Goal: Task Accomplishment & Management: Manage account settings

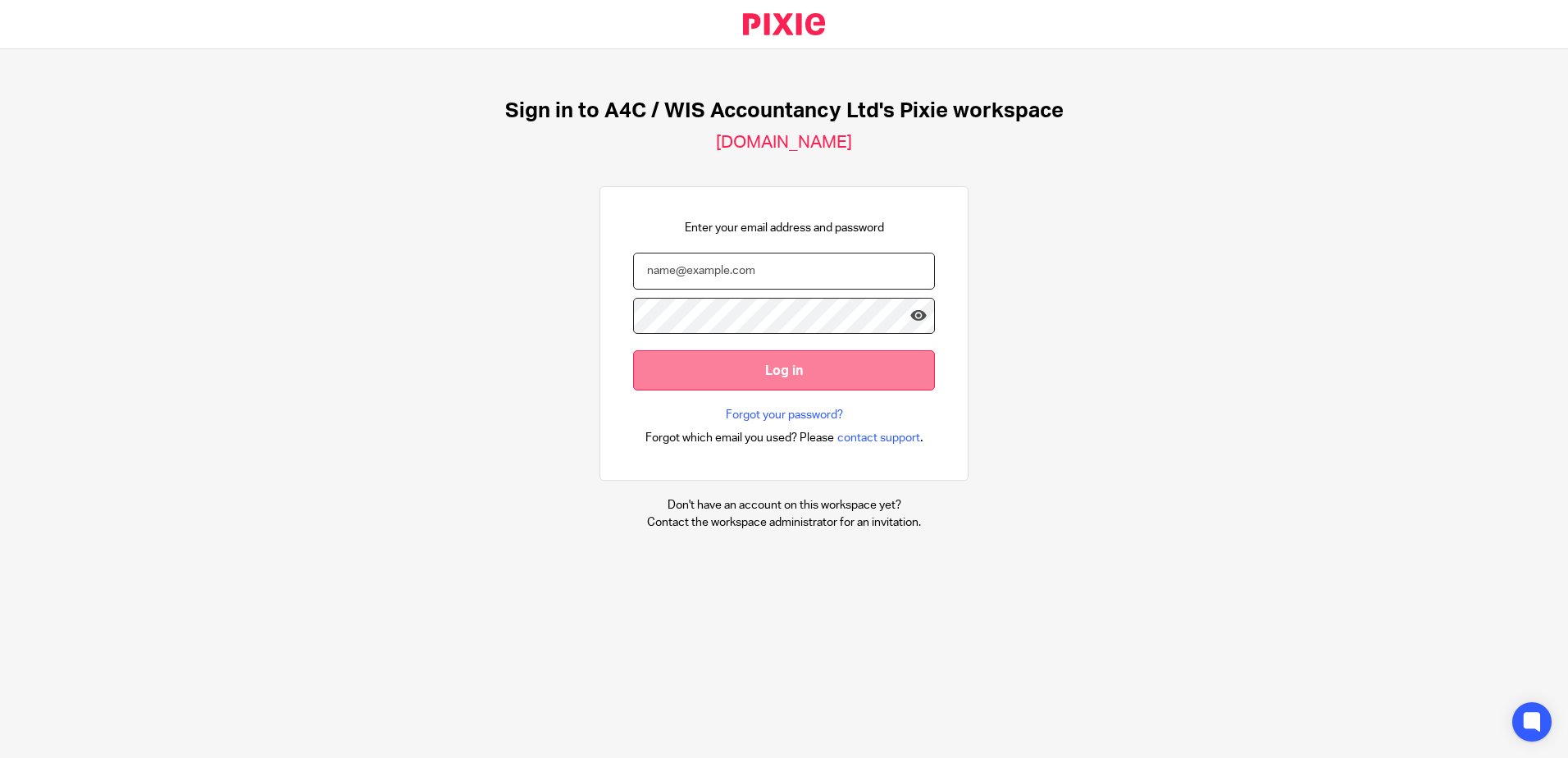
type input "[PERSON_NAME][EMAIL_ADDRESS][DOMAIN_NAME]"
click at [678, 375] on input "Log in" at bounding box center [783, 369] width 302 height 40
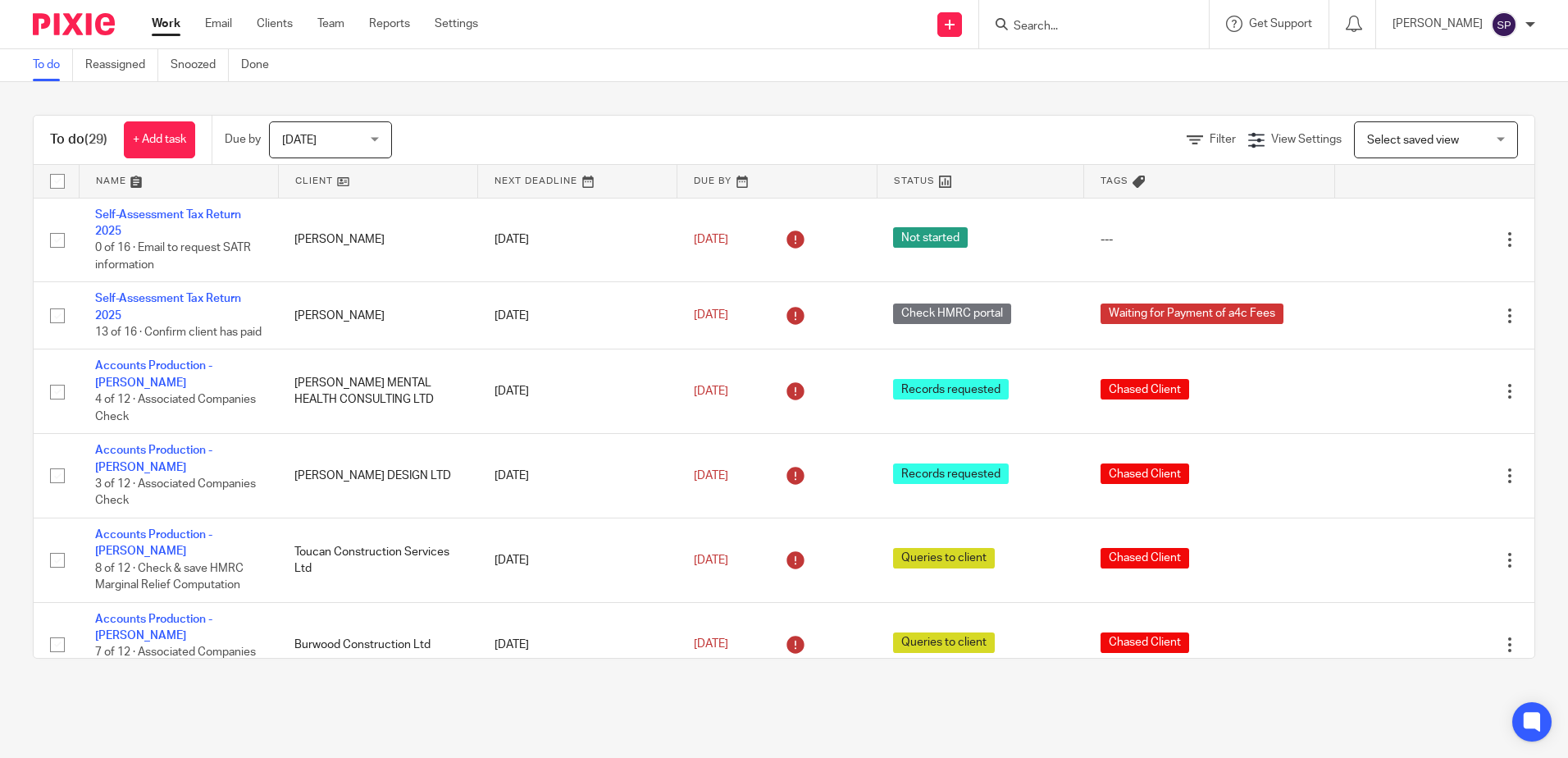
click at [332, 148] on span "[DATE]" at bounding box center [326, 139] width 87 height 34
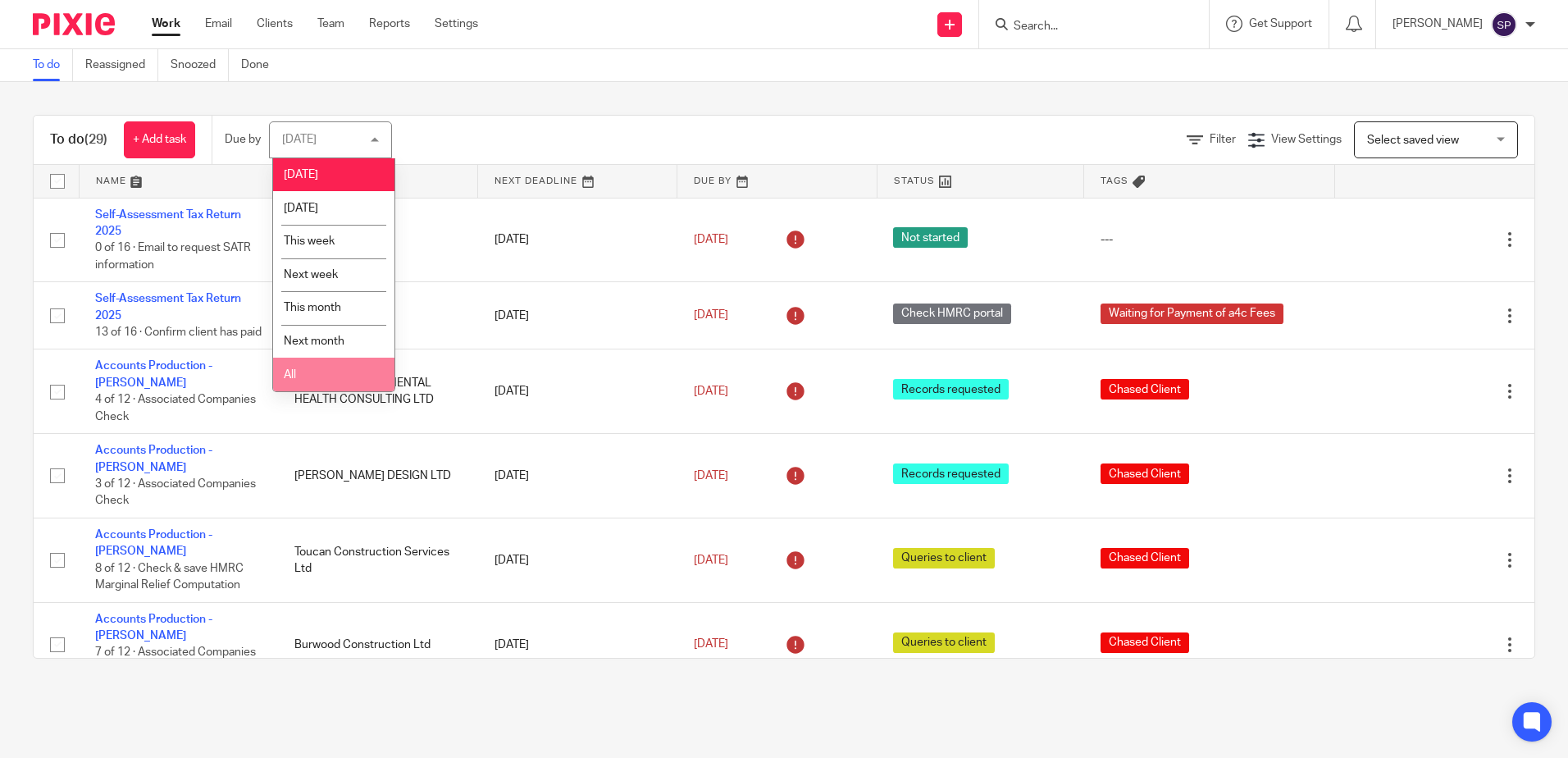
click at [316, 379] on li "All" at bounding box center [333, 374] width 122 height 33
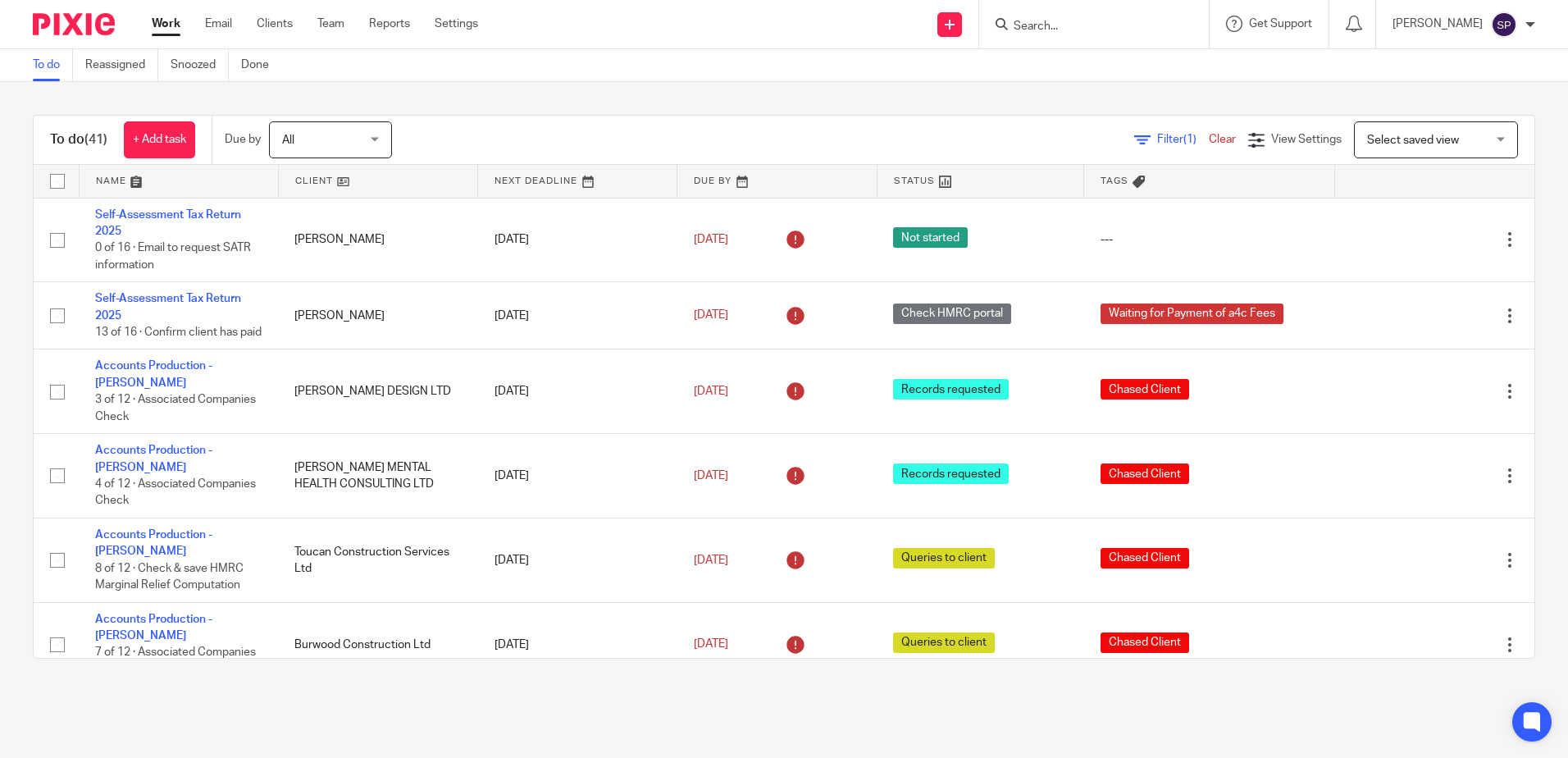
click at [1080, 29] on input "Search" at bounding box center [1086, 27] width 148 height 15
type input "drs"
click at [1089, 60] on link at bounding box center [1110, 64] width 203 height 25
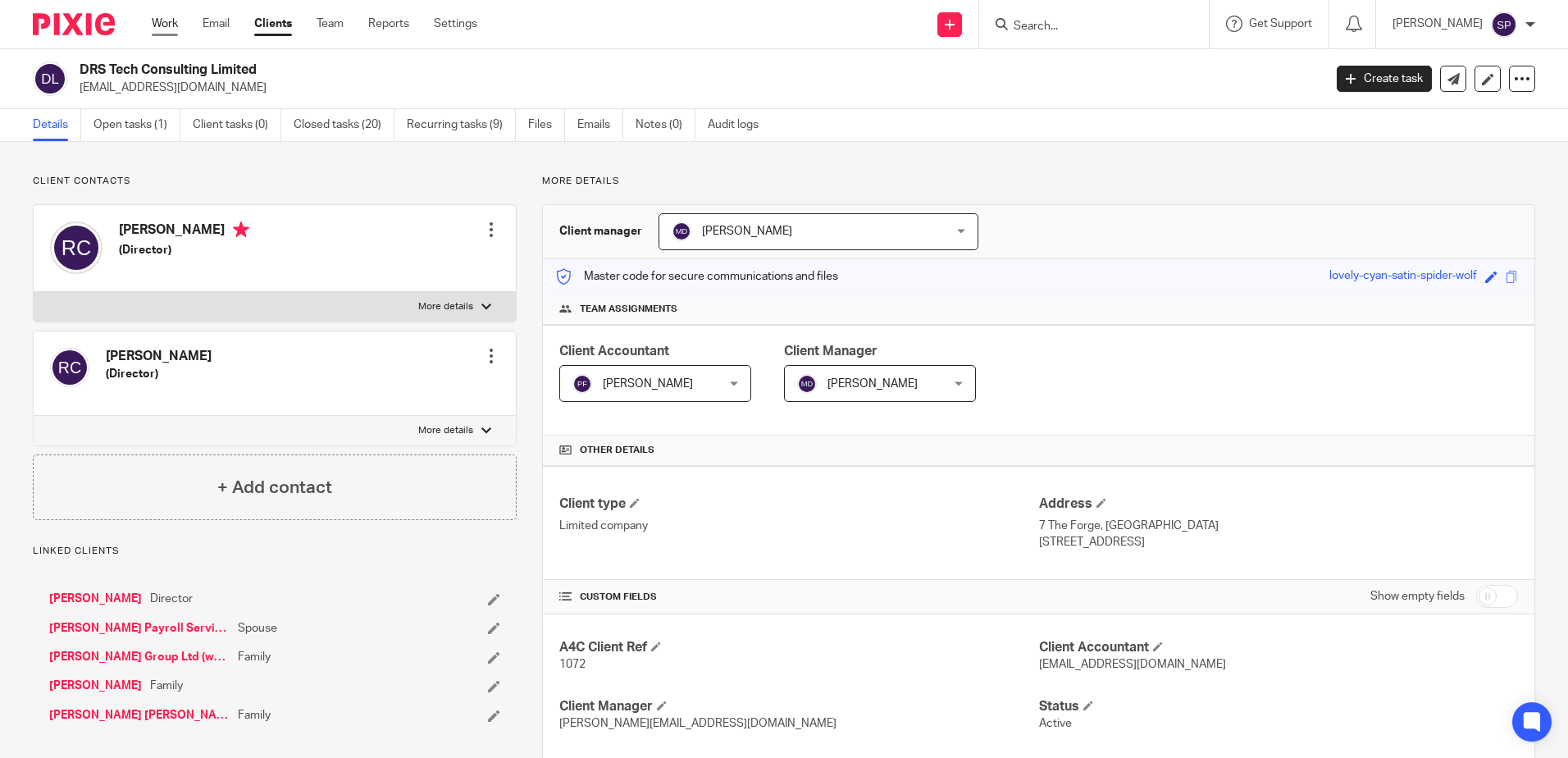
click at [178, 24] on link "Work" at bounding box center [165, 24] width 26 height 17
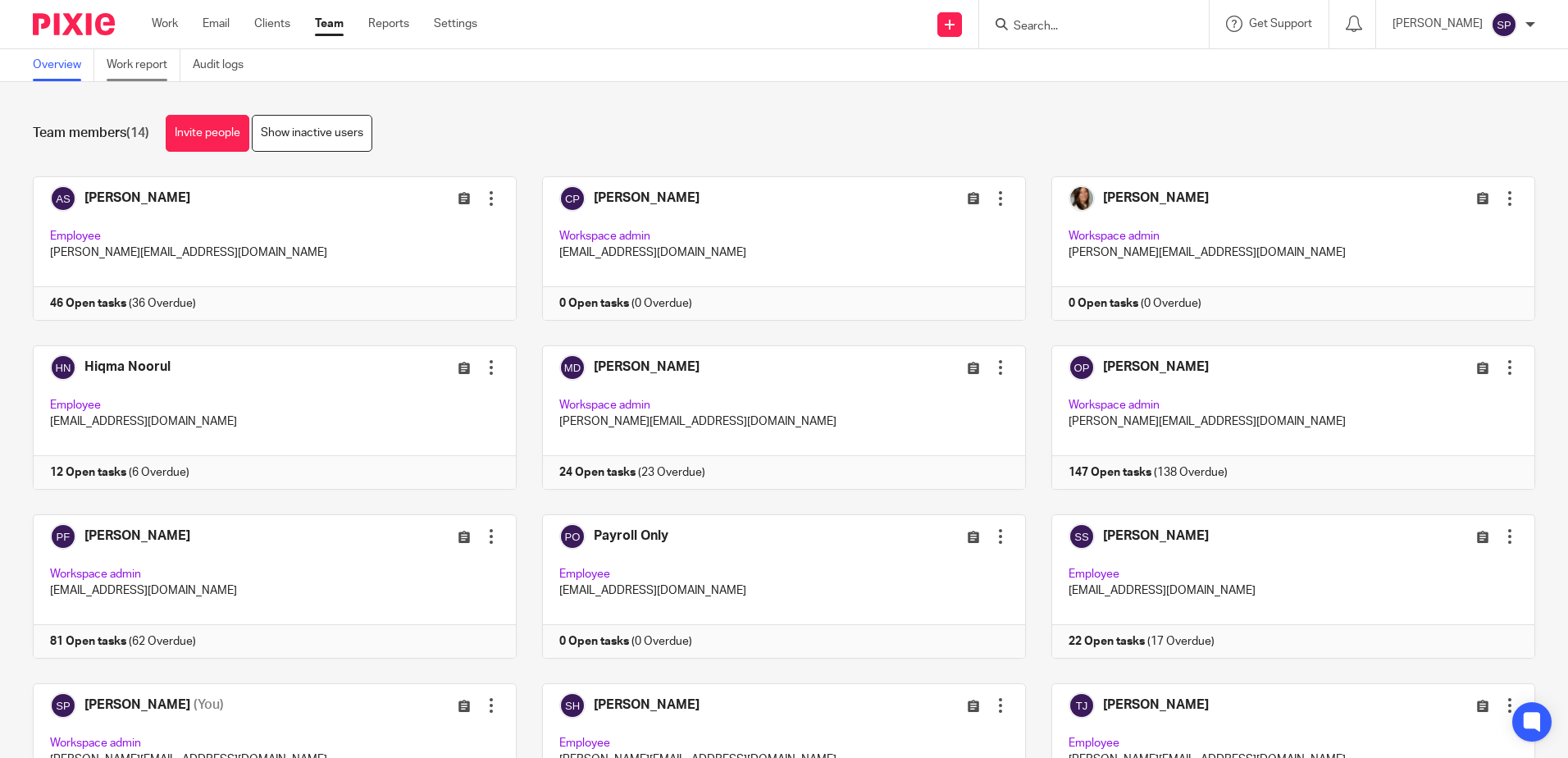
click at [145, 64] on link "Work report" at bounding box center [144, 65] width 74 height 32
click at [147, 66] on link "Work report" at bounding box center [144, 65] width 74 height 32
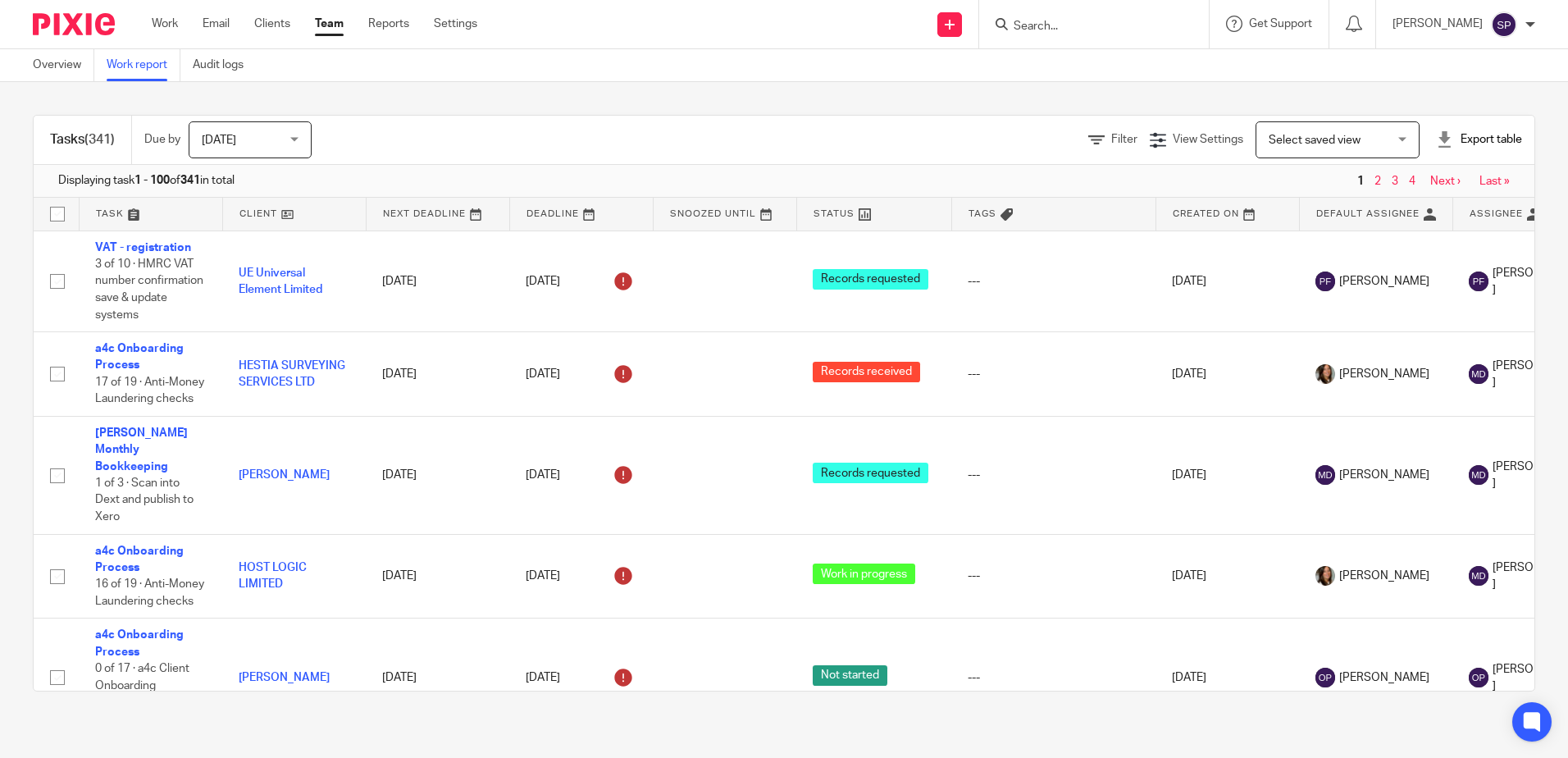
click at [240, 139] on span "[DATE]" at bounding box center [245, 139] width 87 height 34
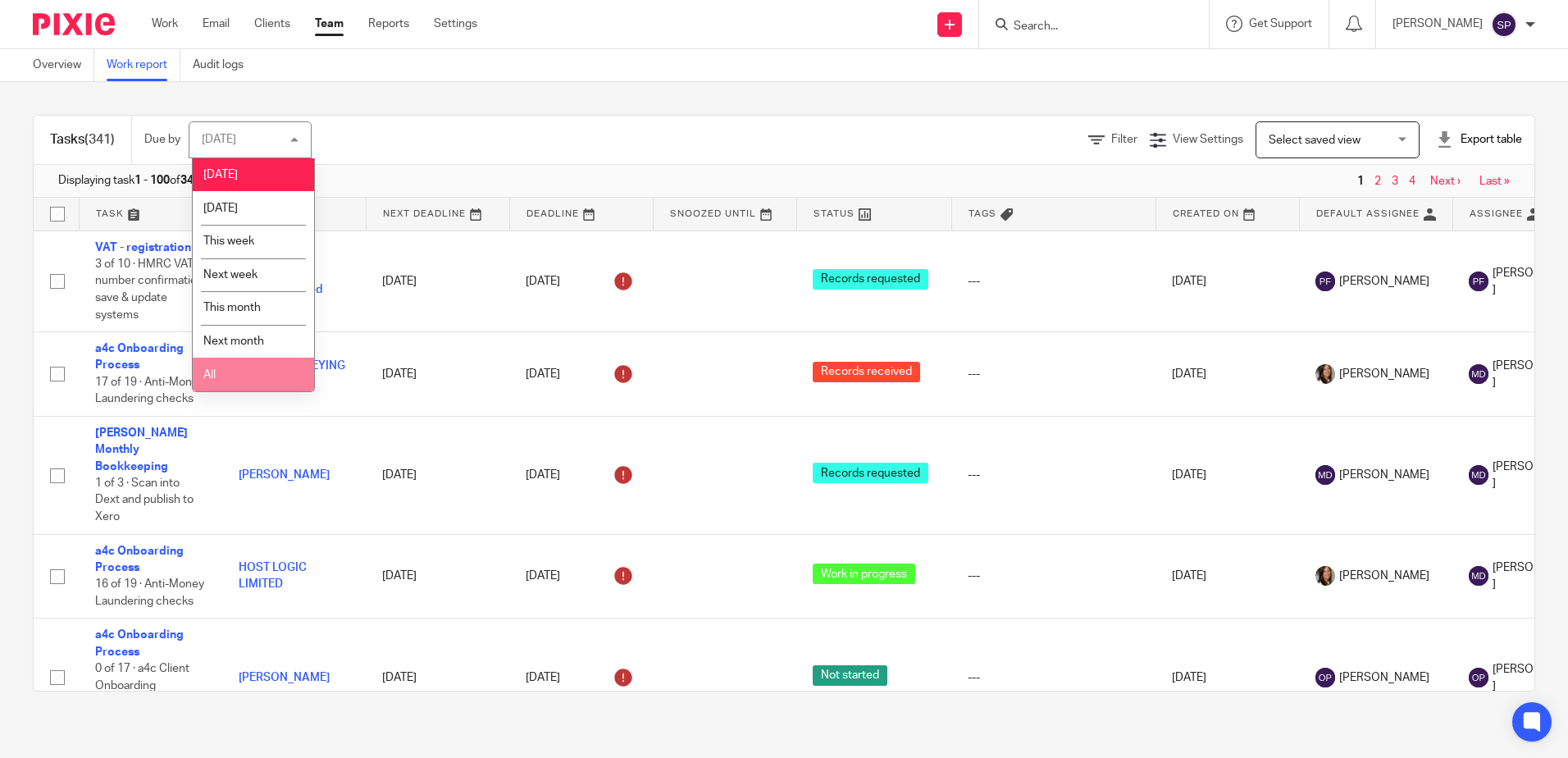
click at [241, 373] on li "All" at bounding box center [253, 374] width 122 height 33
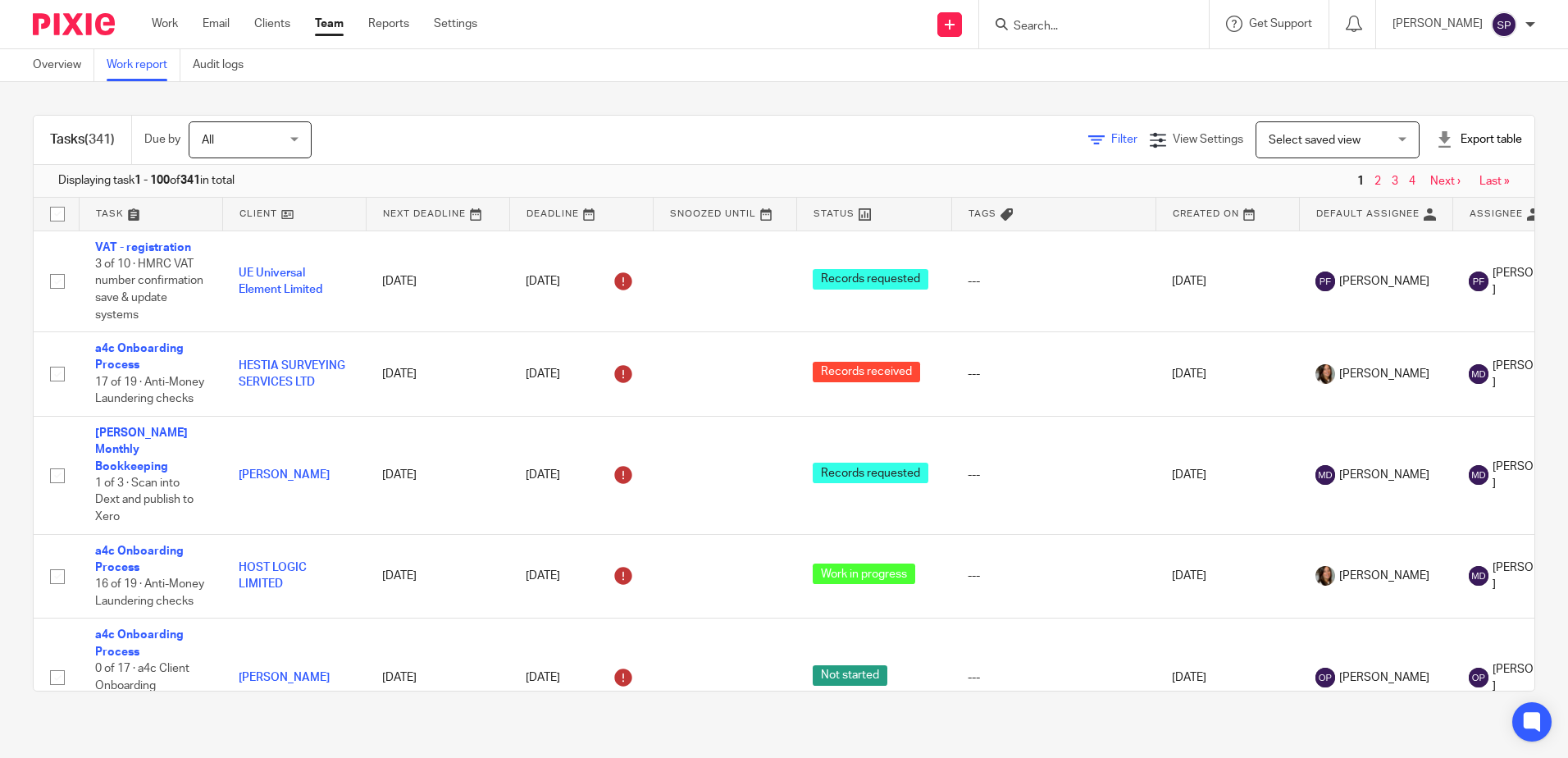
click at [1088, 146] on icon at bounding box center [1097, 140] width 17 height 17
click at [1059, 137] on span "Filter (1)" at bounding box center [1085, 139] width 52 height 11
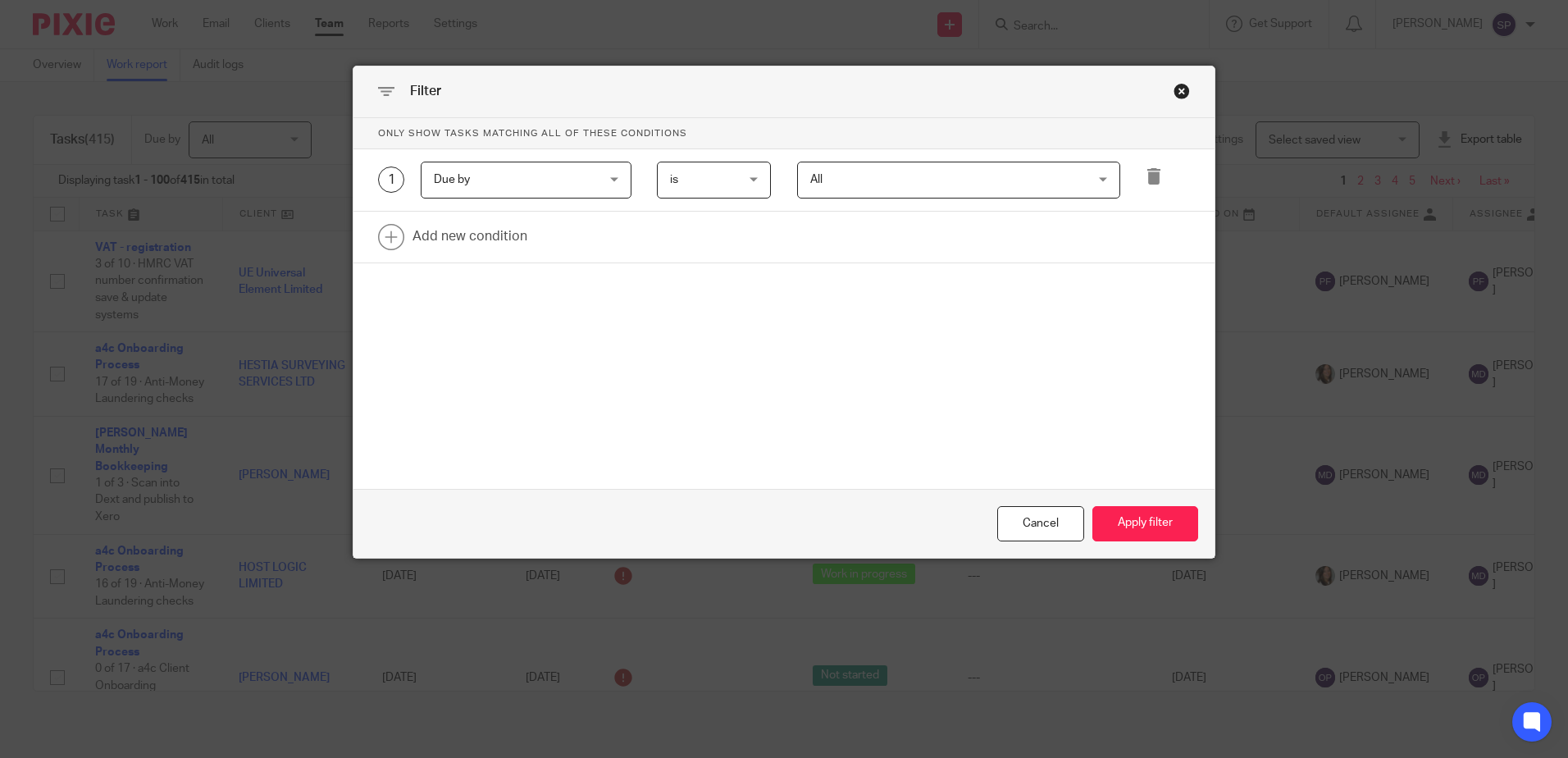
click at [610, 177] on div "Due by Due by" at bounding box center [525, 180] width 211 height 37
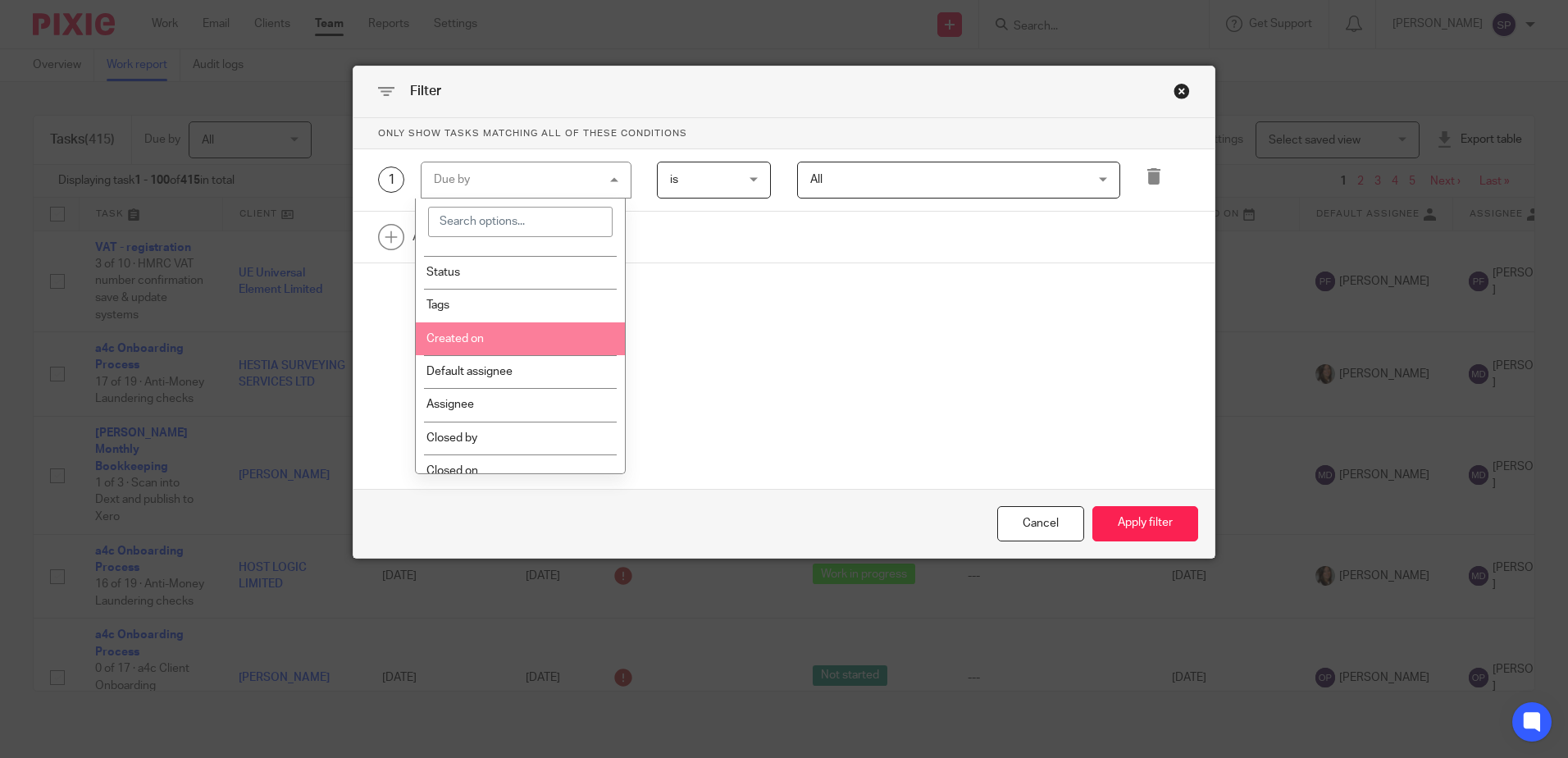
scroll to position [164, 0]
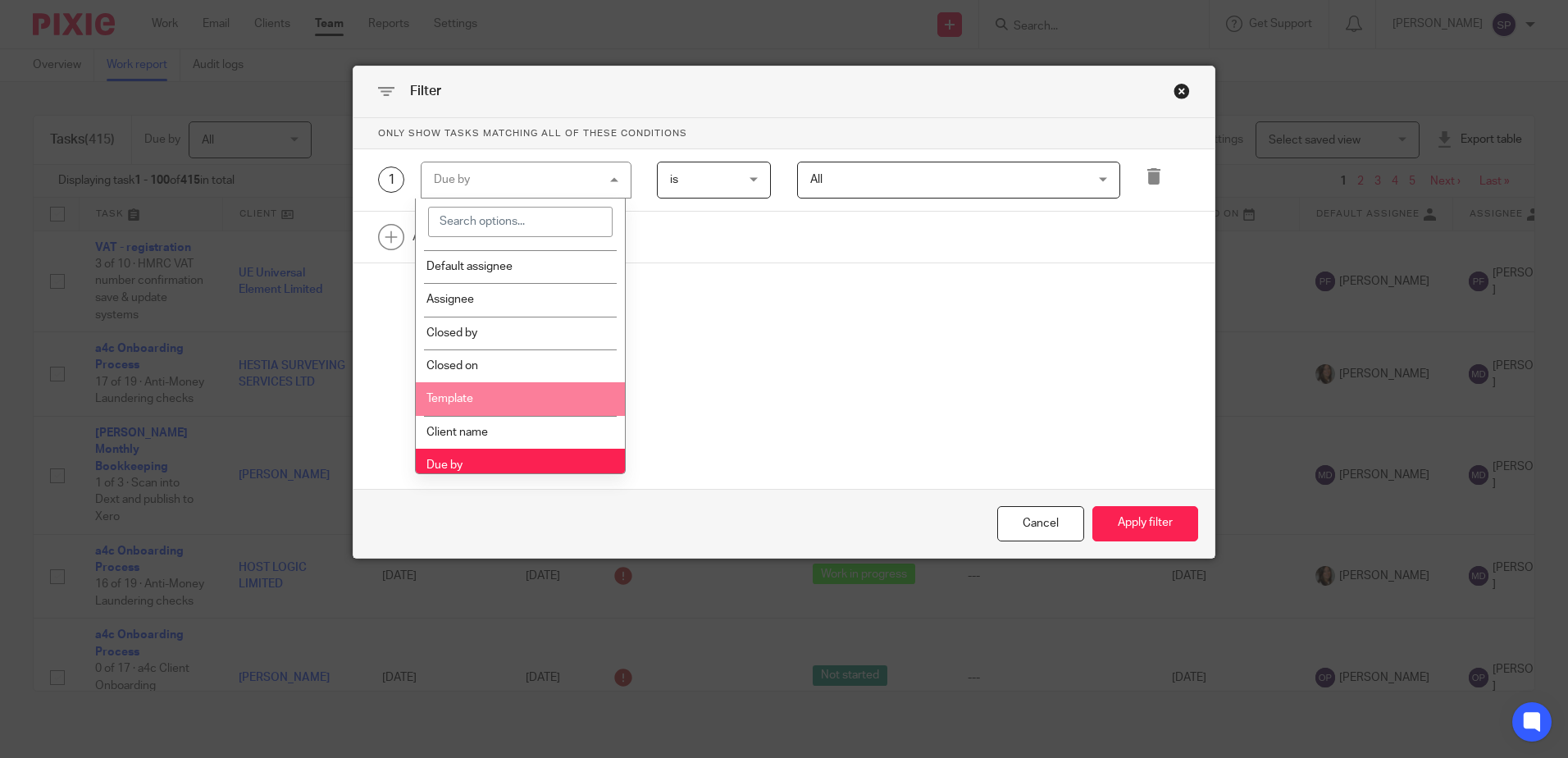
click at [475, 397] on li "Template" at bounding box center [520, 398] width 209 height 32
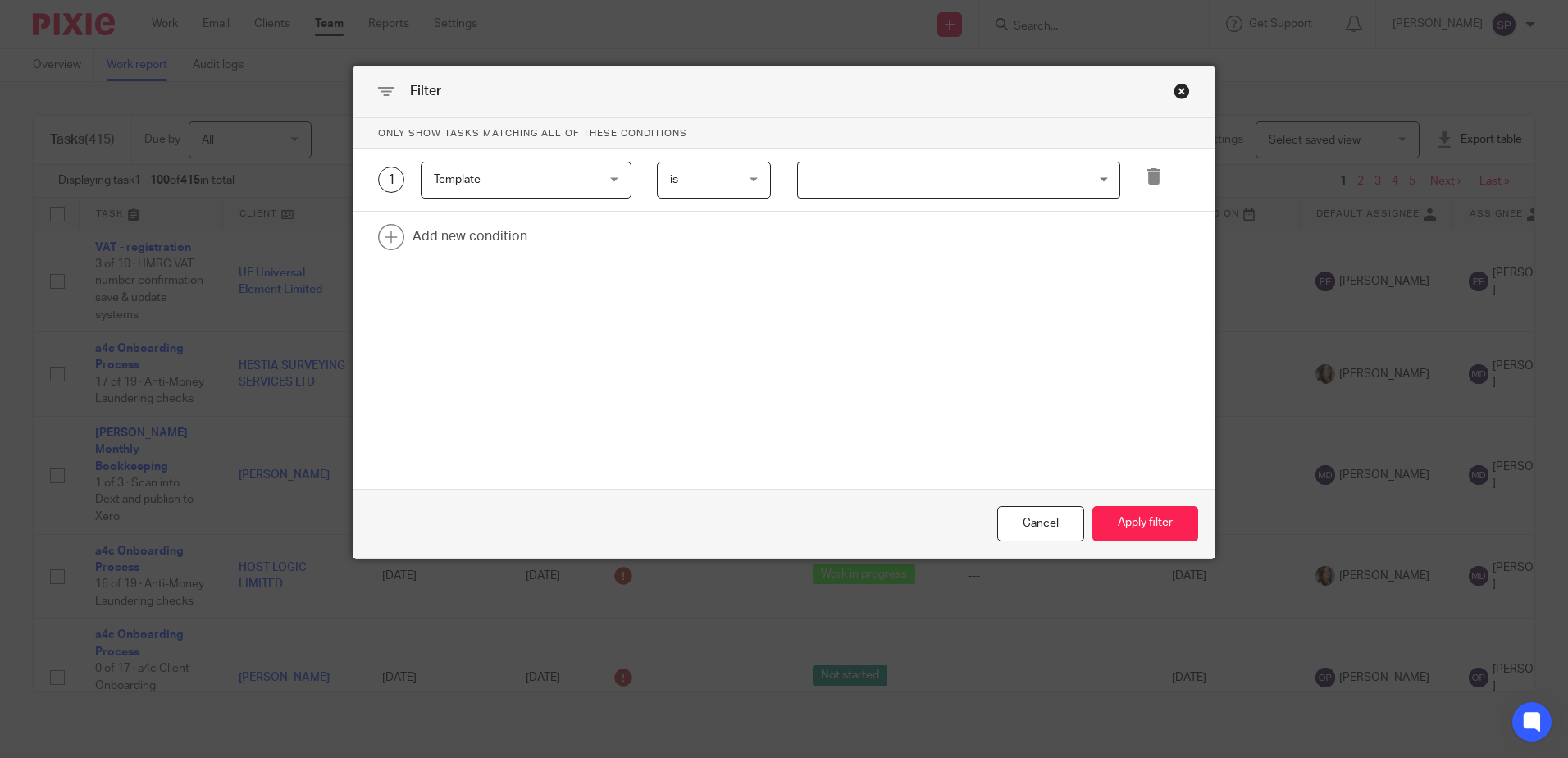
click at [824, 173] on input "Search for option" at bounding box center [955, 180] width 311 height 29
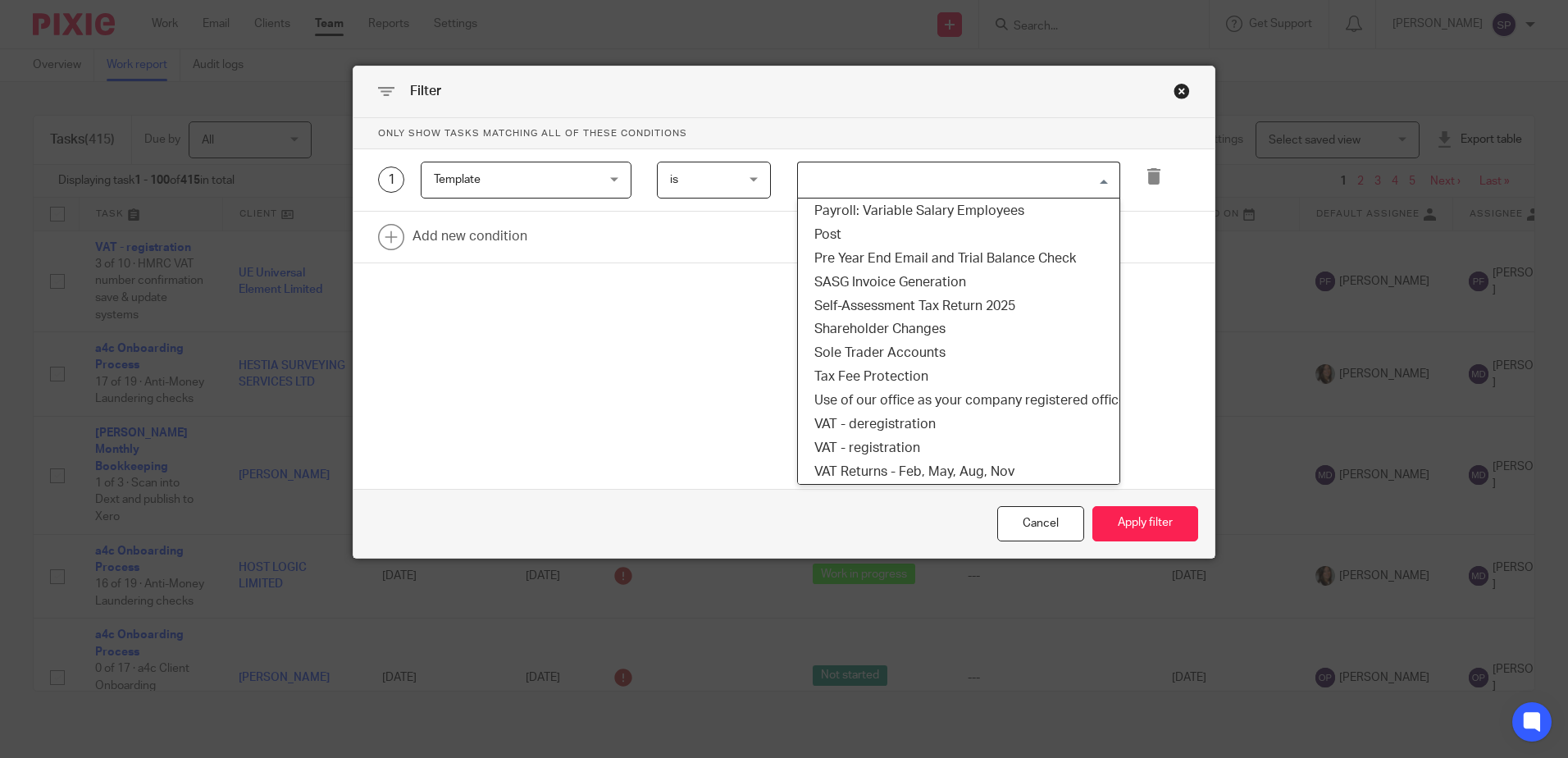
scroll to position [1148, 0]
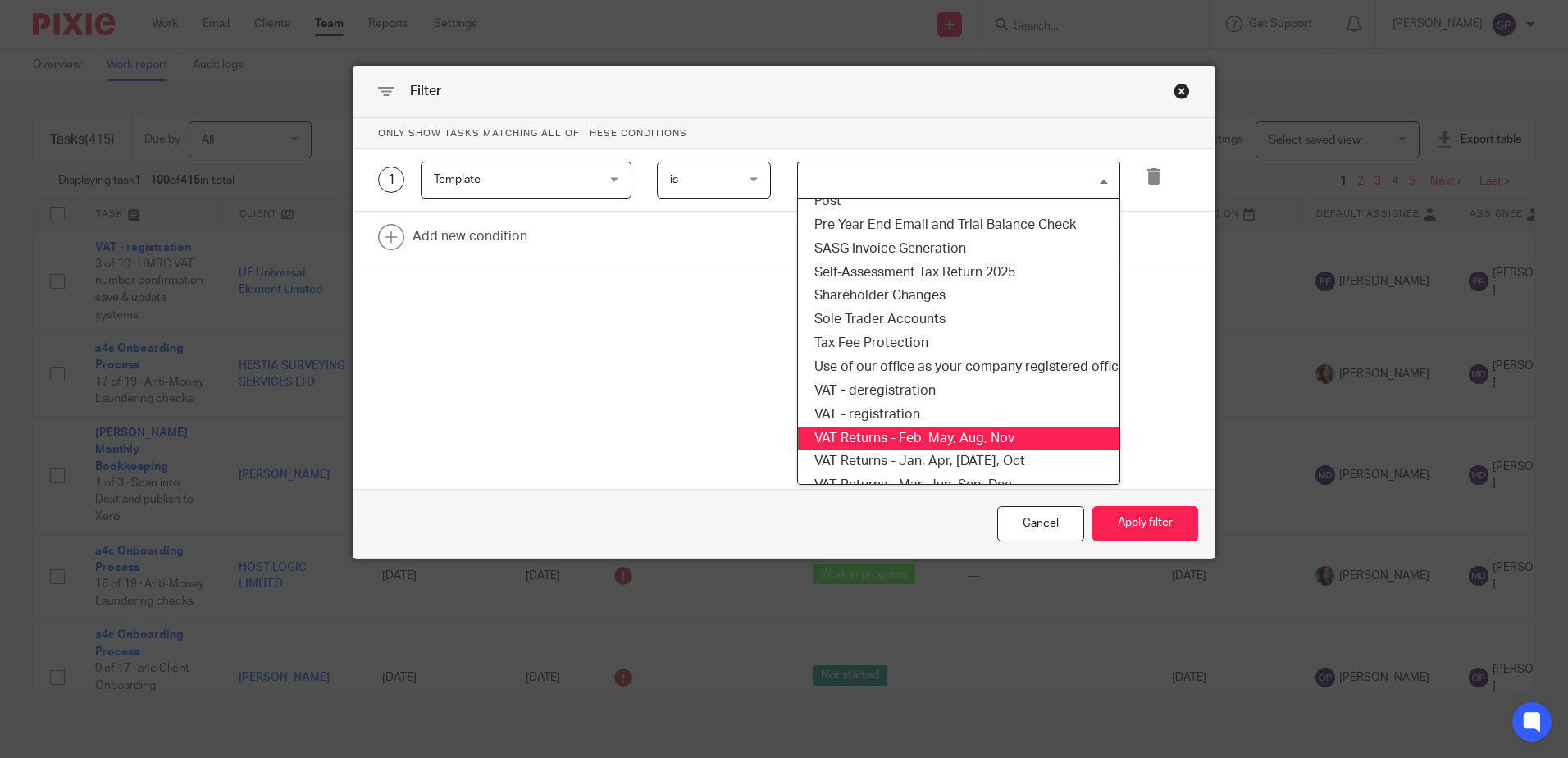
click at [874, 444] on li "VAT Returns - Feb, May, Aug, Nov" at bounding box center [958, 439] width 321 height 24
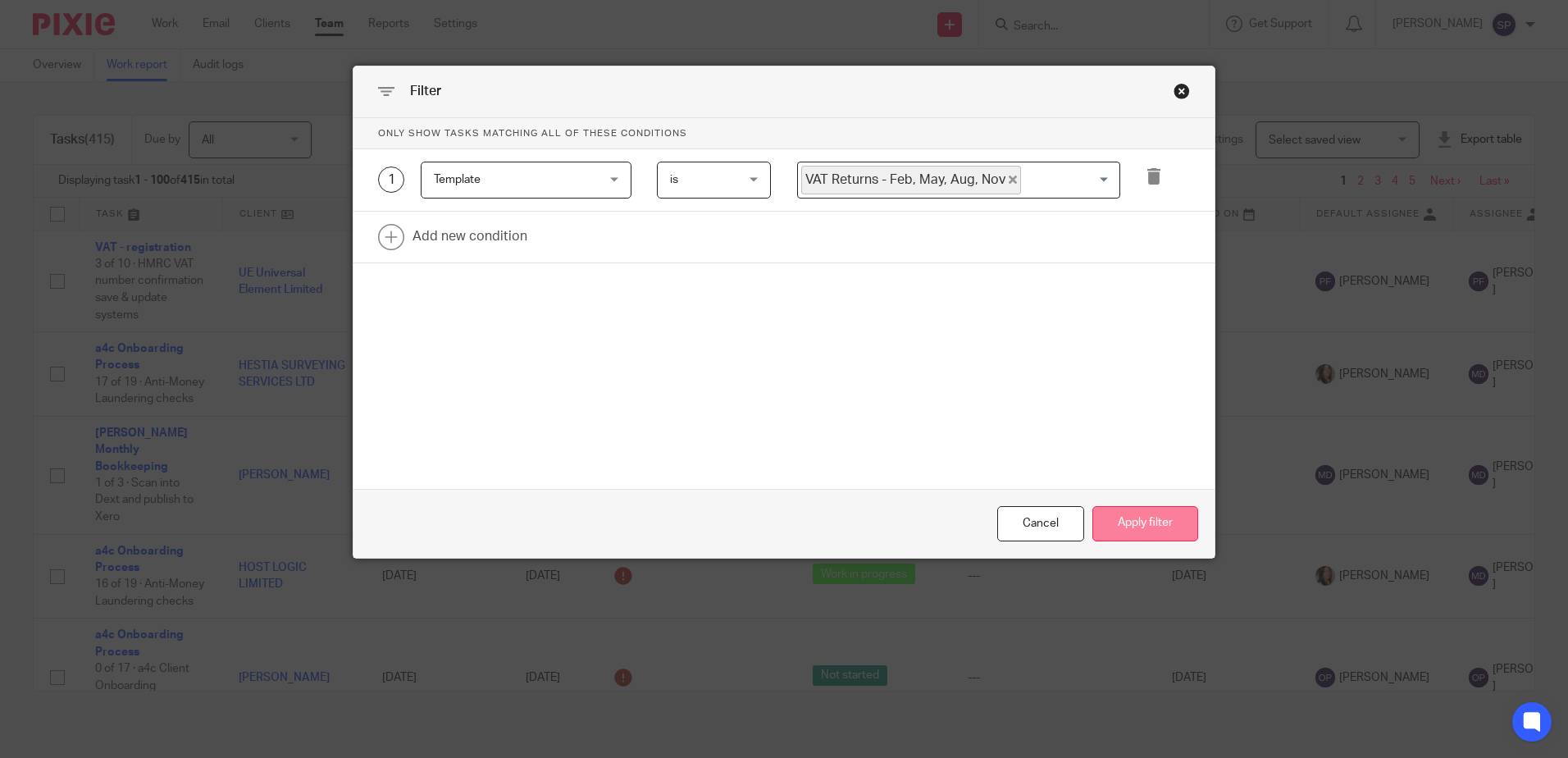
click at [1116, 517] on button "Apply filter" at bounding box center [1145, 523] width 106 height 35
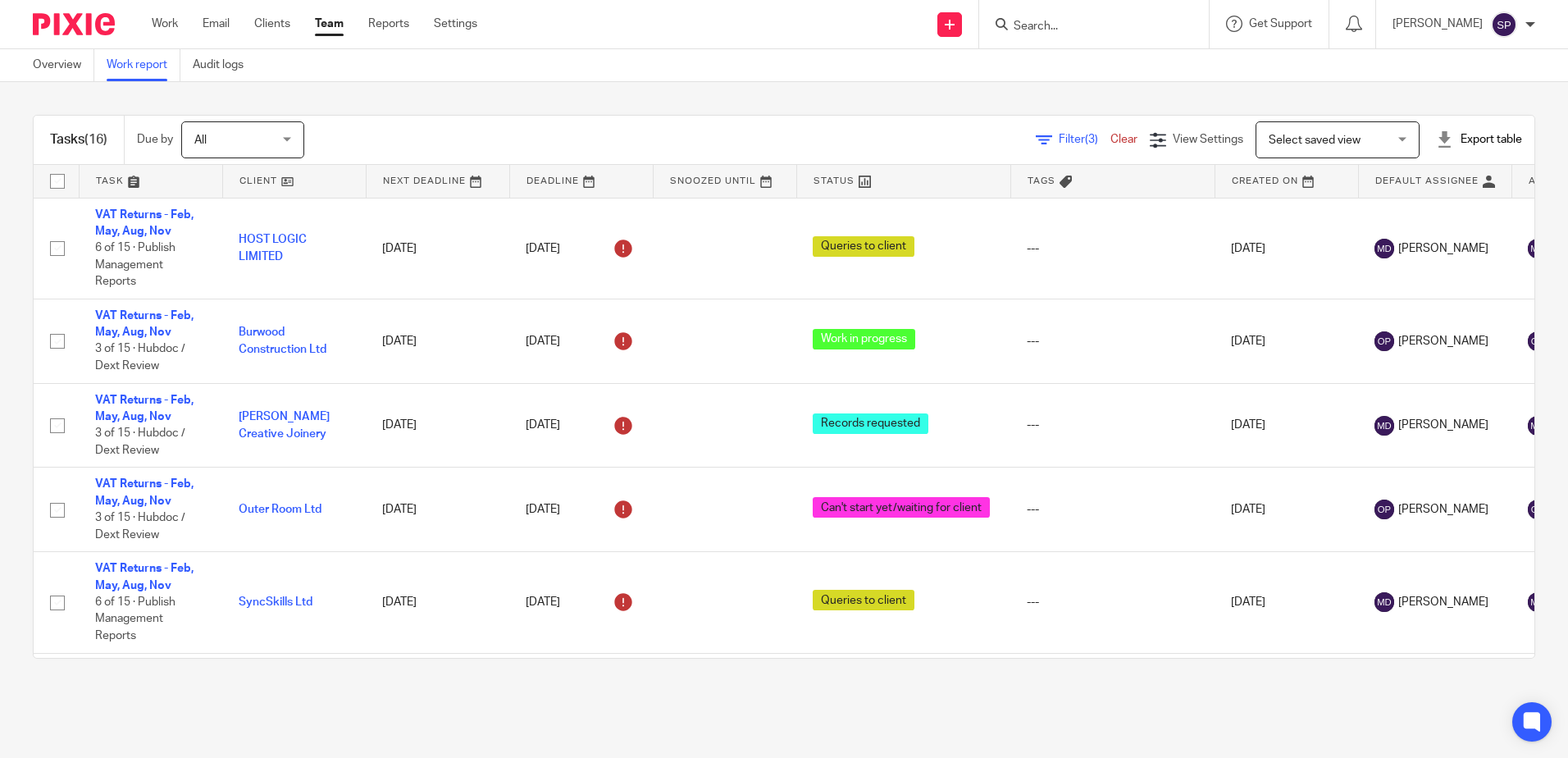
click at [913, 186] on link at bounding box center [904, 181] width 213 height 32
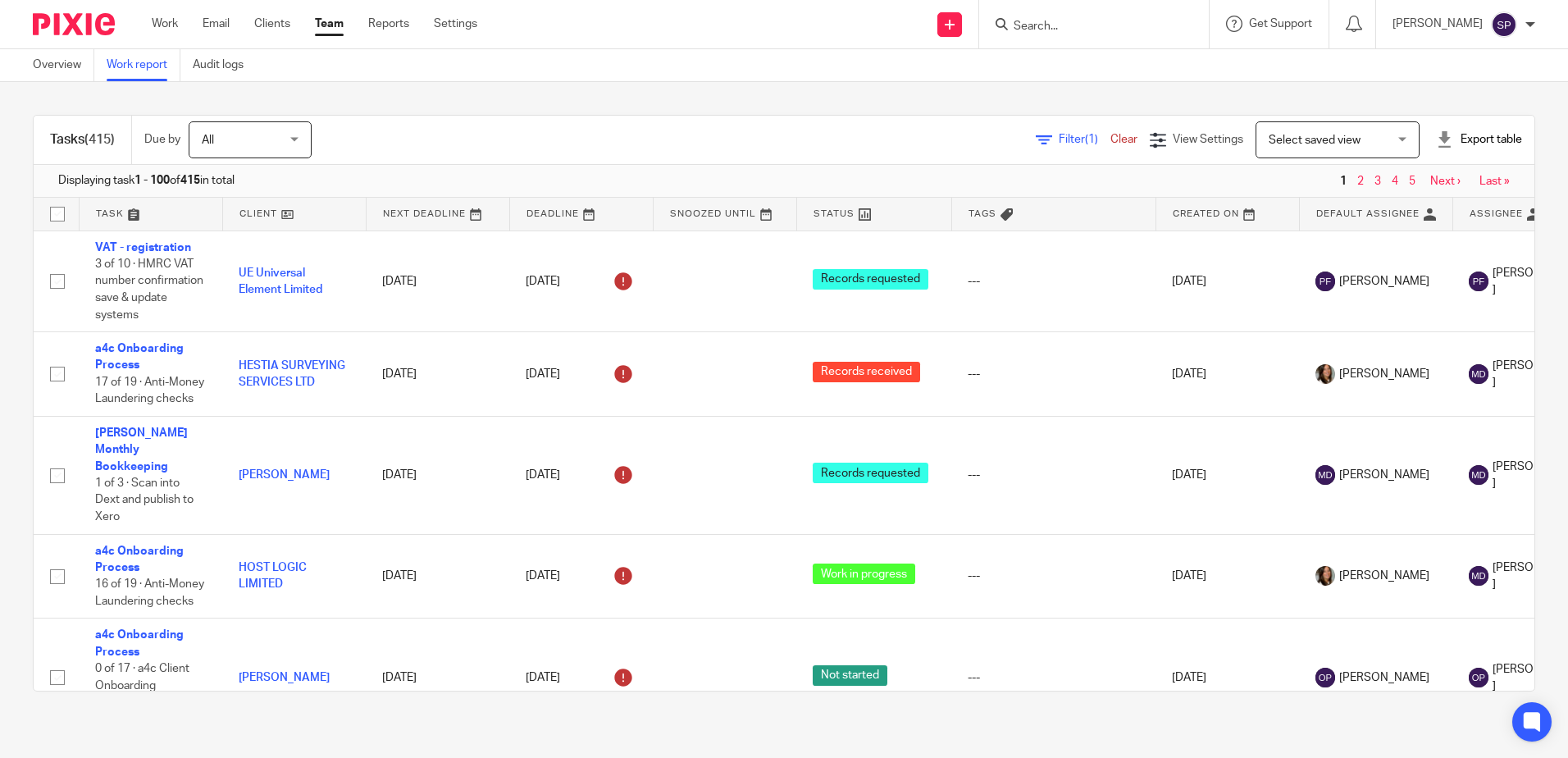
click at [1059, 142] on span "Filter (1)" at bounding box center [1085, 139] width 52 height 11
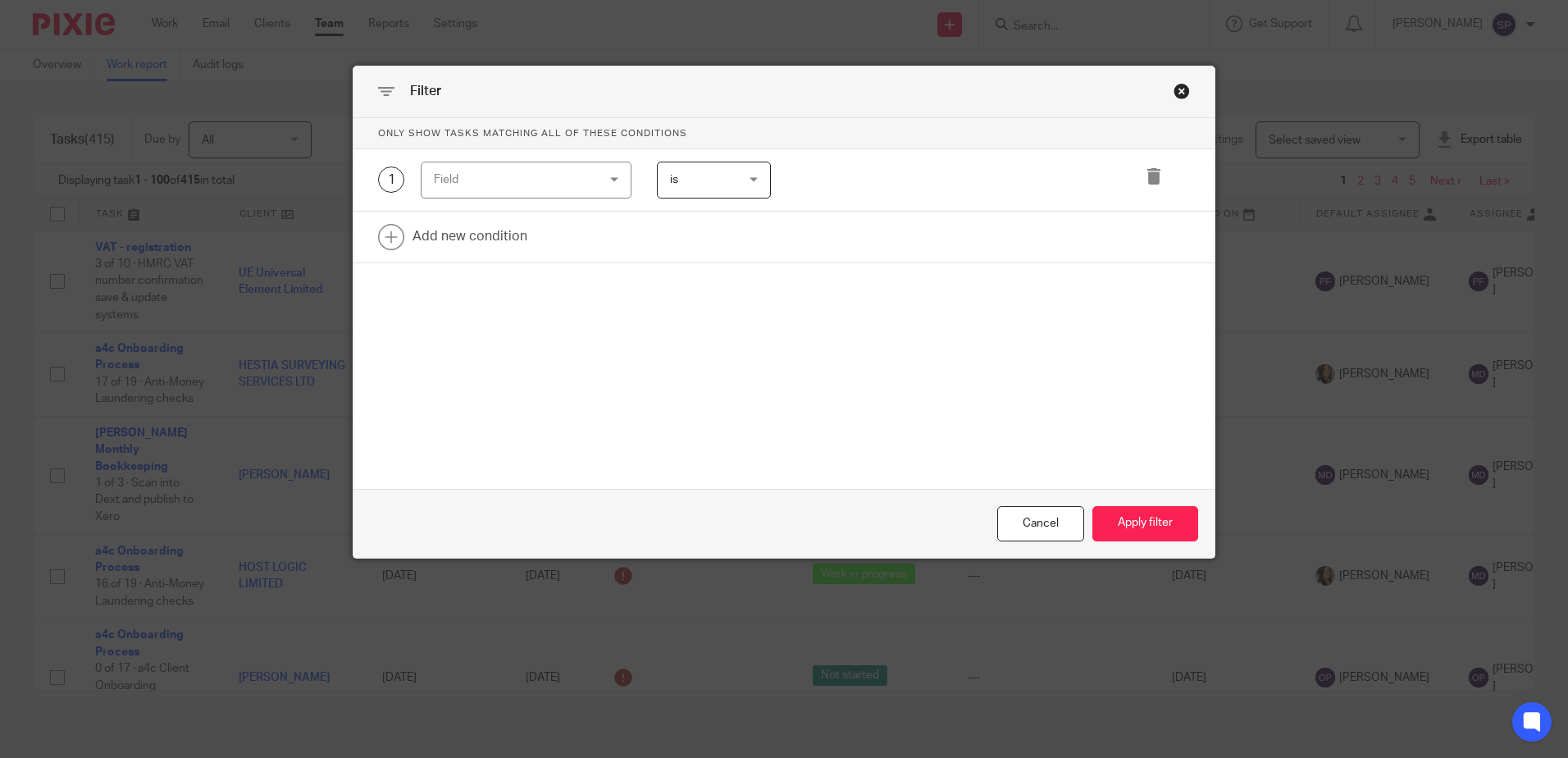
click at [610, 179] on div "Field" at bounding box center [525, 180] width 211 height 37
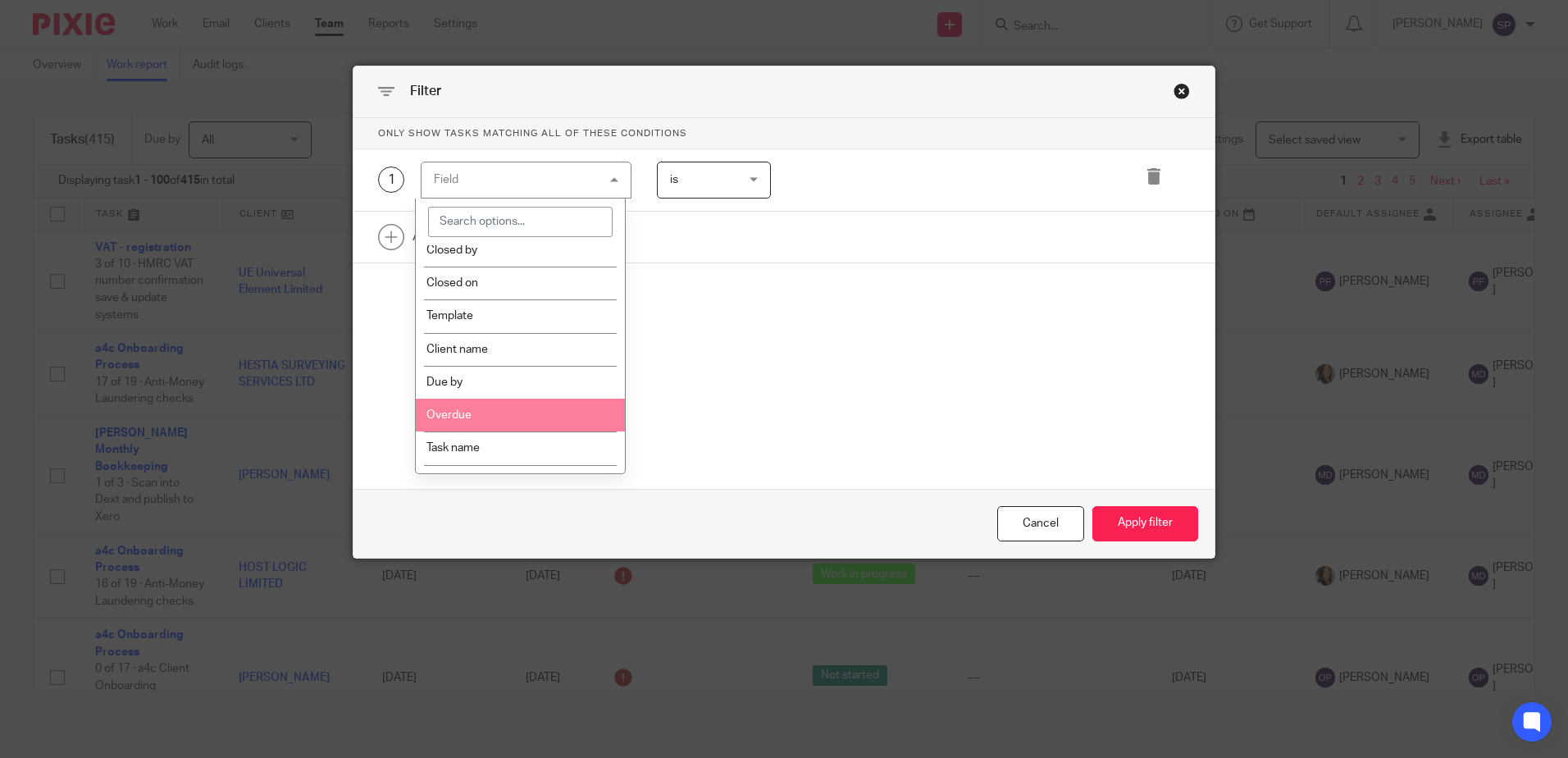
scroll to position [246, 0]
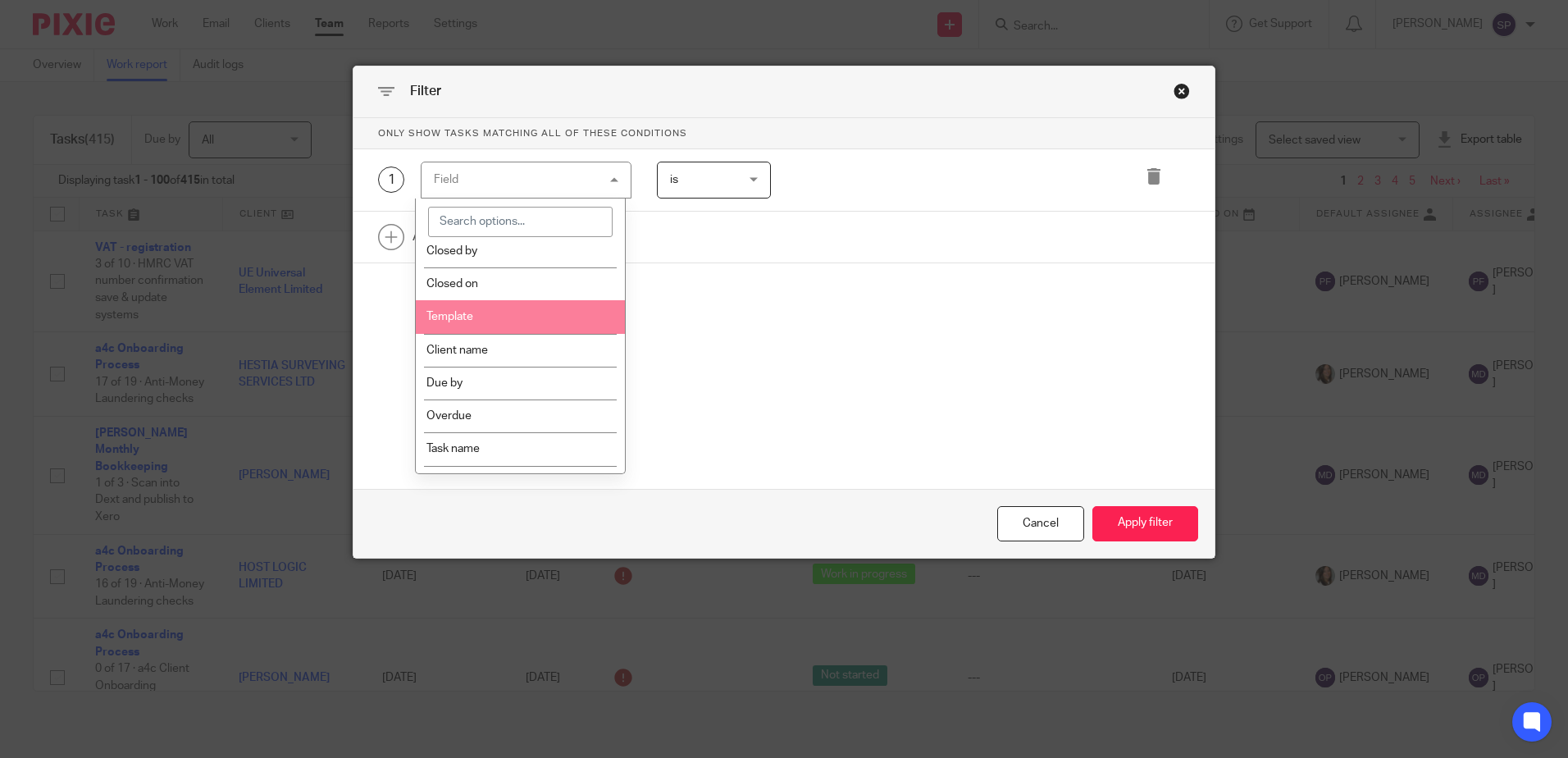
click at [554, 304] on li "Template" at bounding box center [520, 315] width 209 height 32
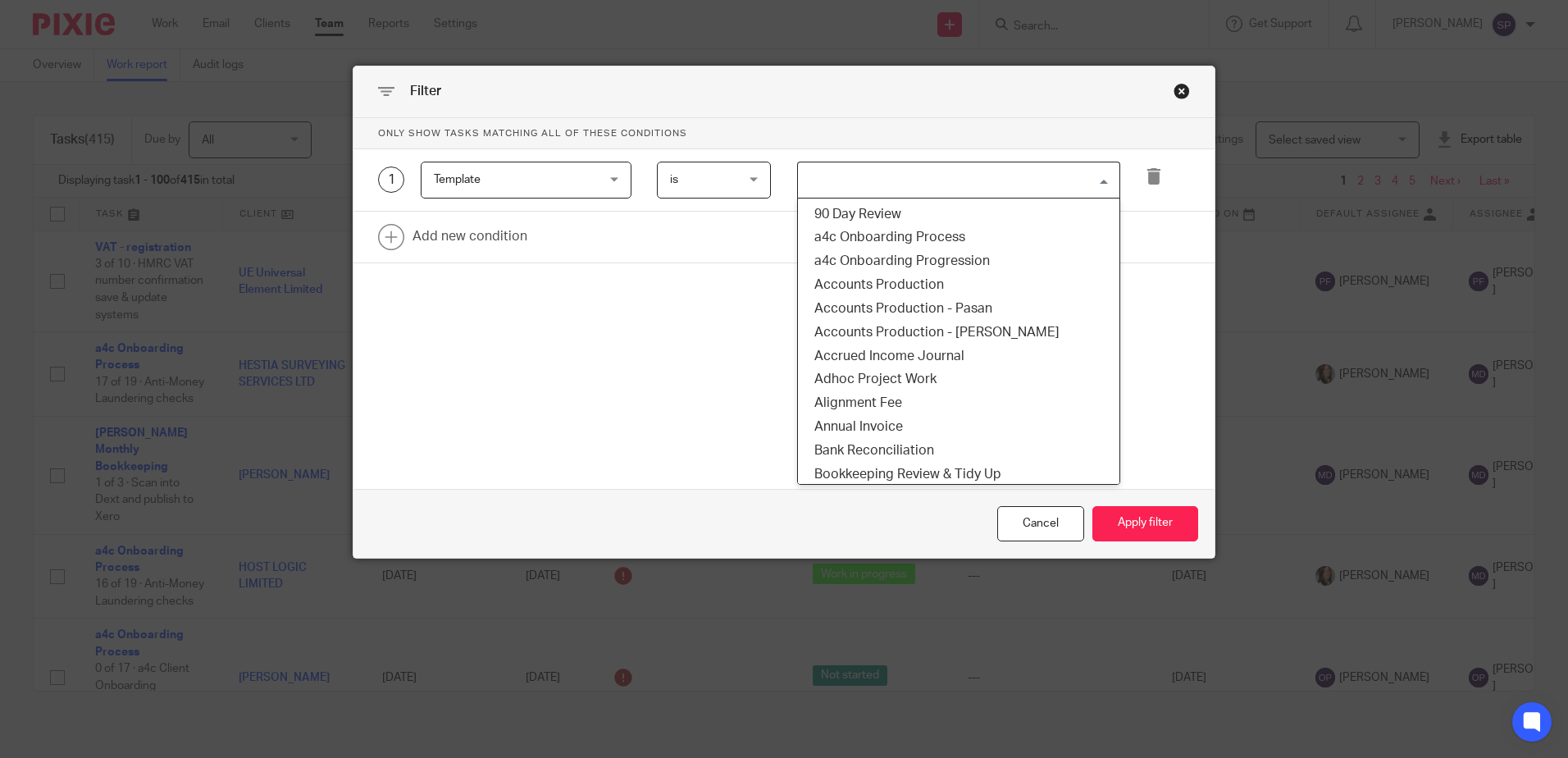
click at [903, 182] on input "Search for option" at bounding box center [955, 180] width 311 height 29
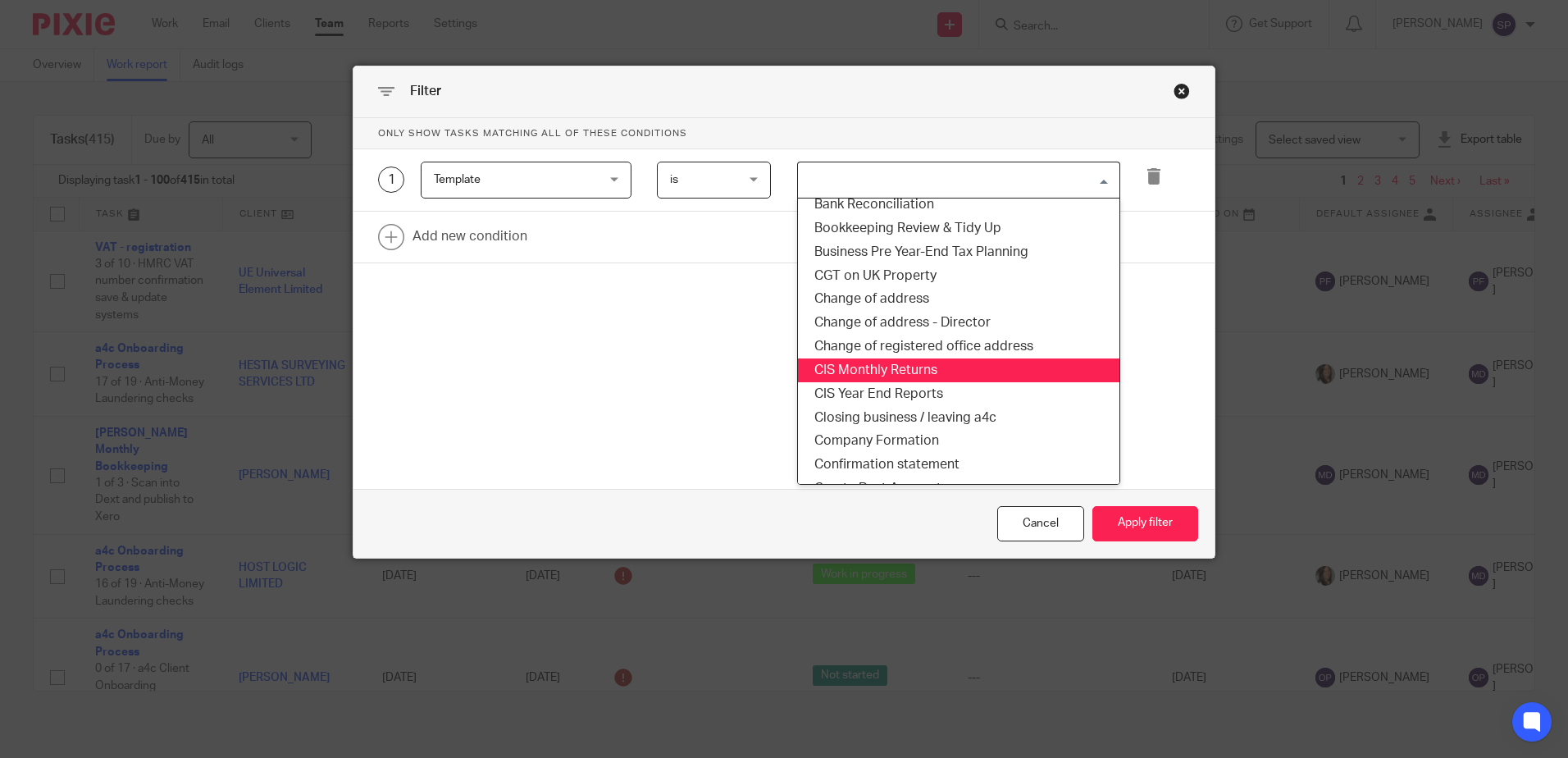
click at [914, 366] on li "CIS Monthly Returns" at bounding box center [958, 370] width 321 height 24
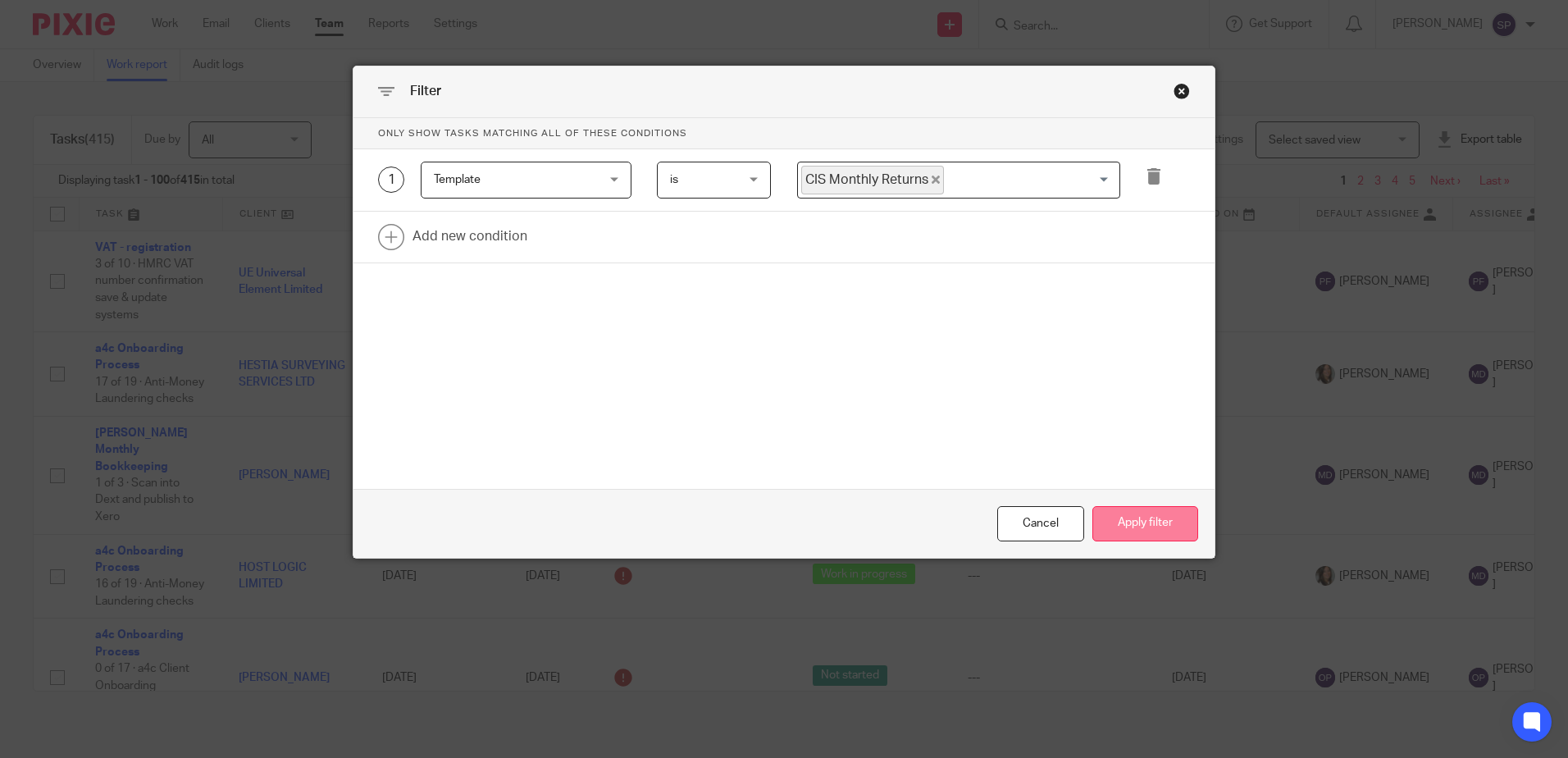
click at [1145, 512] on button "Apply filter" at bounding box center [1145, 523] width 106 height 35
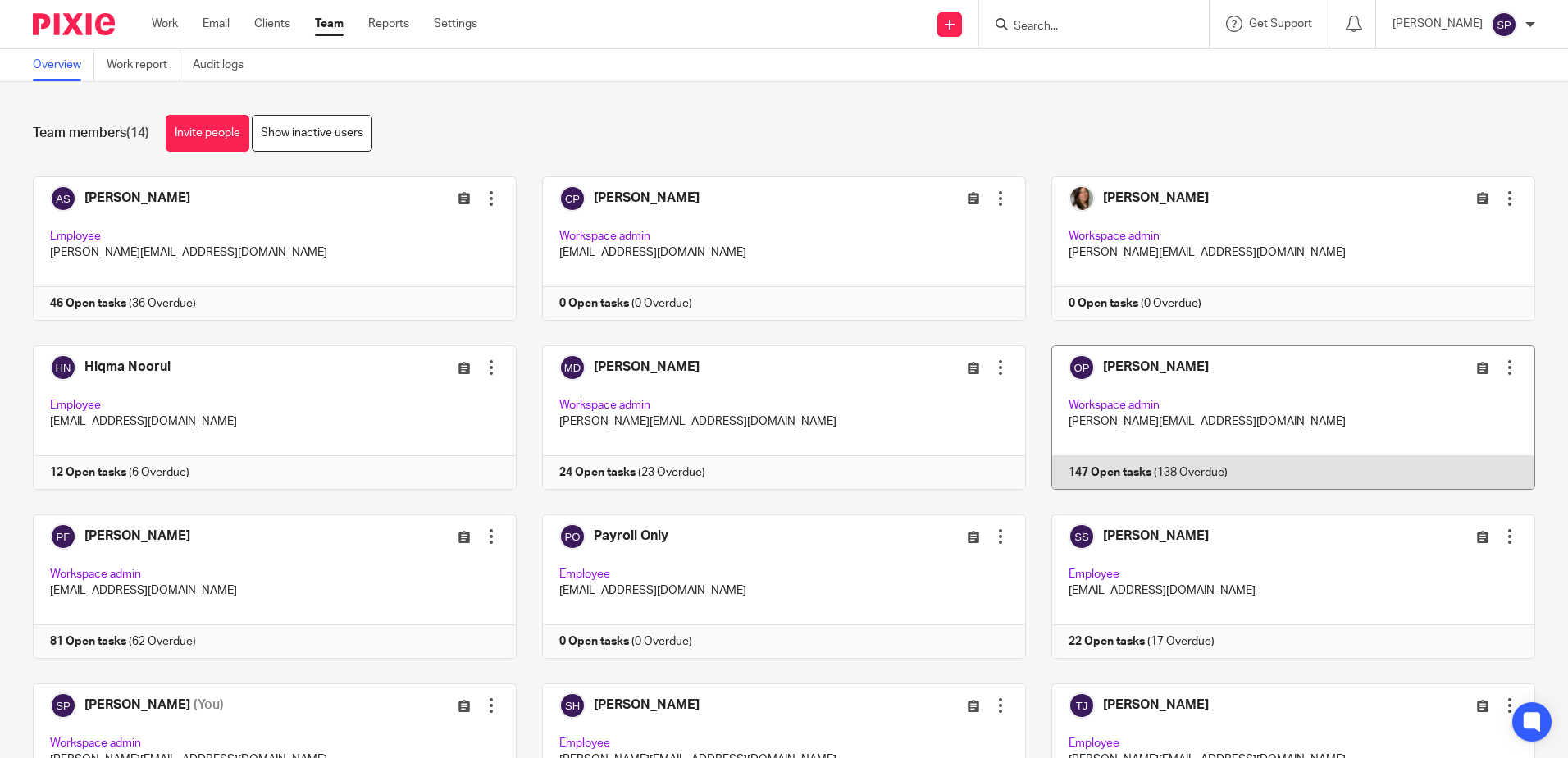
click at [1064, 475] on link at bounding box center [1280, 418] width 509 height 145
click at [1101, 476] on link at bounding box center [1280, 418] width 509 height 145
click at [1087, 473] on link at bounding box center [1280, 418] width 509 height 145
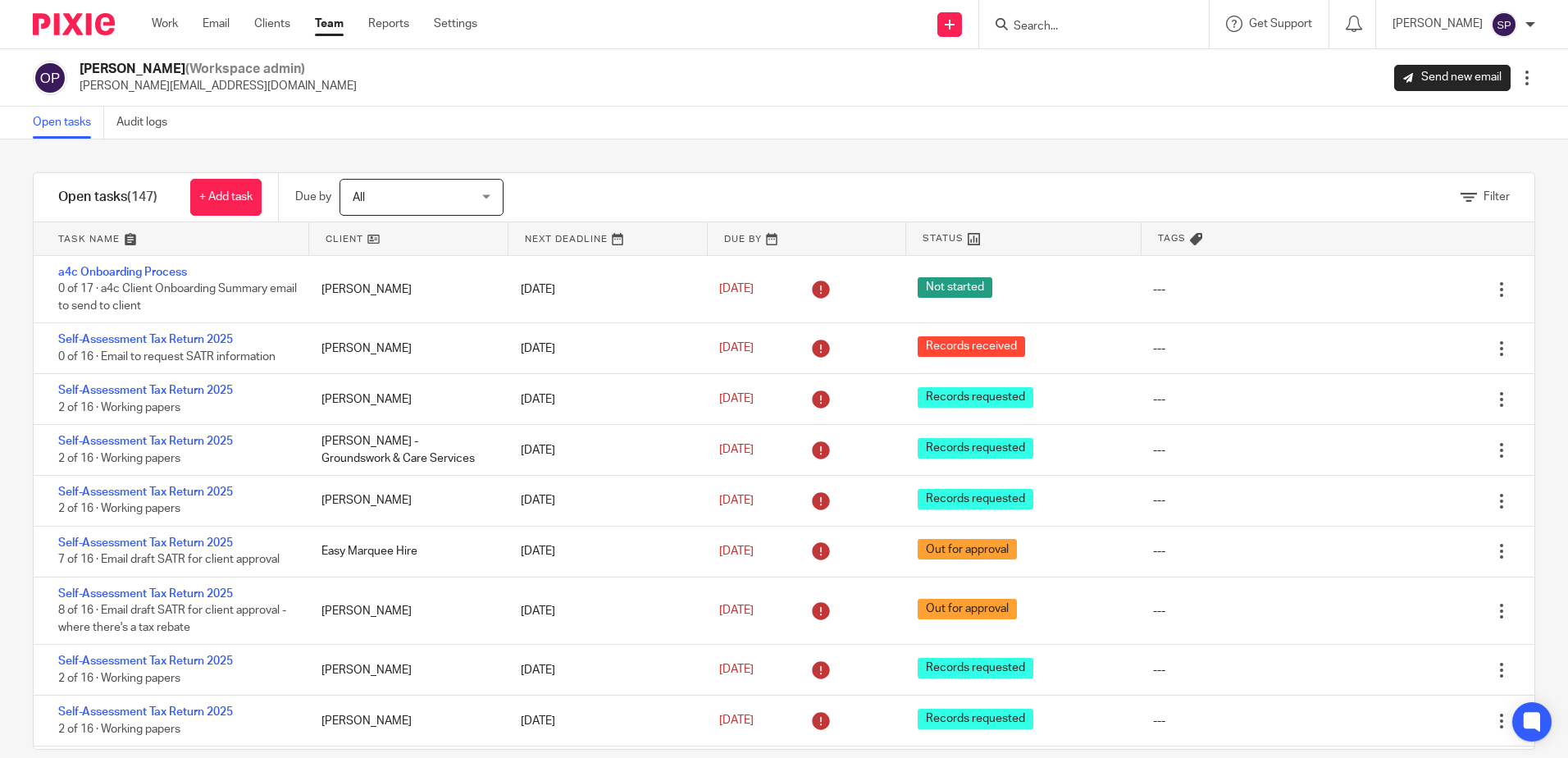
click at [996, 240] on div "Status" at bounding box center [1024, 238] width 236 height 32
click at [177, 239] on link at bounding box center [171, 238] width 275 height 32
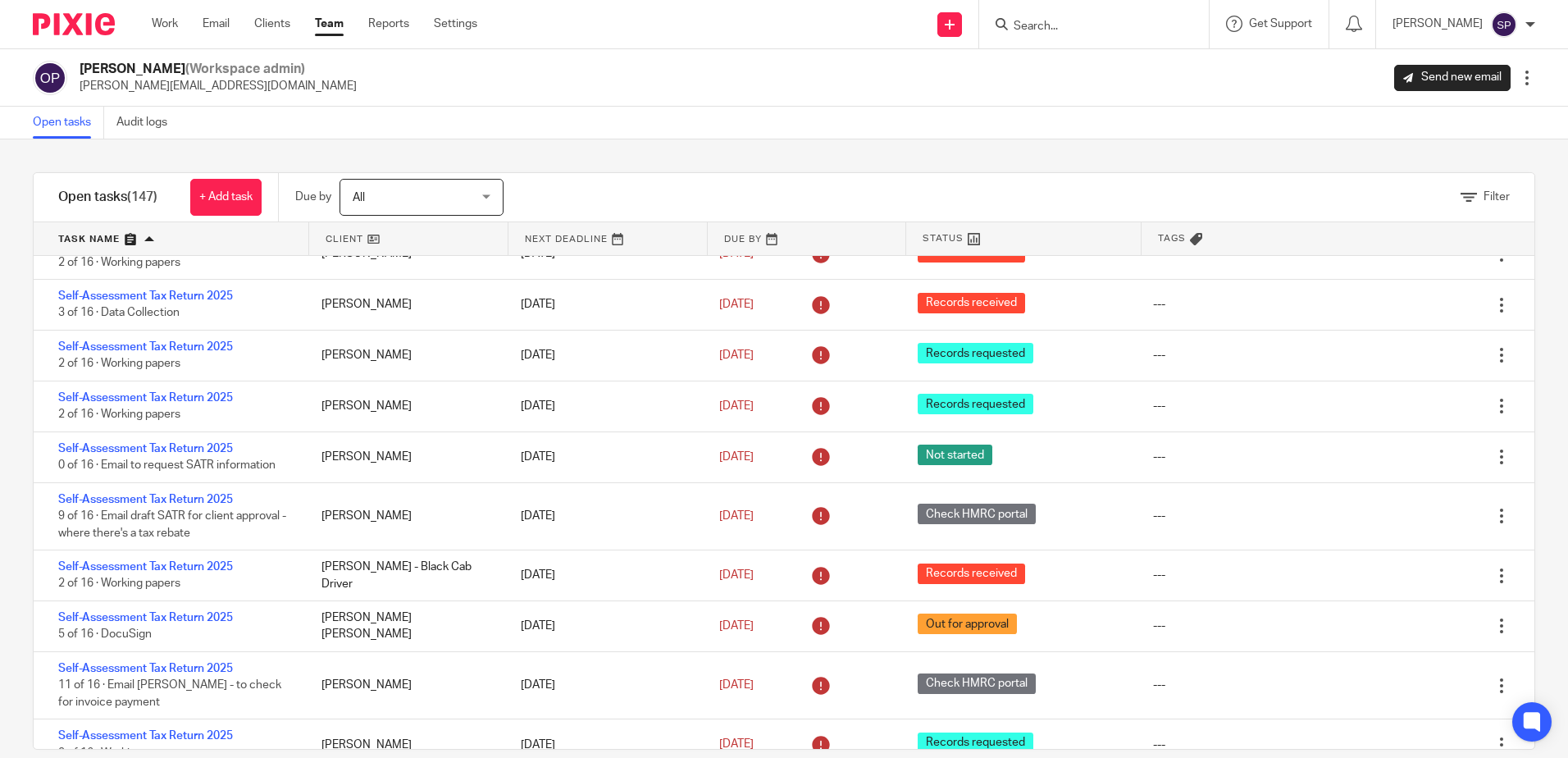
scroll to position [2296, 0]
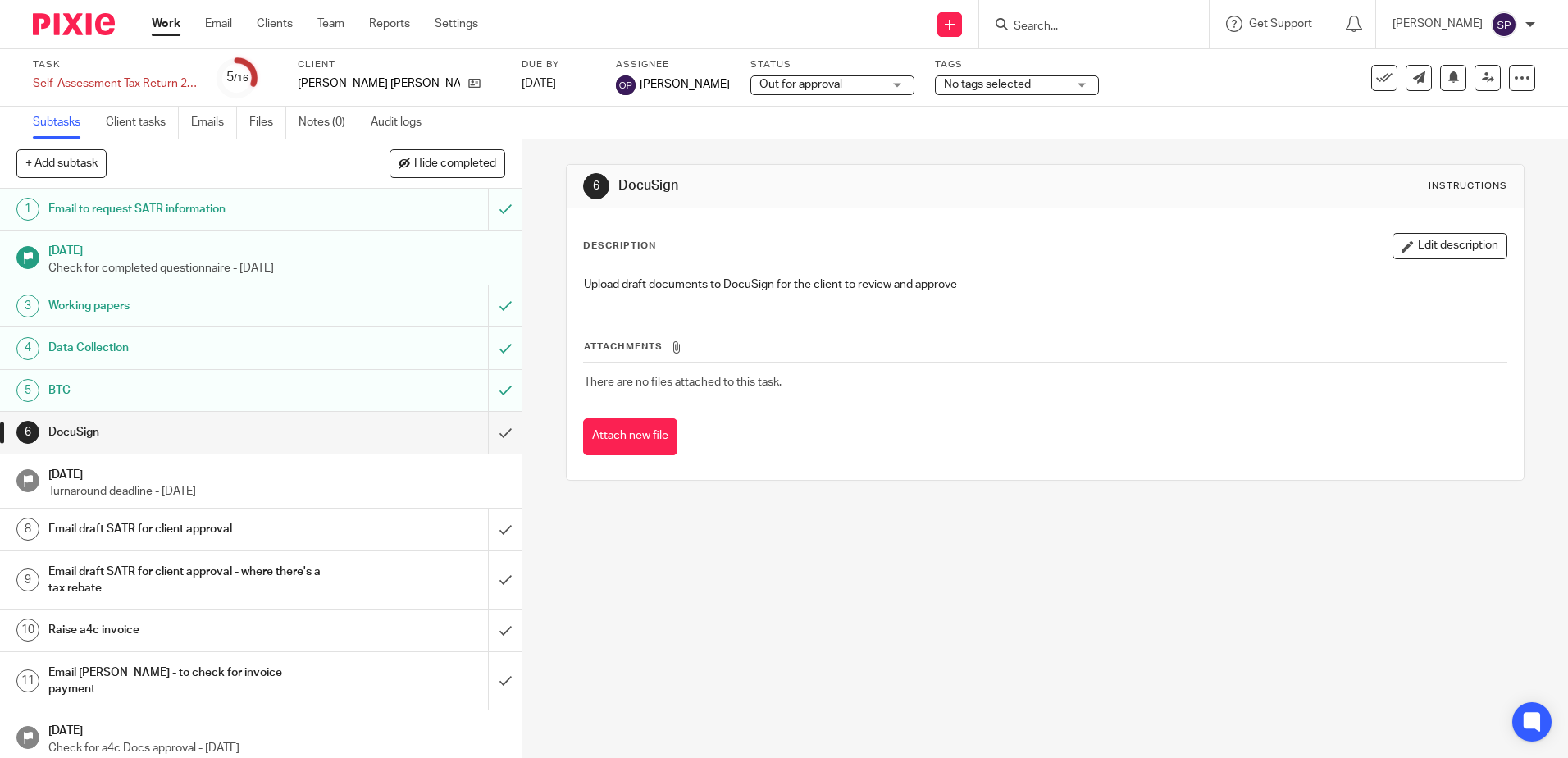
click at [838, 82] on div "Out for approval Out for approval" at bounding box center [832, 84] width 164 height 19
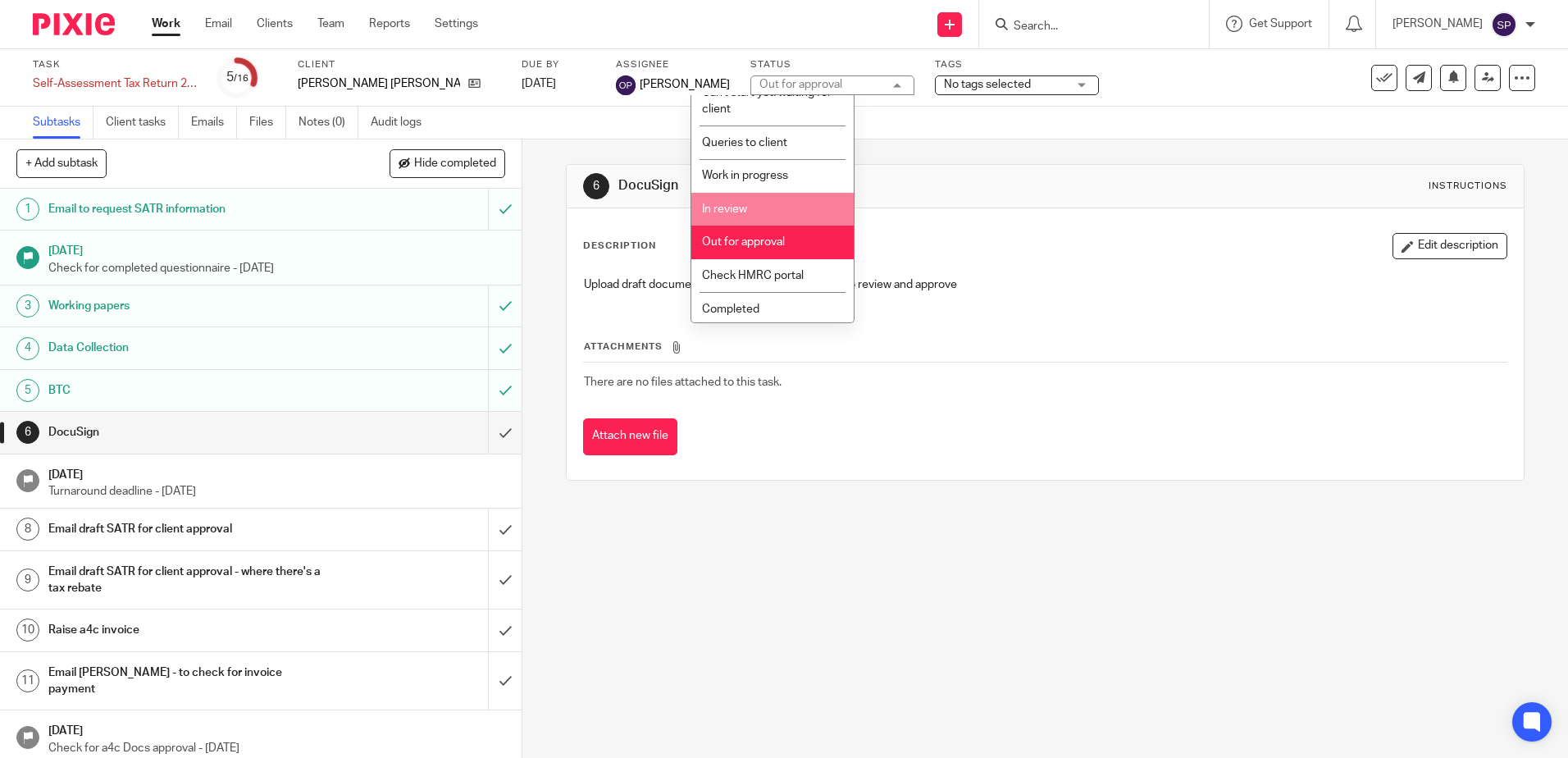
scroll to position [122, 0]
click at [776, 272] on span "Check HMRC portal" at bounding box center [753, 272] width 102 height 11
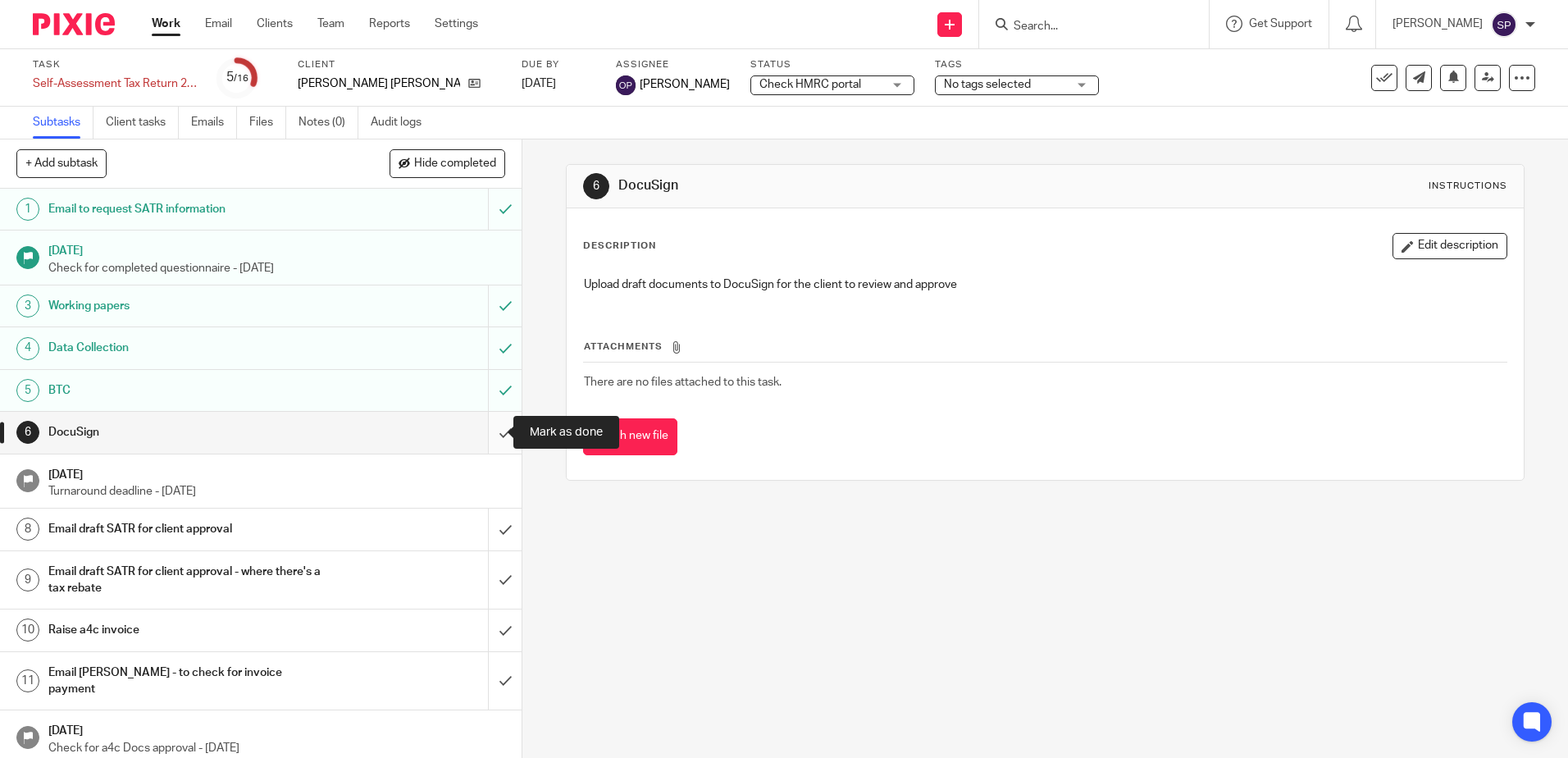
click at [491, 430] on input "submit" at bounding box center [261, 432] width 521 height 41
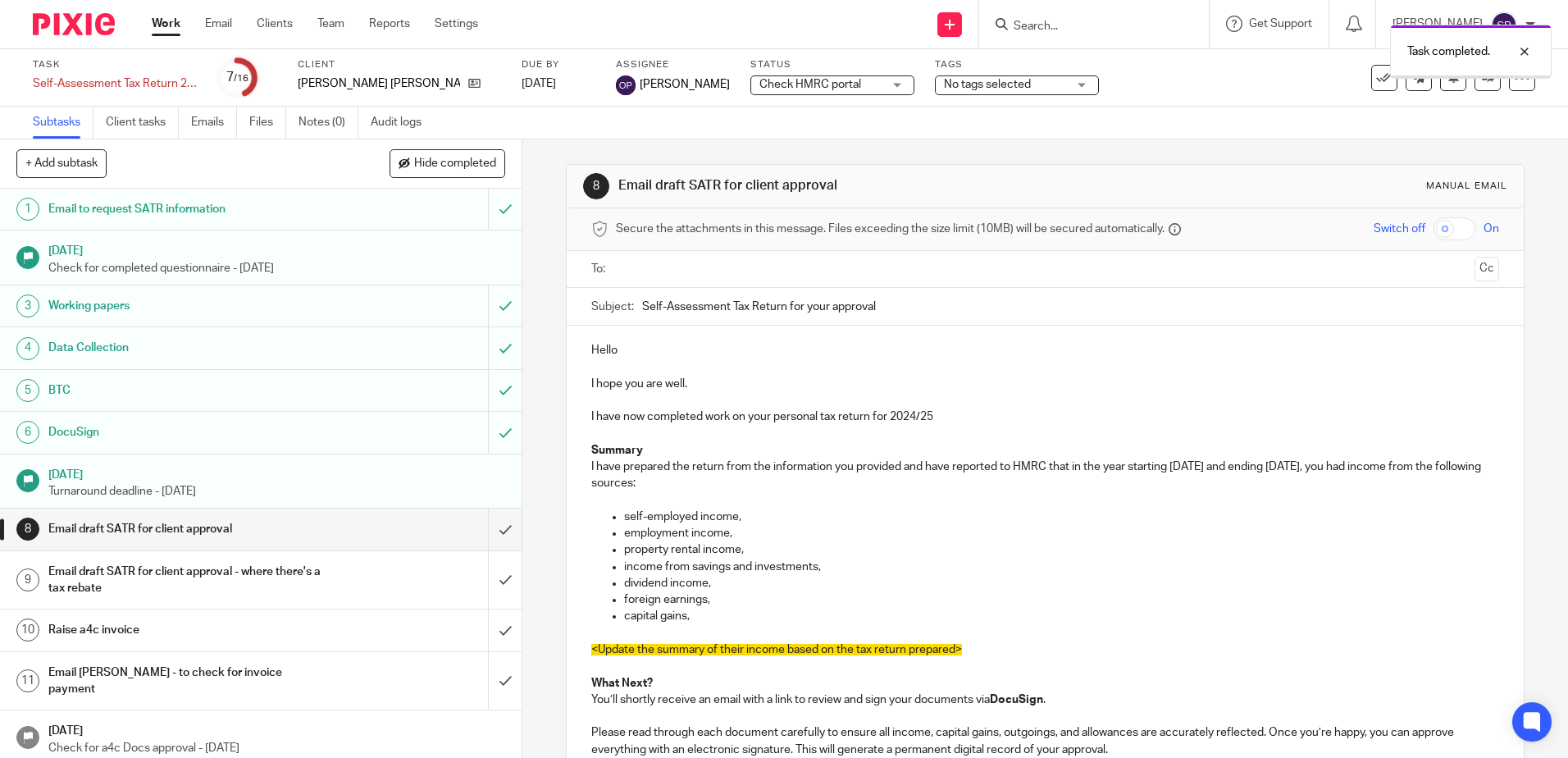
click at [489, 527] on input "submit" at bounding box center [261, 529] width 521 height 41
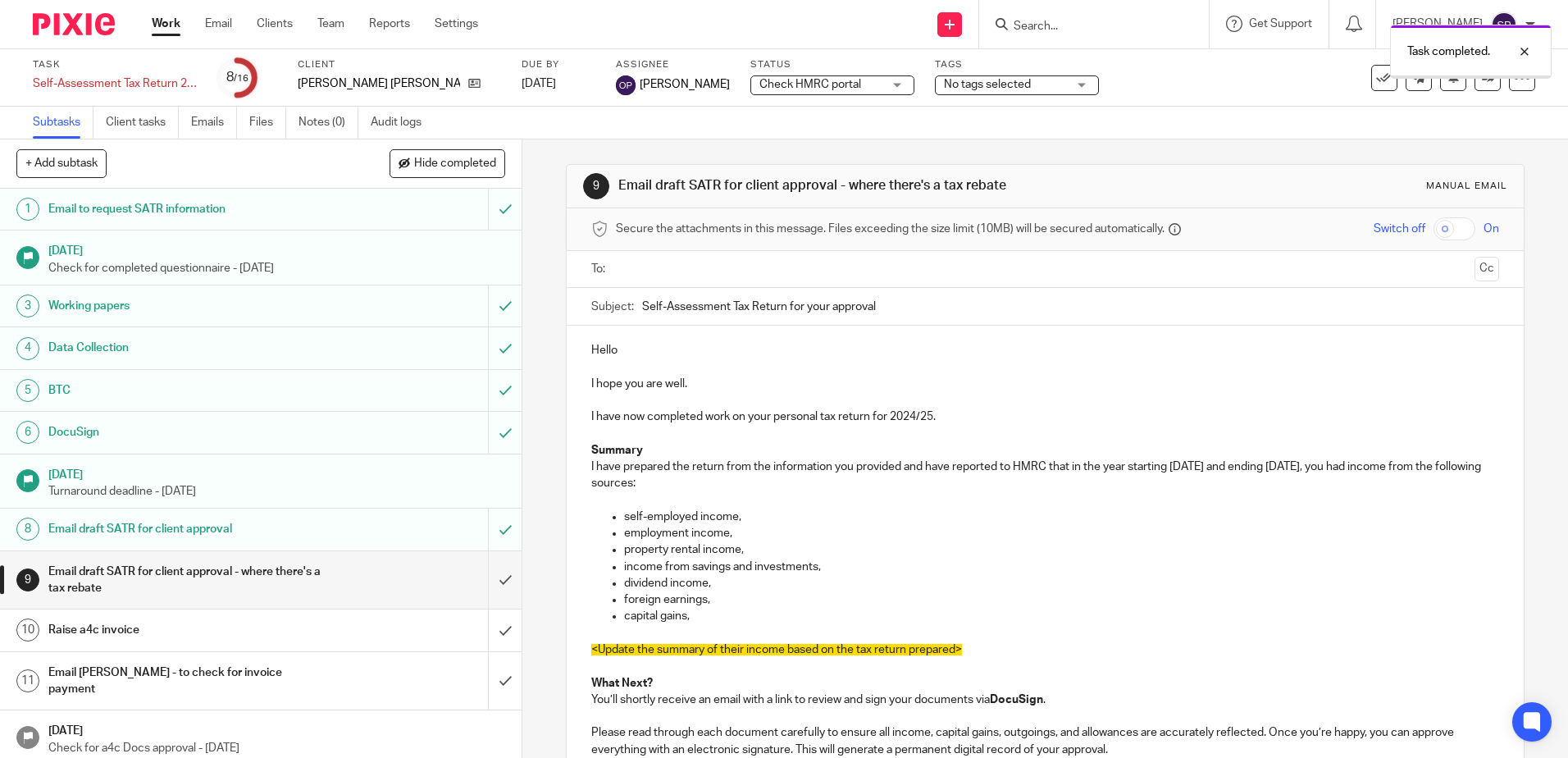
click at [489, 580] on input "submit" at bounding box center [261, 580] width 521 height 58
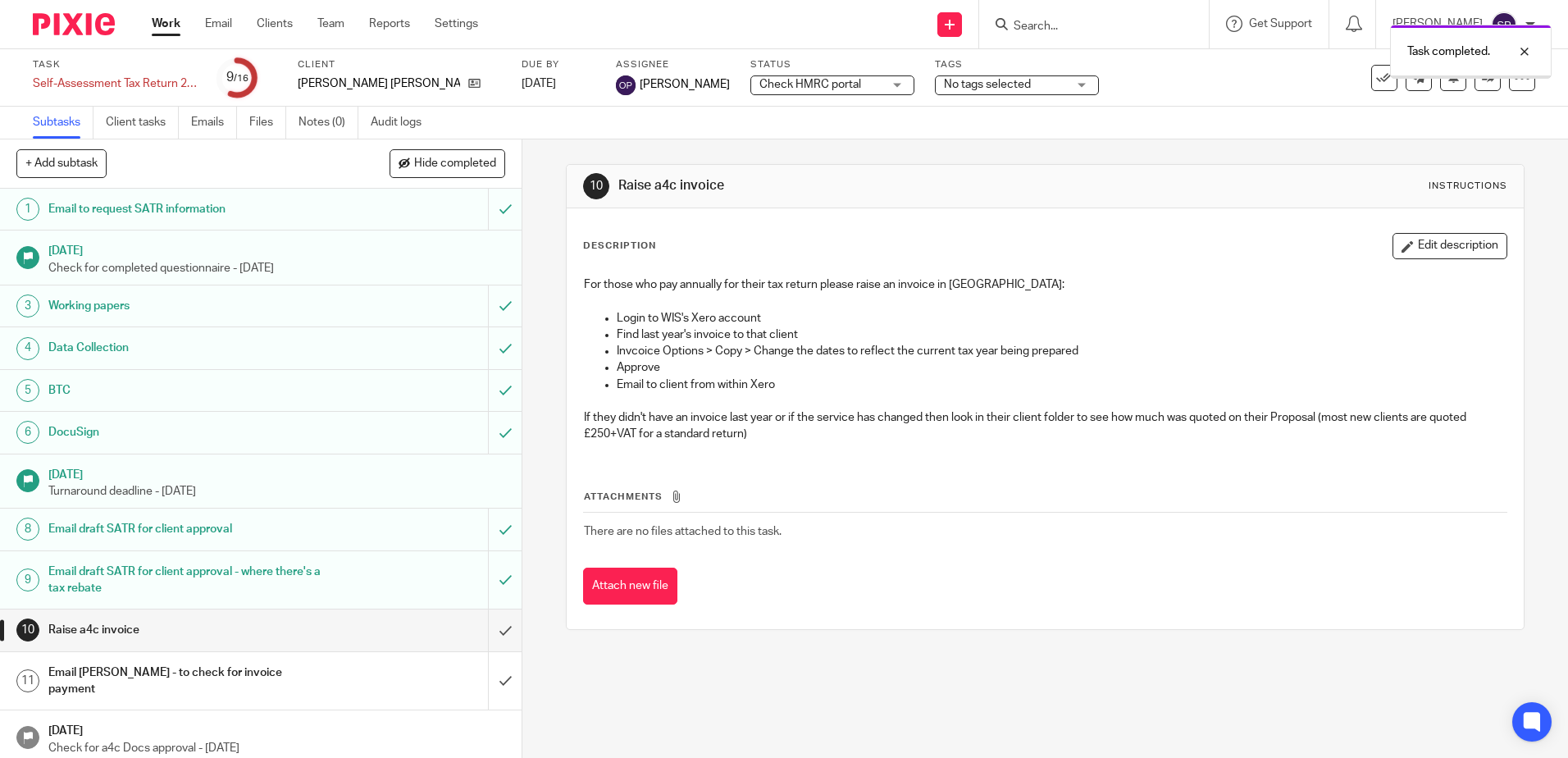
click at [486, 626] on input "submit" at bounding box center [261, 630] width 521 height 41
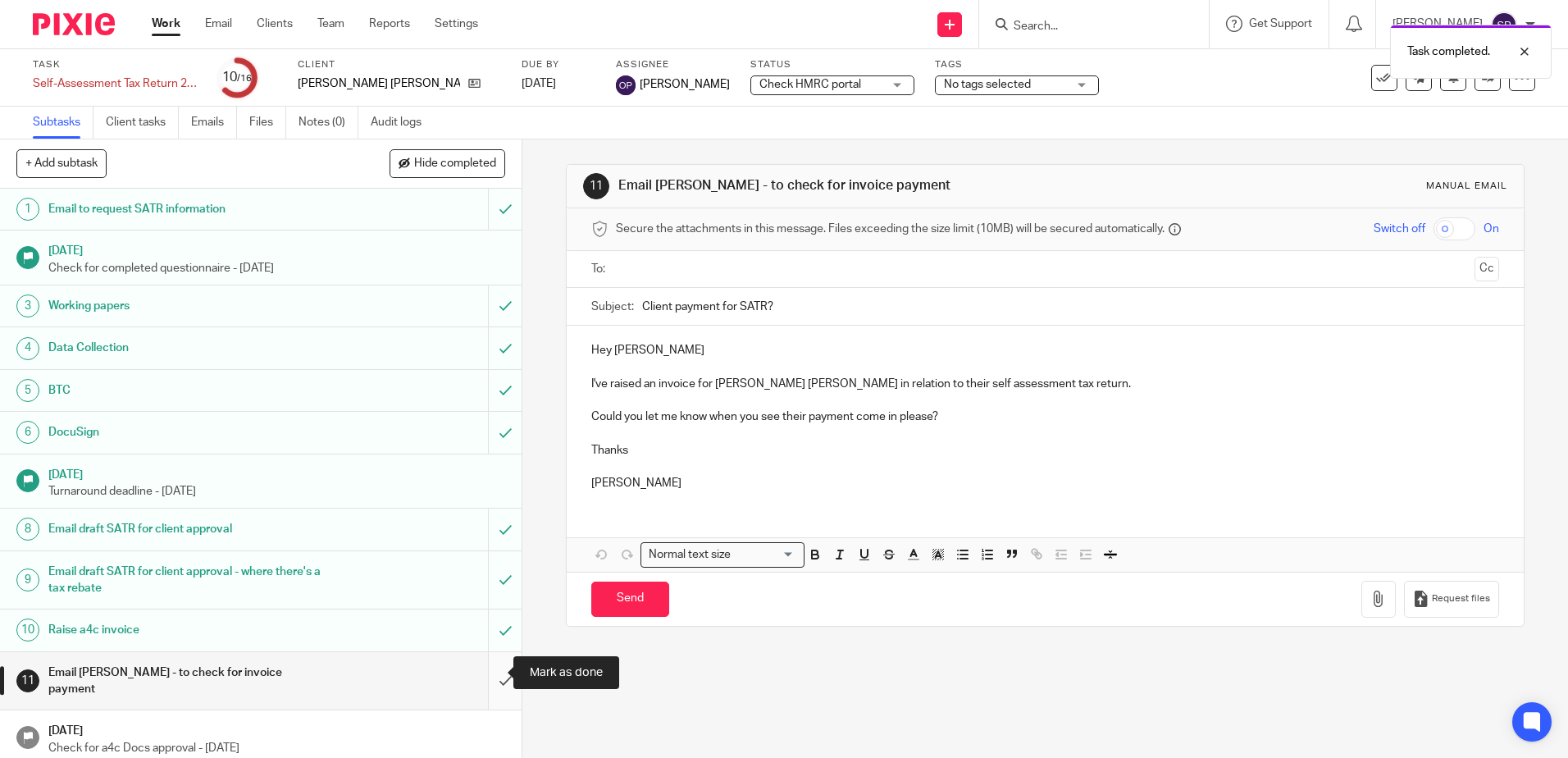
click at [483, 669] on input "submit" at bounding box center [261, 681] width 521 height 58
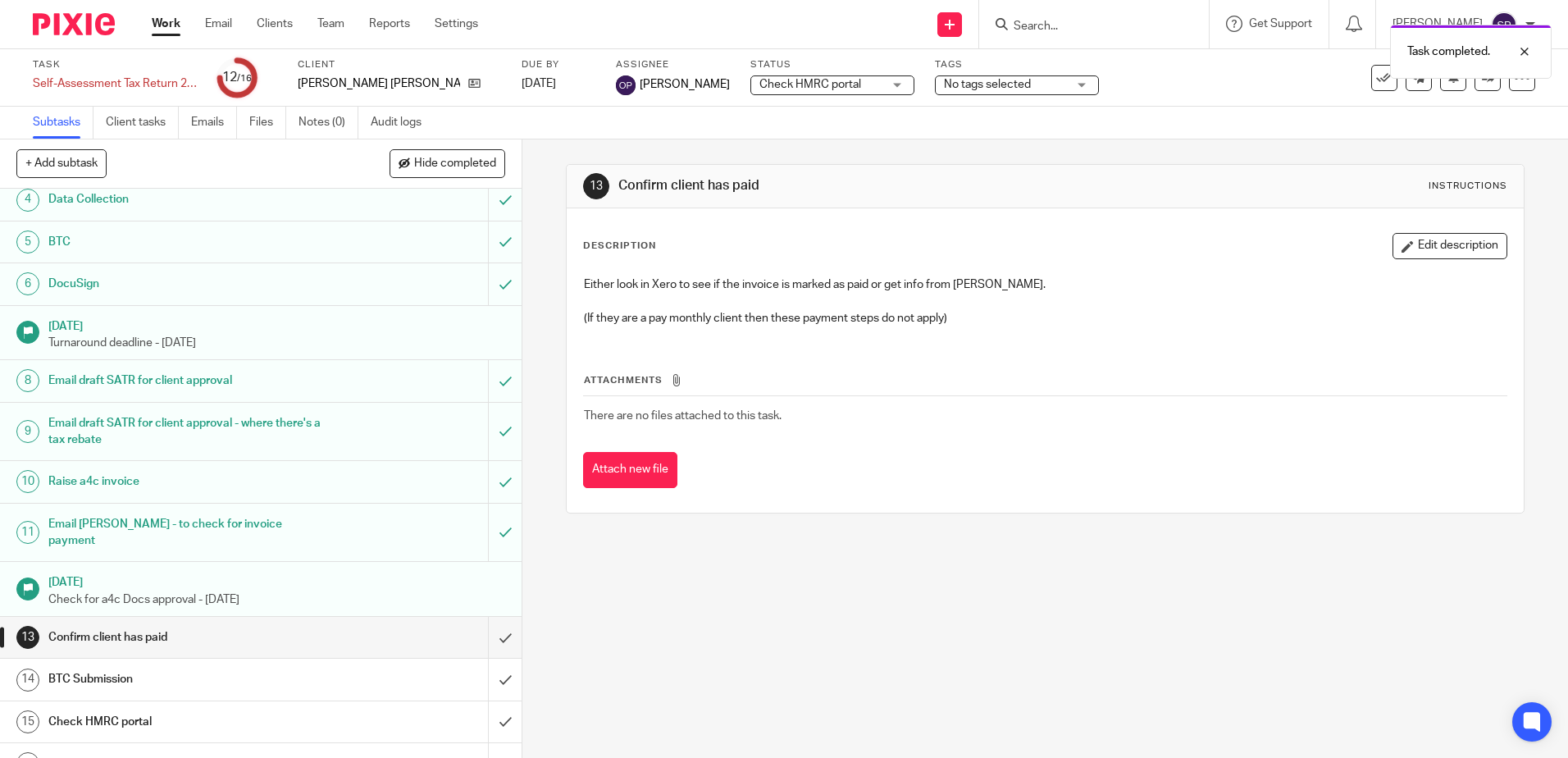
scroll to position [159, 0]
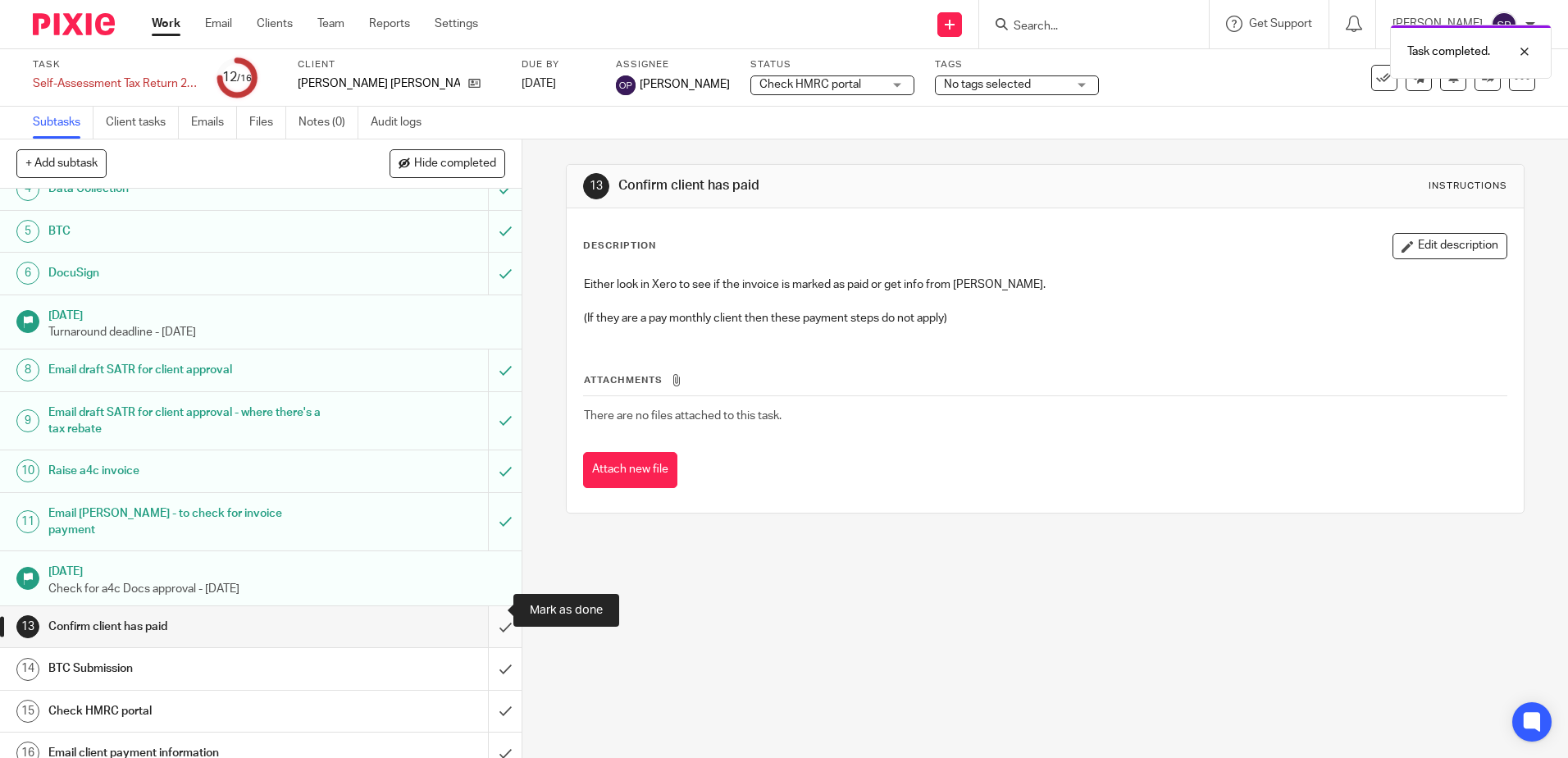
click at [490, 612] on input "submit" at bounding box center [261, 626] width 521 height 41
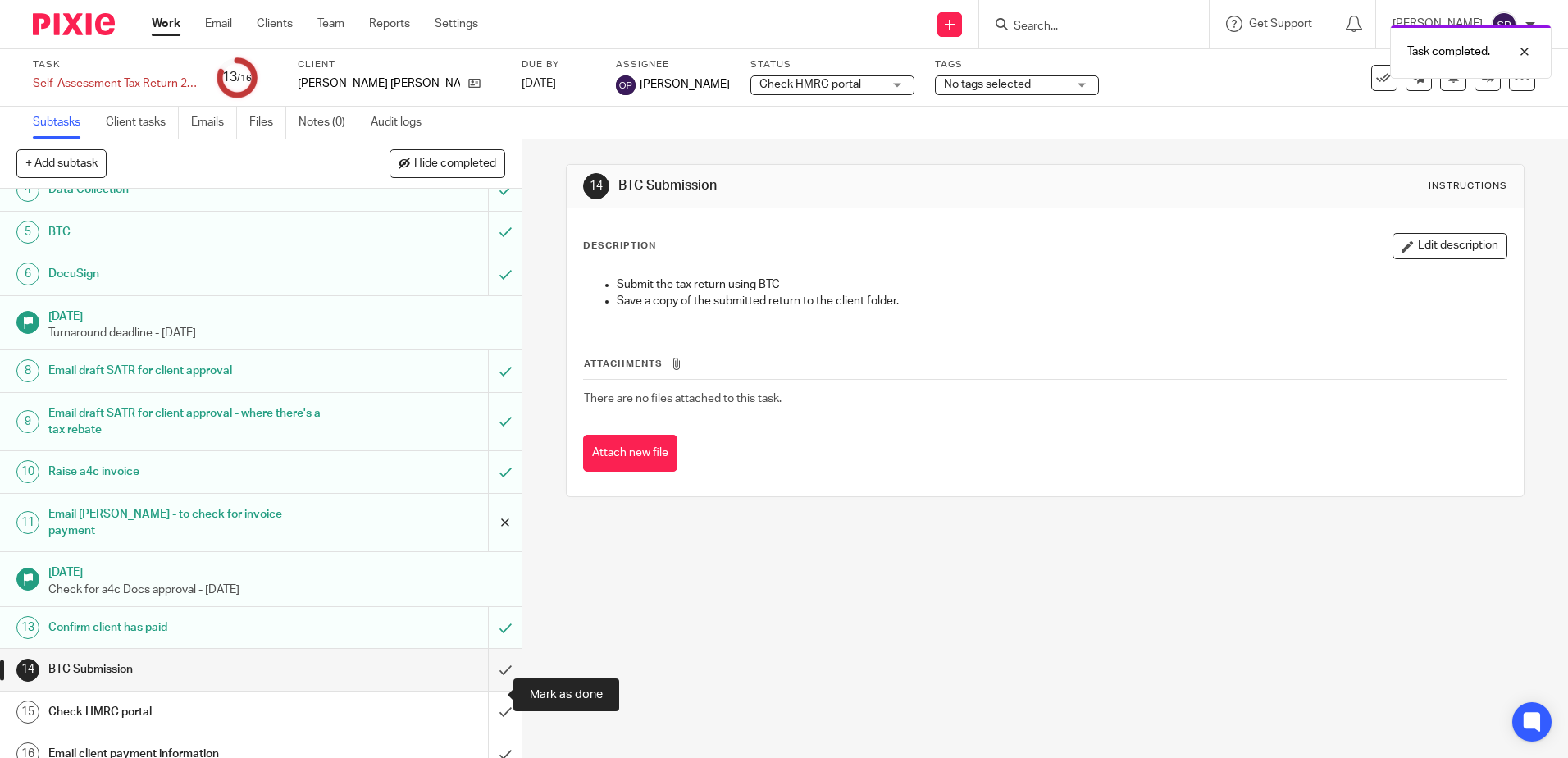
scroll to position [159, 0]
click at [488, 658] on input "submit" at bounding box center [261, 668] width 521 height 41
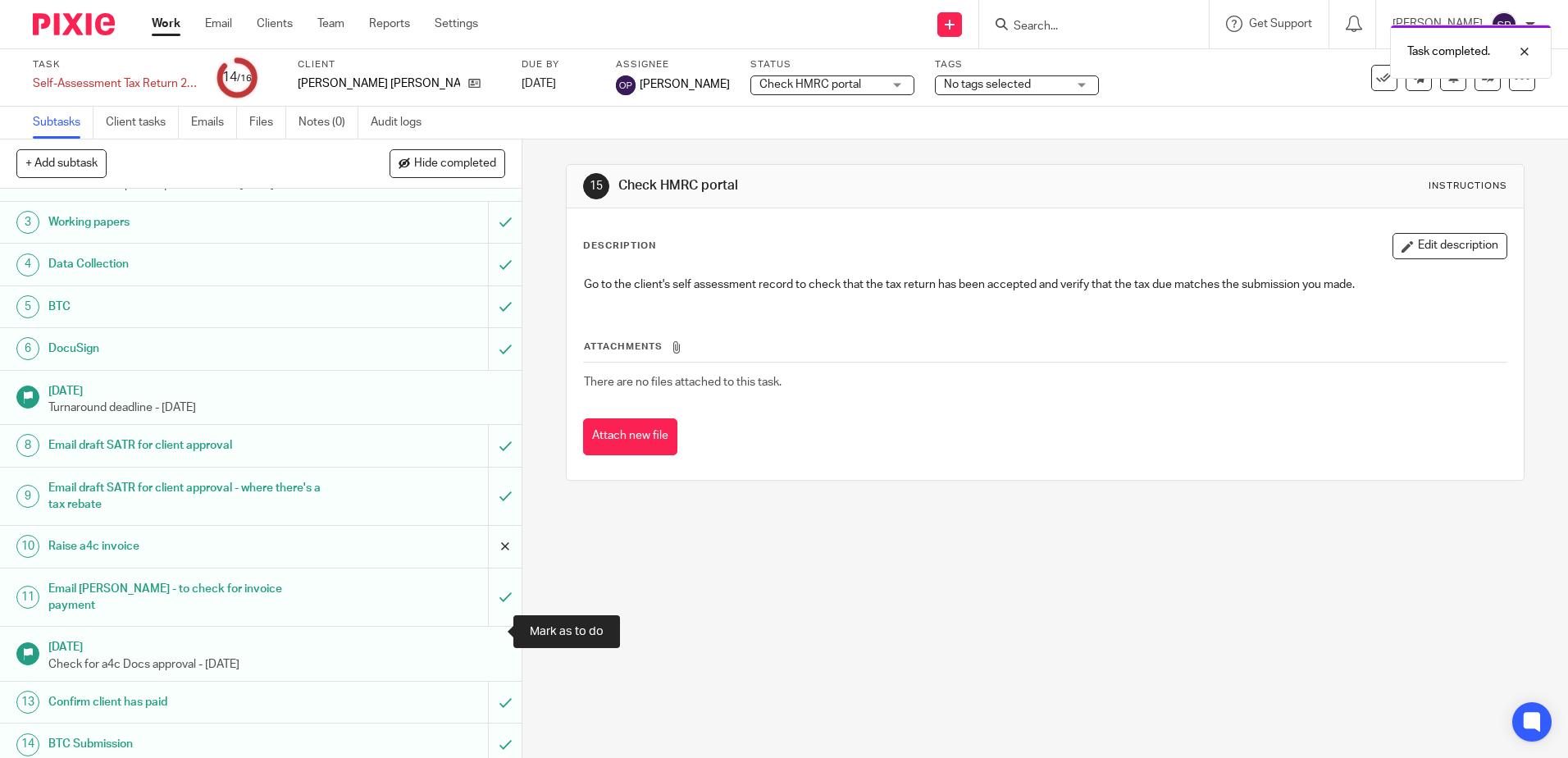
scroll to position [159, 0]
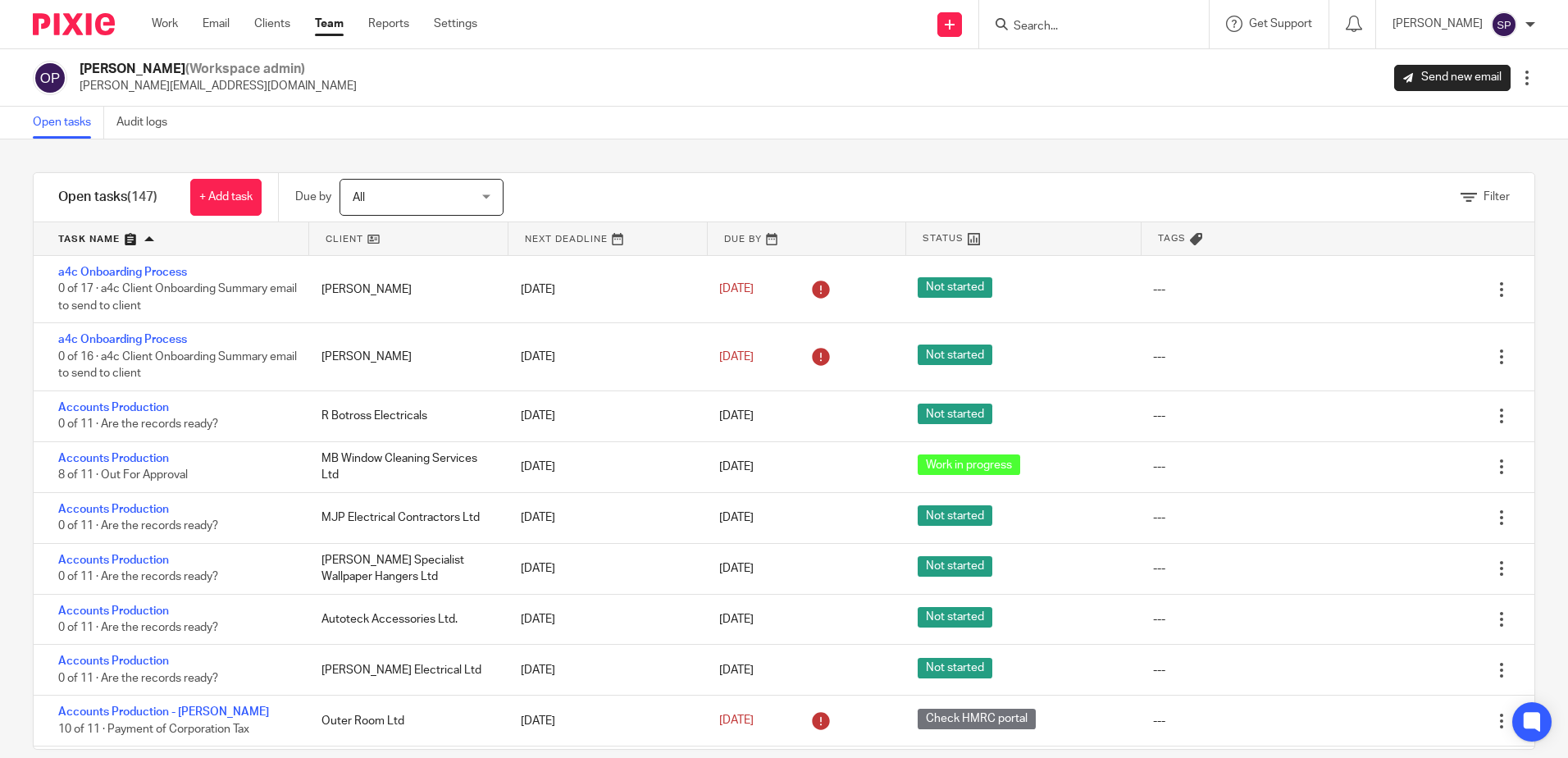
click at [264, 247] on link at bounding box center [171, 238] width 275 height 32
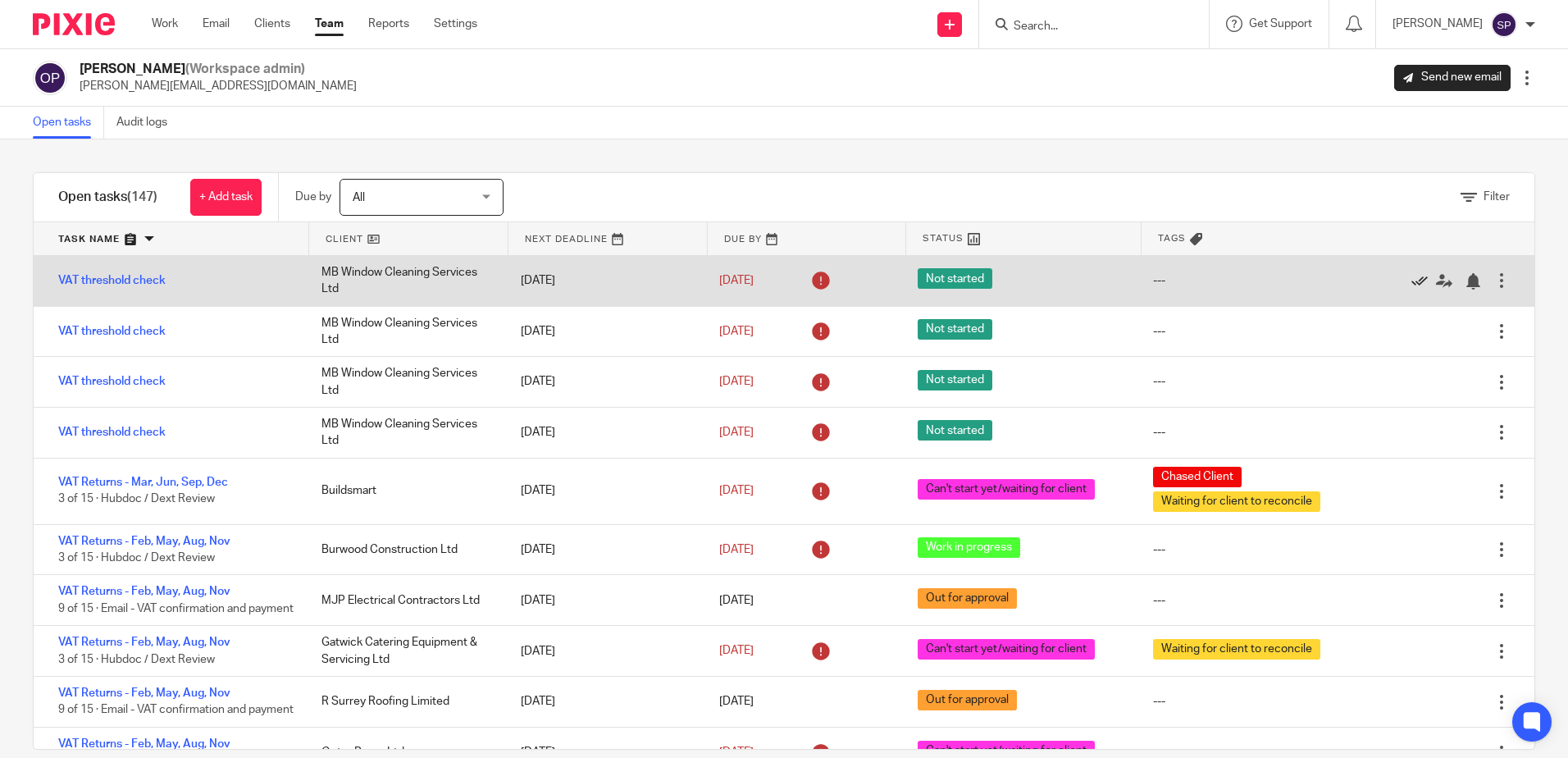
click at [1411, 281] on icon at bounding box center [1420, 281] width 17 height 17
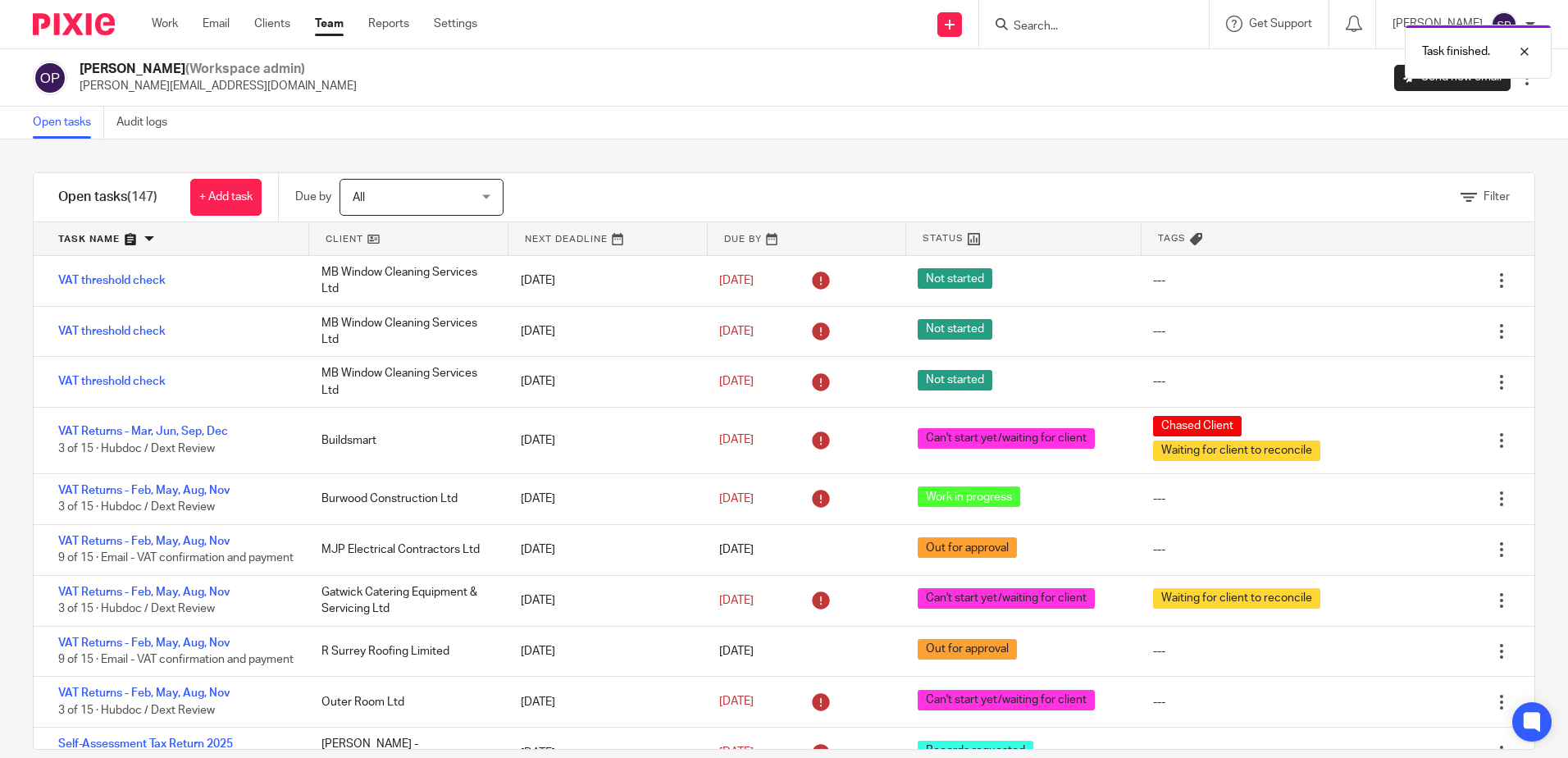
click at [1411, 281] on icon at bounding box center [1420, 281] width 17 height 17
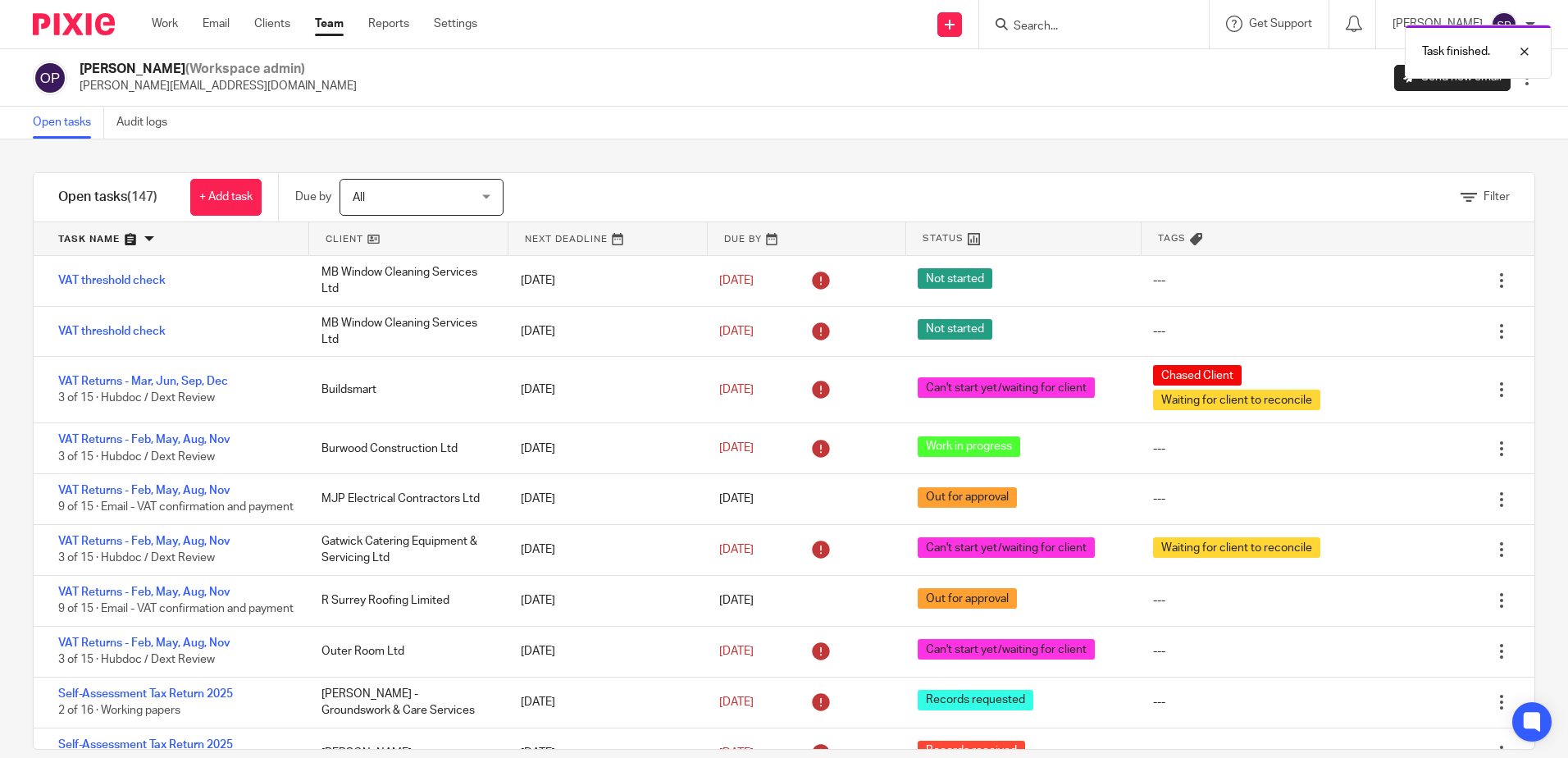
click at [1411, 281] on icon at bounding box center [1420, 281] width 17 height 17
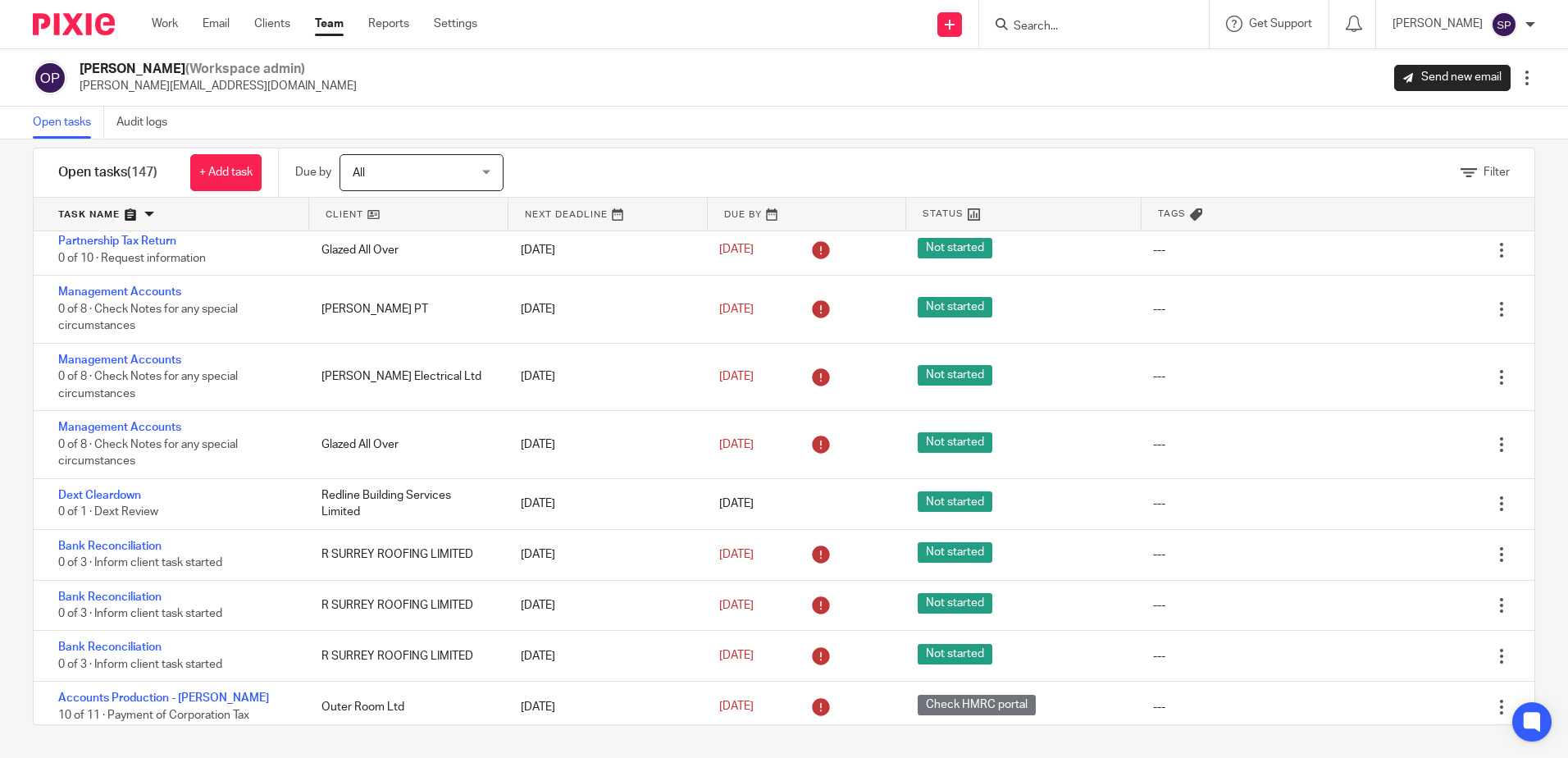
scroll to position [6475, 0]
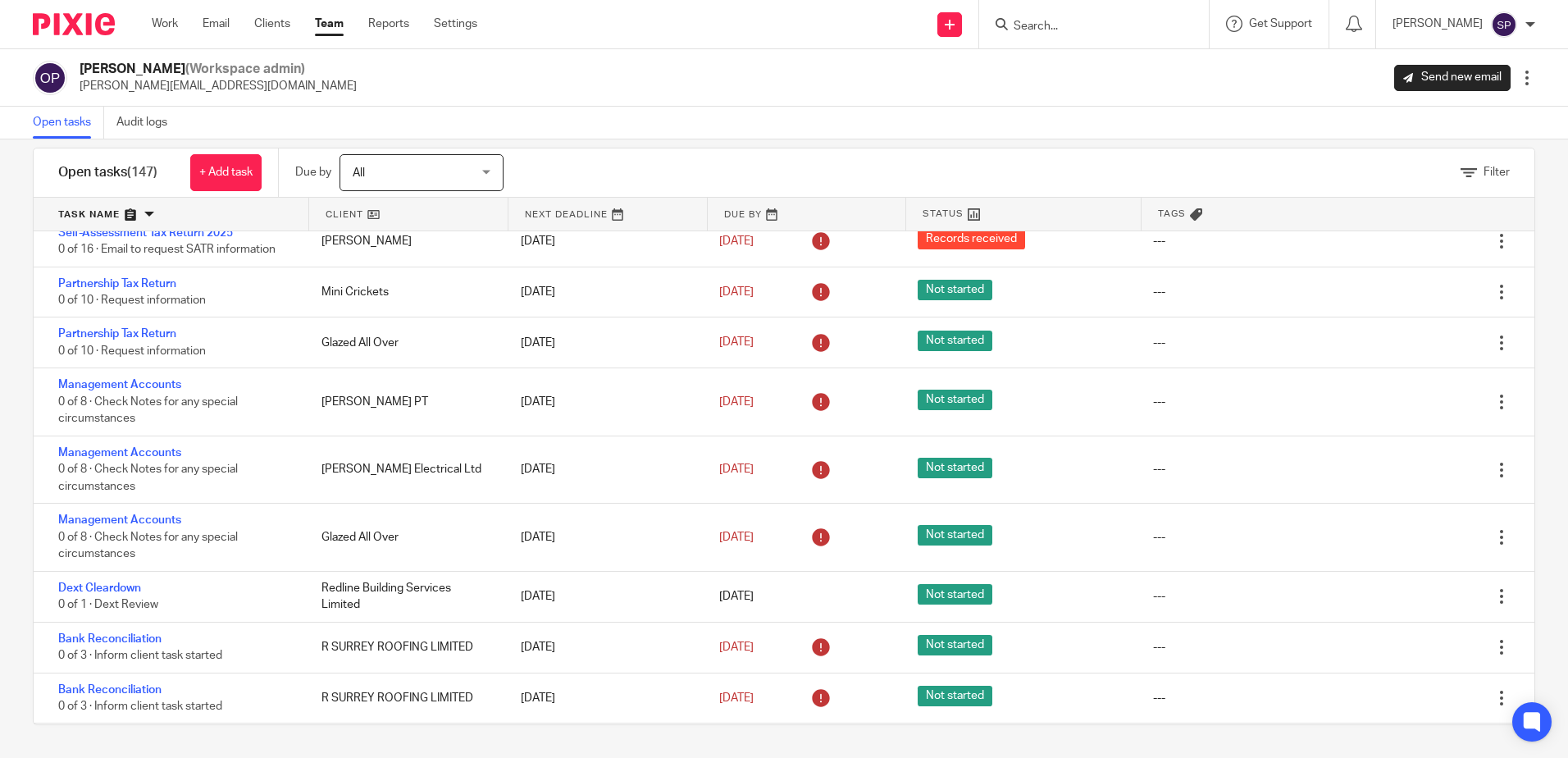
click at [335, 22] on link "Team" at bounding box center [328, 24] width 29 height 17
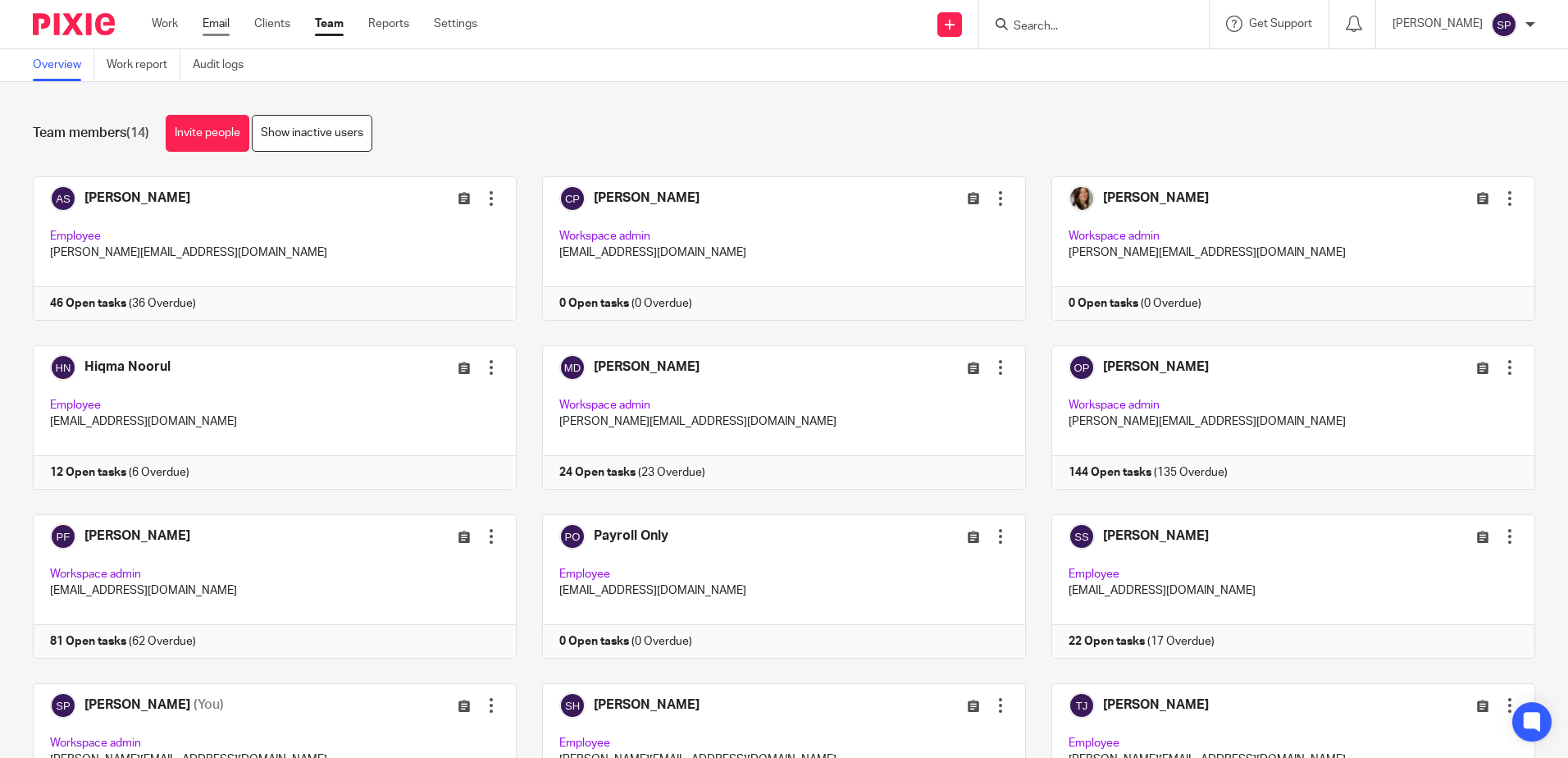
click at [225, 24] on link "Email" at bounding box center [215, 24] width 27 height 17
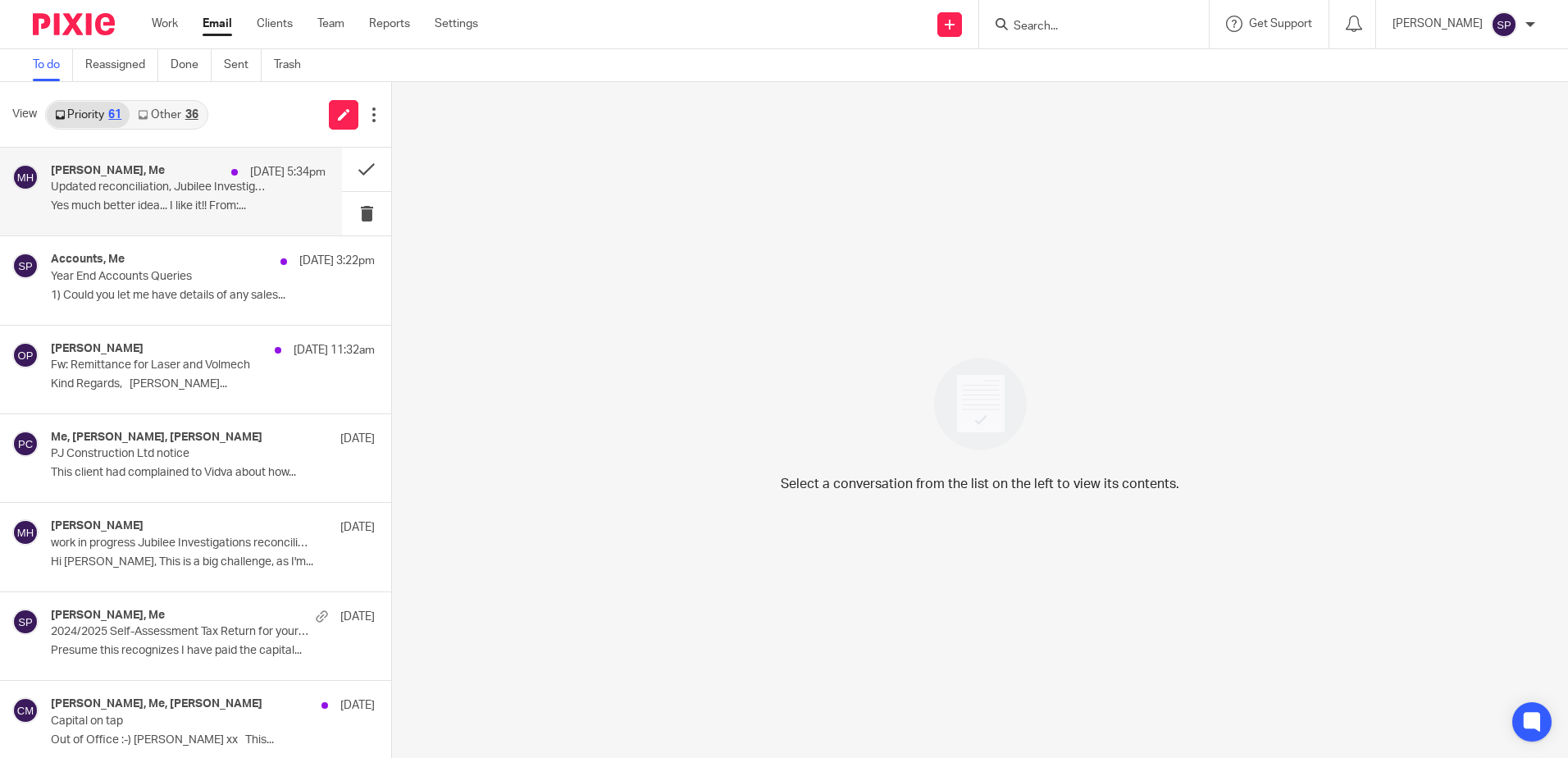
click at [248, 194] on p "Updated reconciliation, Jubilee Investigations" at bounding box center [161, 186] width 220 height 14
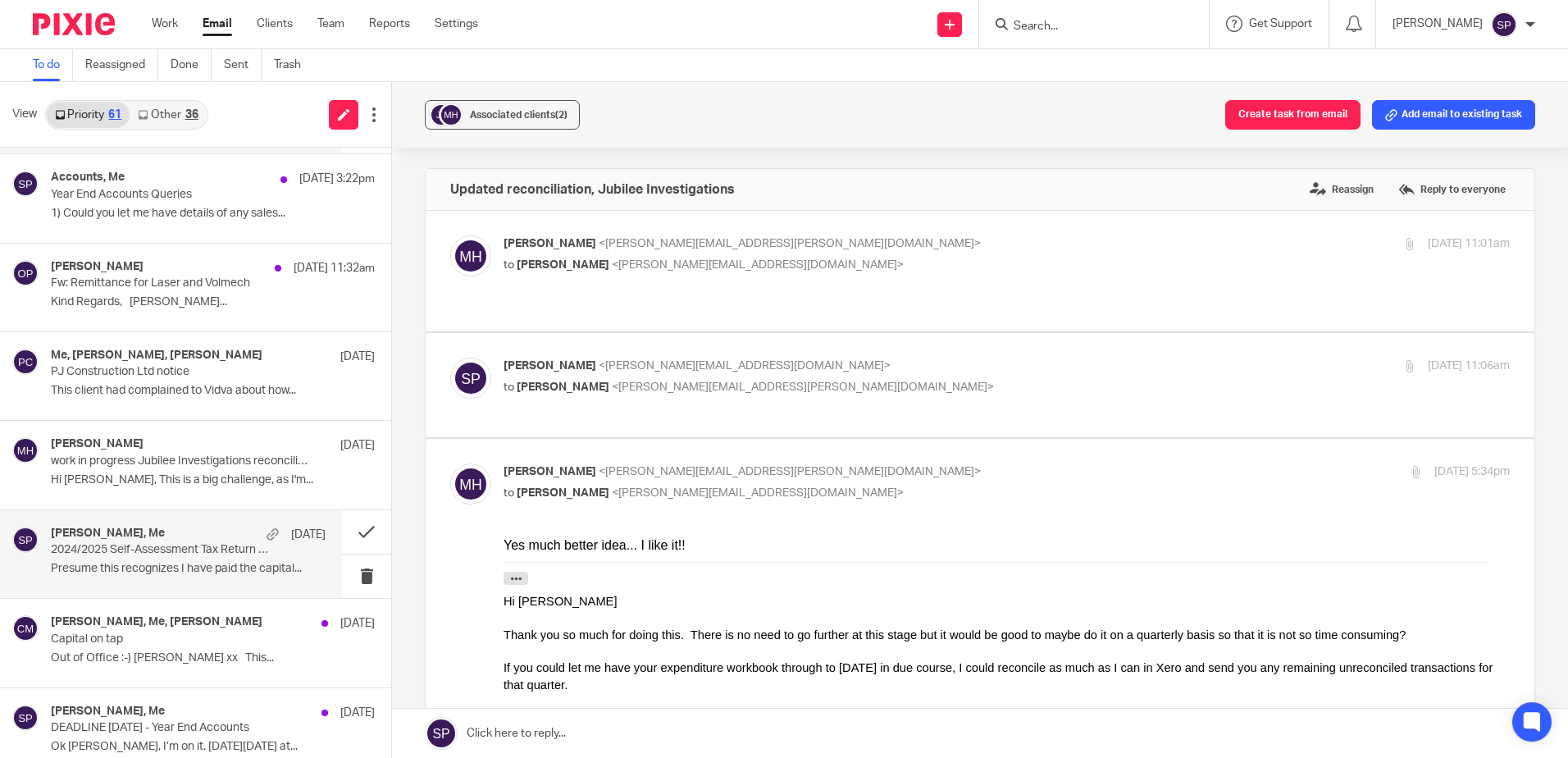
scroll to position [164, 0]
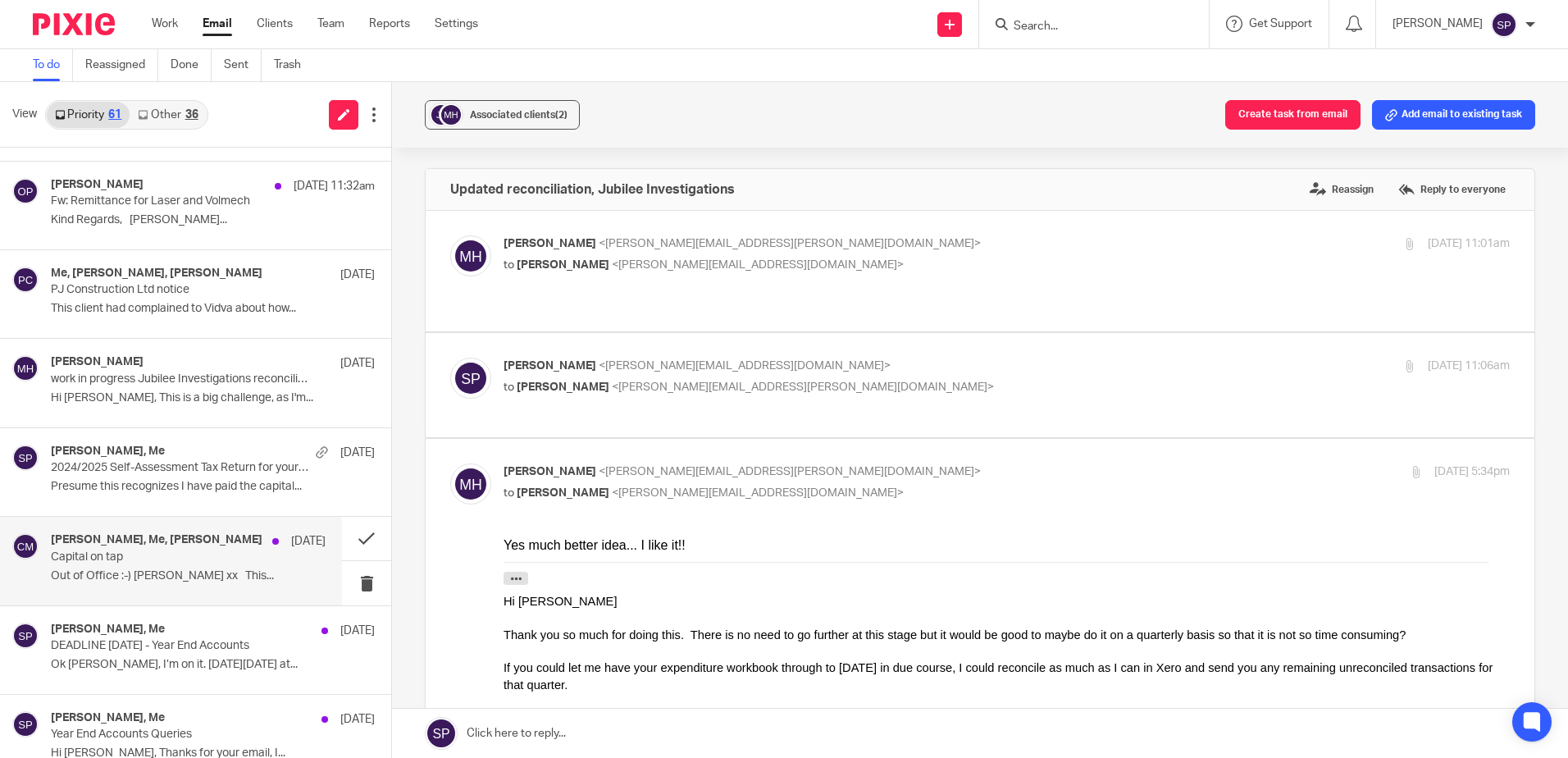
click at [206, 561] on p "Capital on tap" at bounding box center [161, 557] width 220 height 14
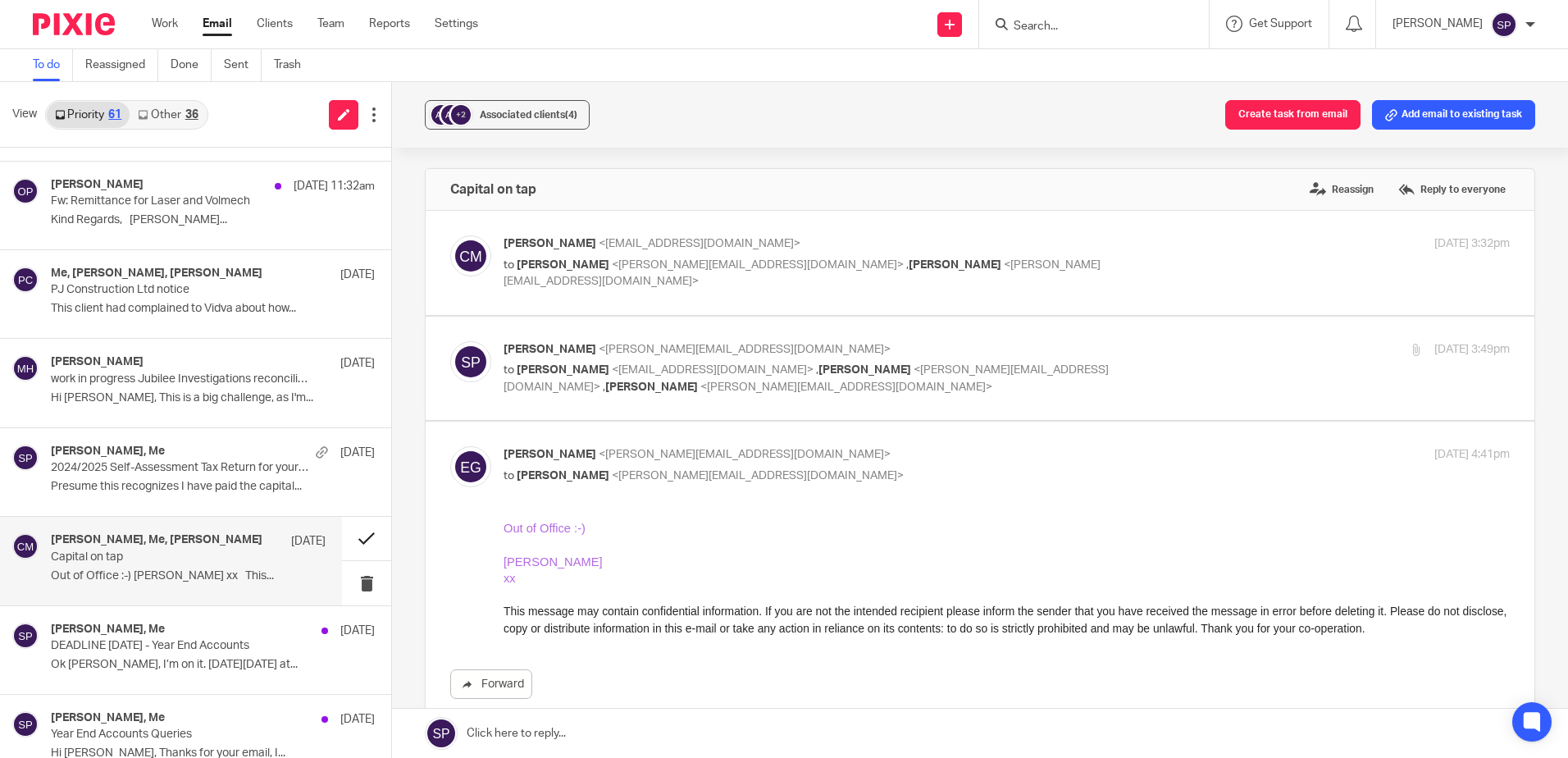
scroll to position [0, 0]
click at [346, 541] on button at bounding box center [366, 538] width 49 height 44
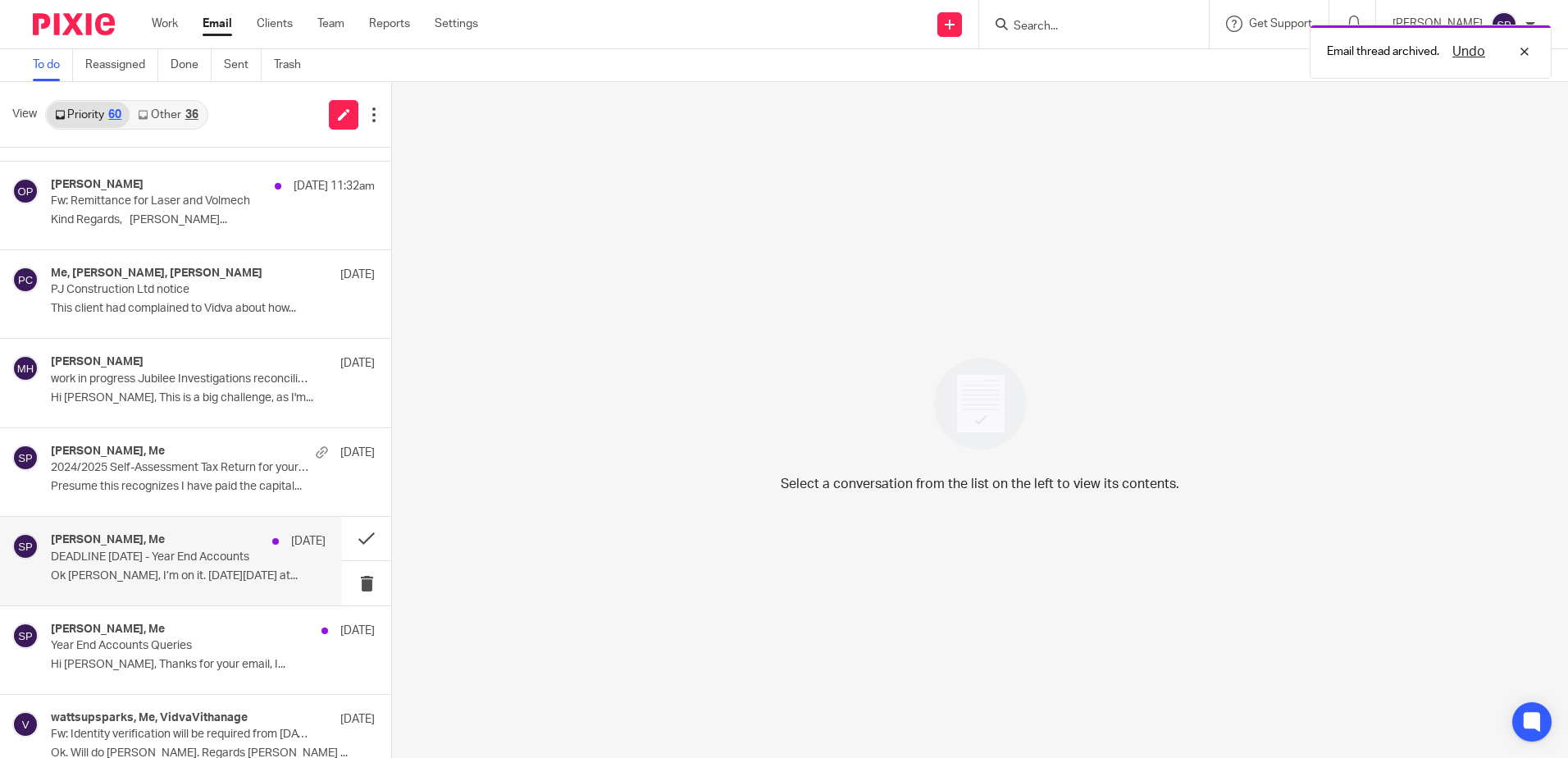
click at [137, 572] on p "Ok [PERSON_NAME], I’m on it. [DATE][DATE] at..." at bounding box center [188, 575] width 275 height 14
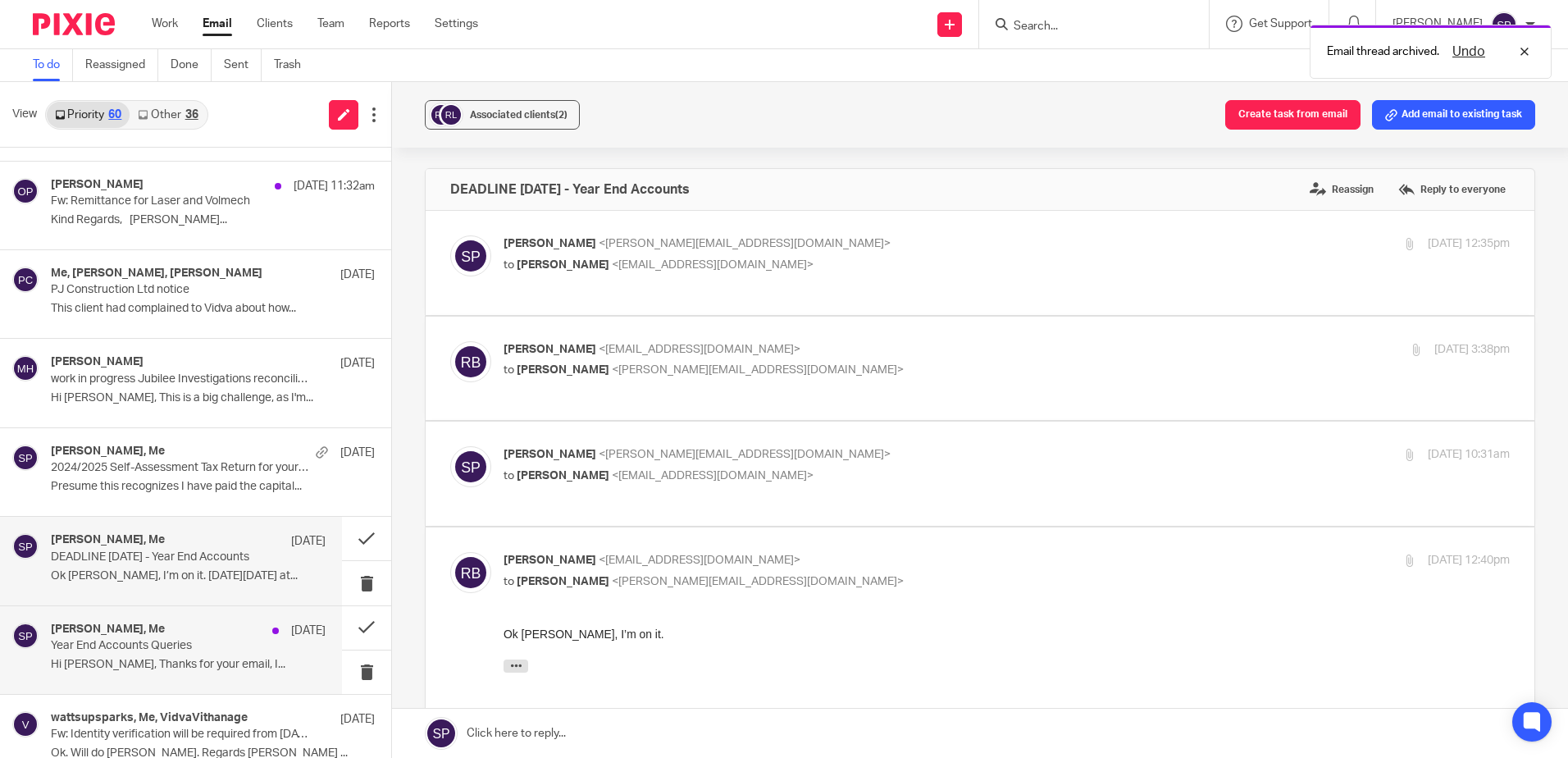
click at [138, 652] on p "Year End Accounts Queries" at bounding box center [161, 645] width 220 height 14
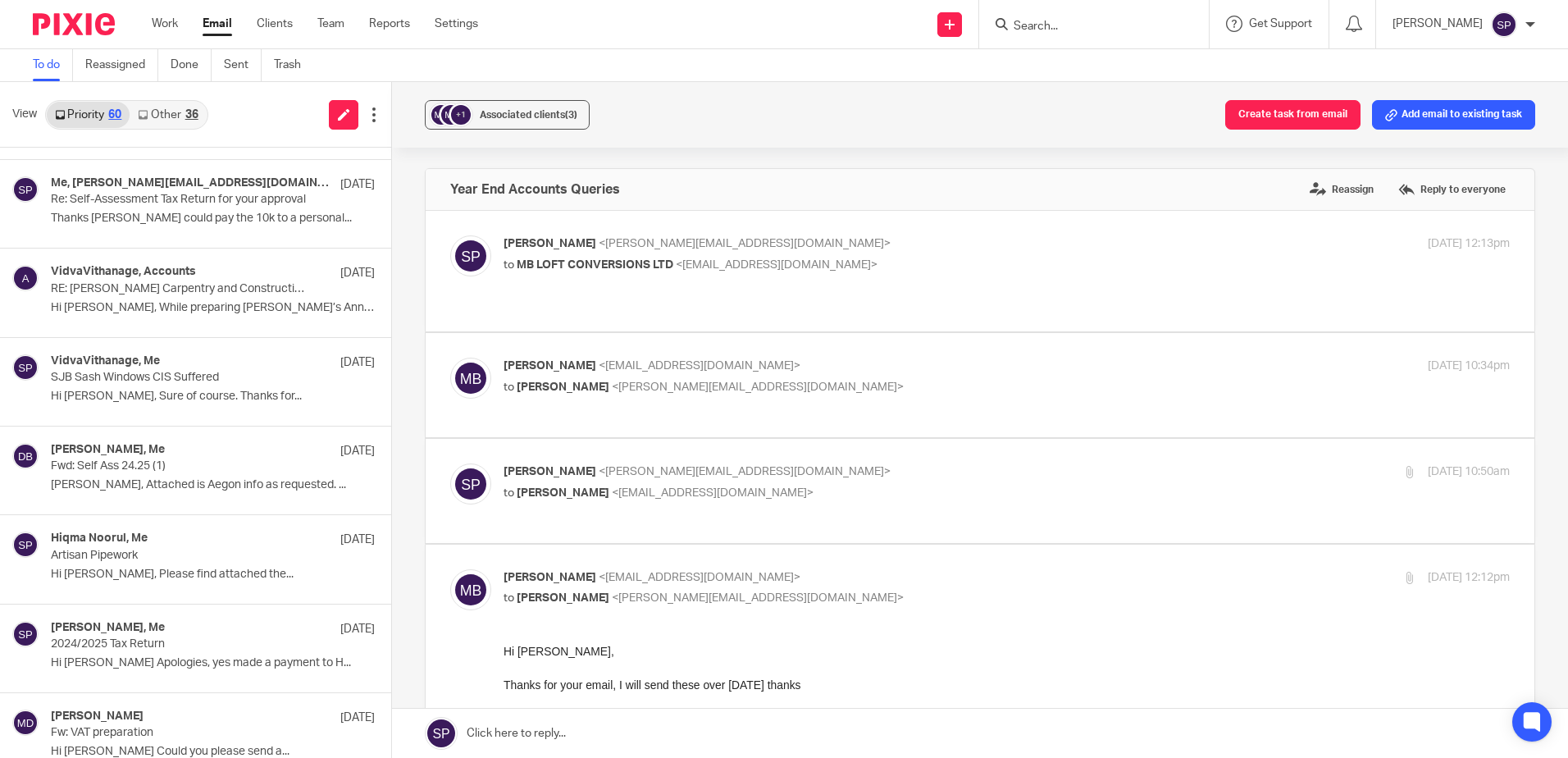
scroll to position [984, 0]
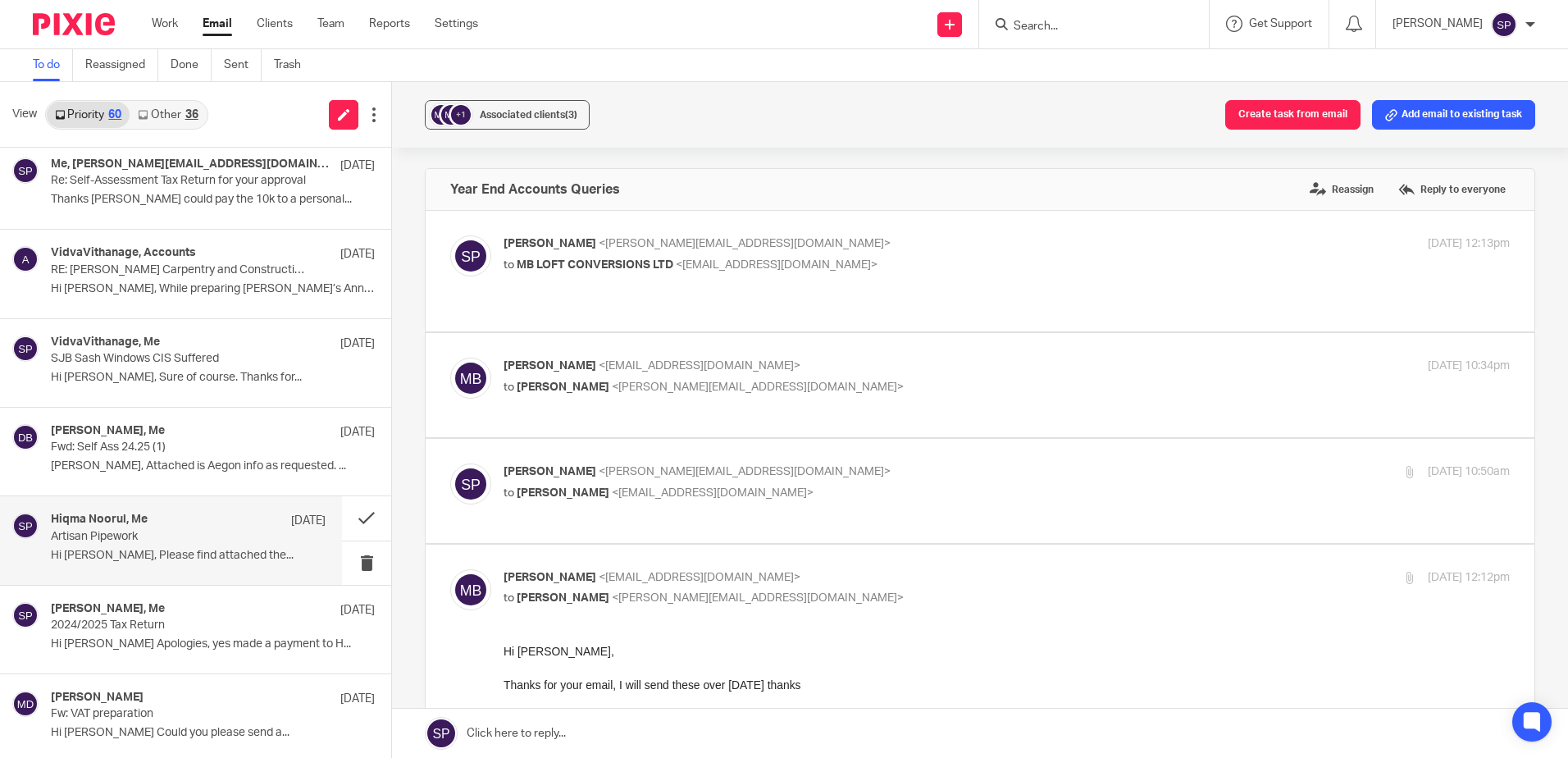
click at [201, 558] on p "Hi [PERSON_NAME], Please find attached the..." at bounding box center [188, 555] width 275 height 14
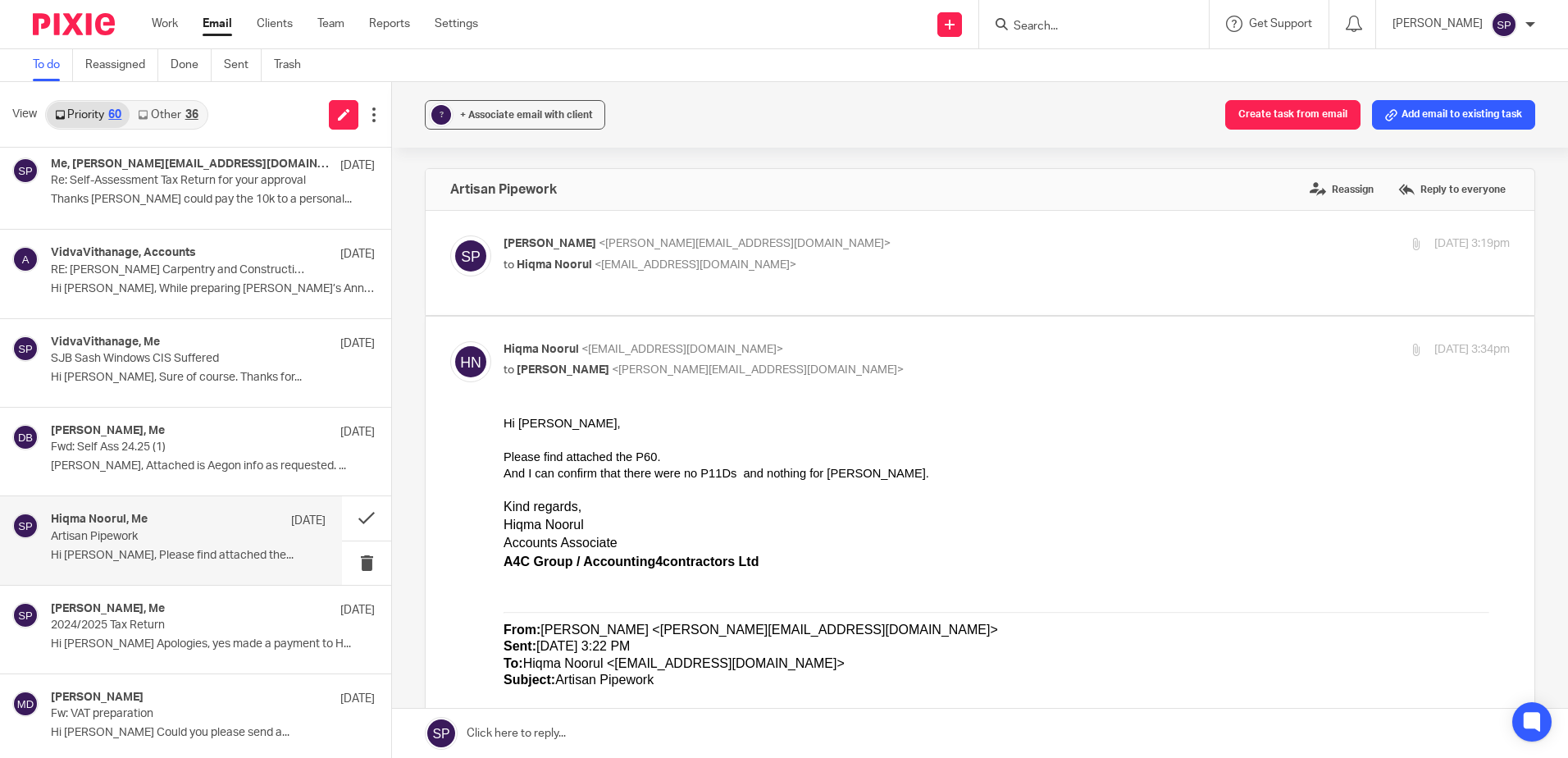
scroll to position [0, 0]
click at [345, 518] on button at bounding box center [366, 518] width 49 height 44
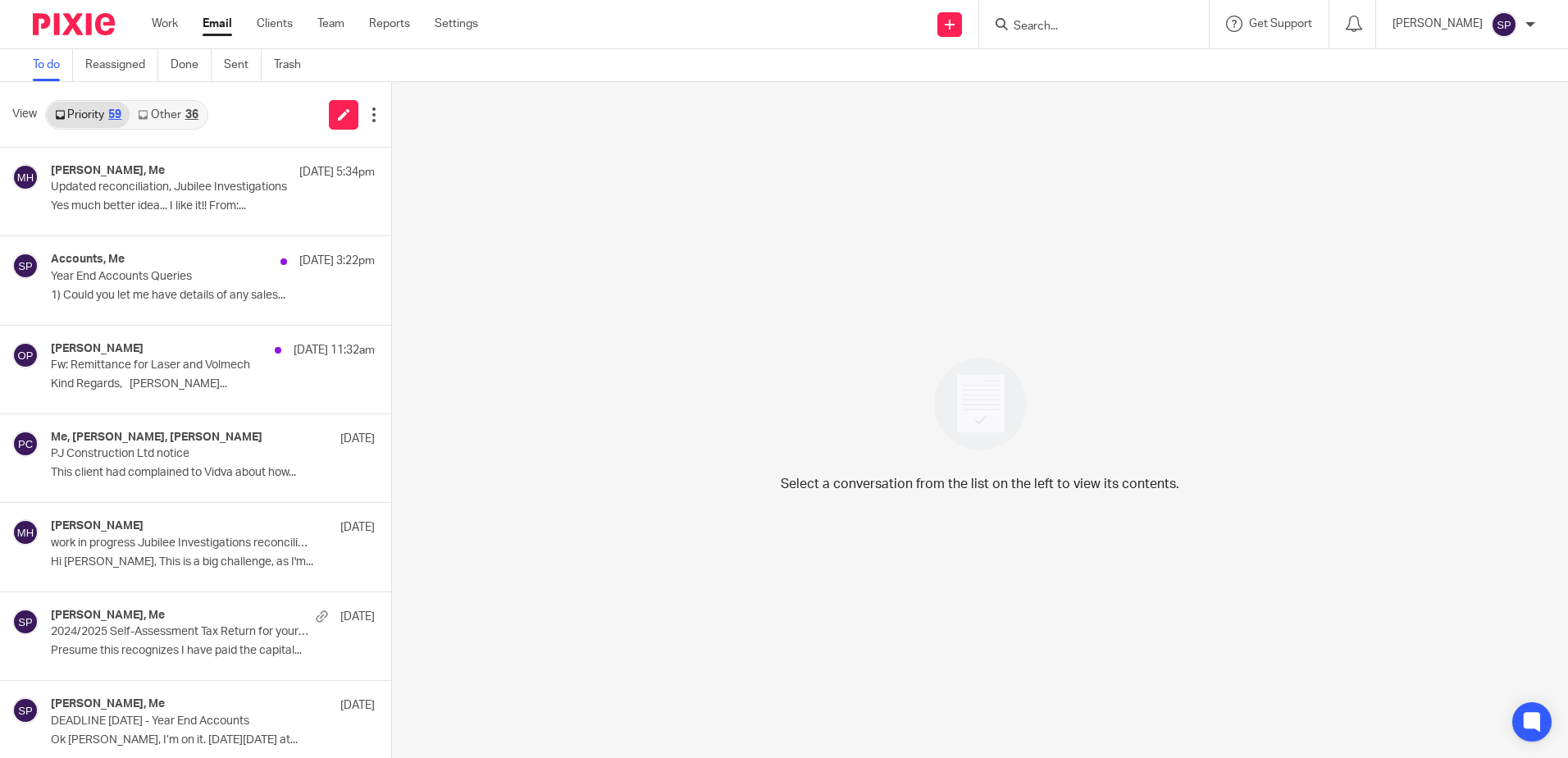
click at [173, 108] on link "Other 36" at bounding box center [168, 115] width 76 height 26
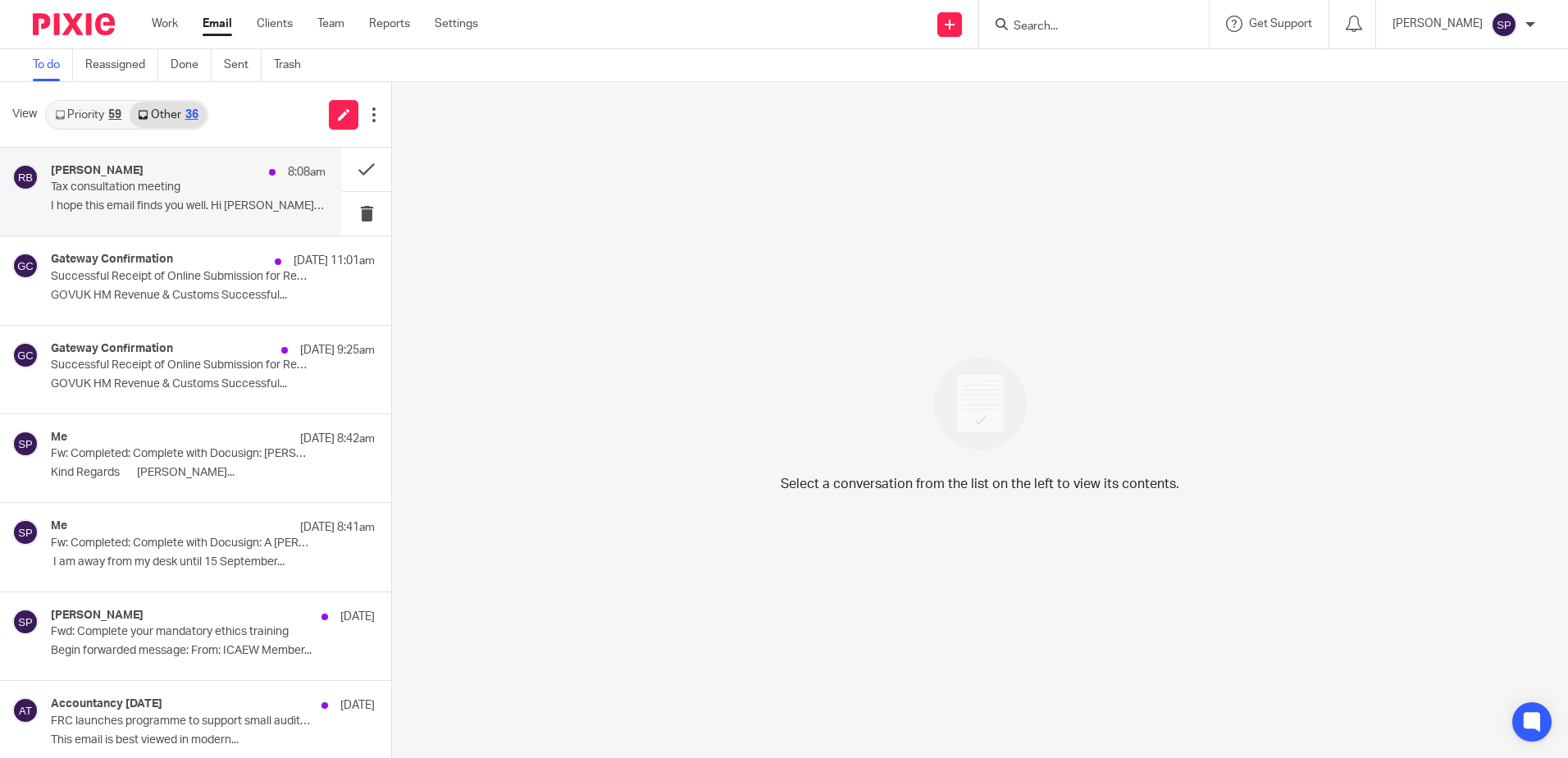
click at [184, 191] on p "Tax consultation meeting" at bounding box center [161, 186] width 220 height 14
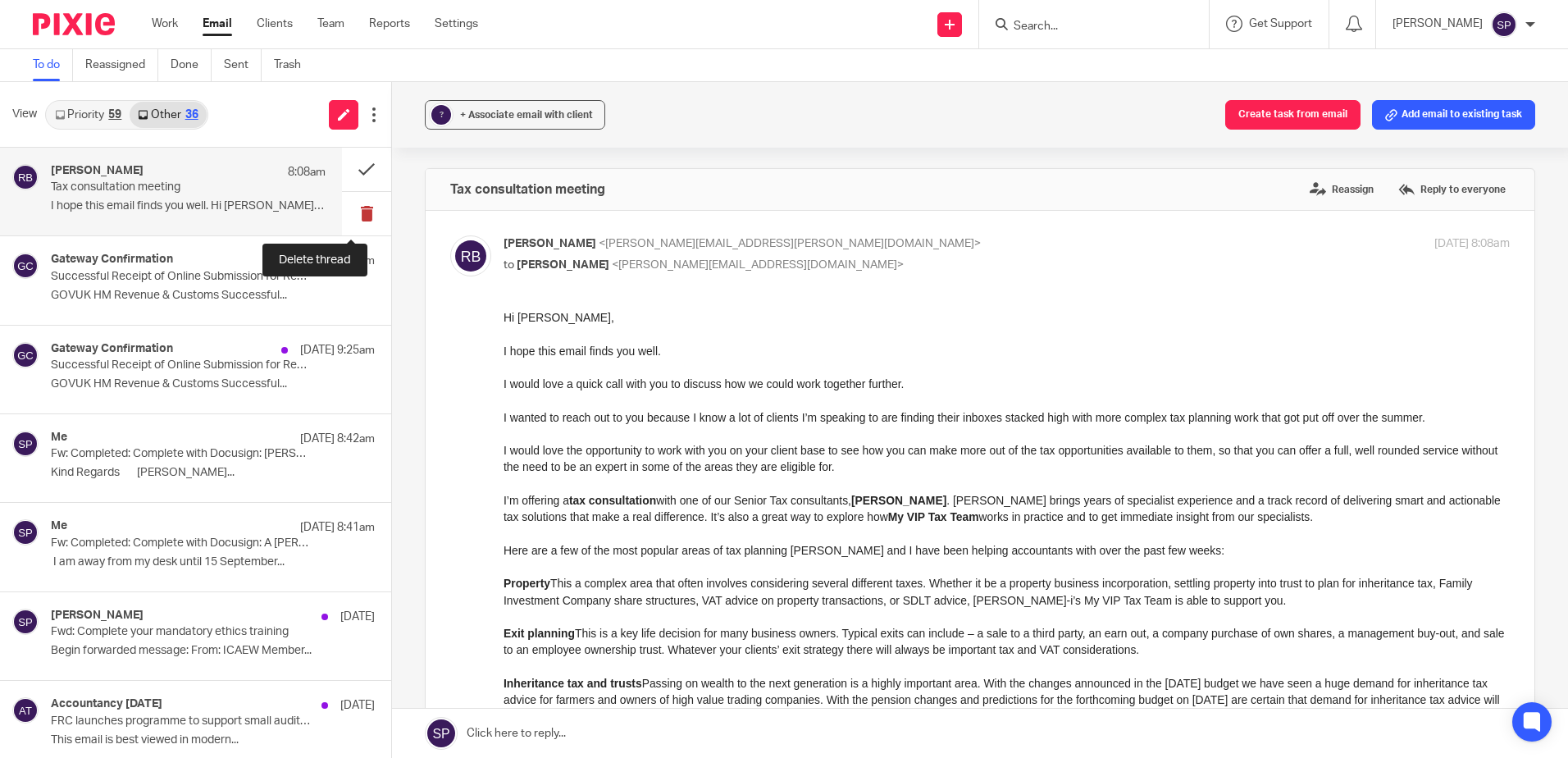
click at [354, 201] on button at bounding box center [366, 213] width 49 height 44
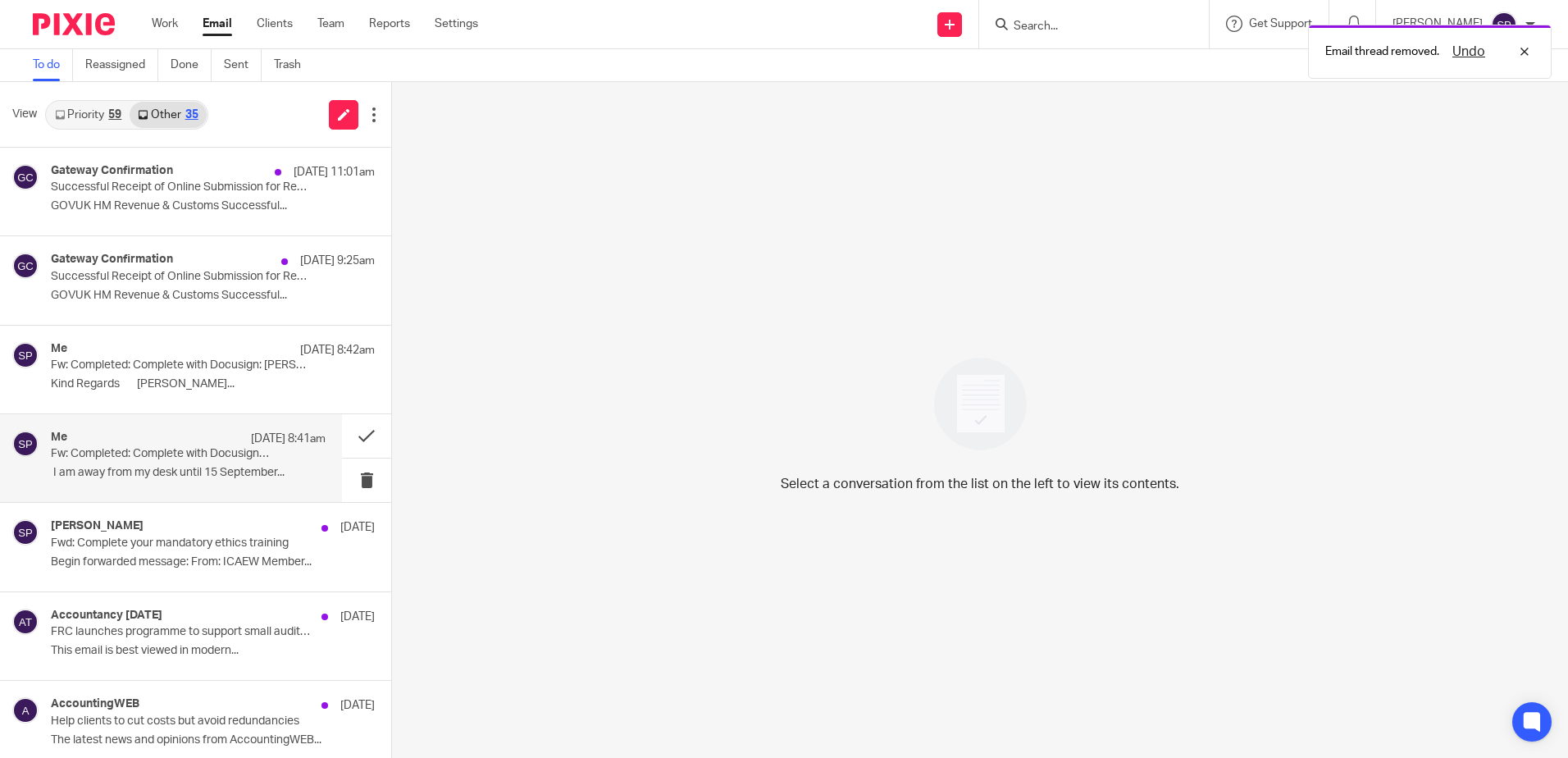
scroll to position [82, 0]
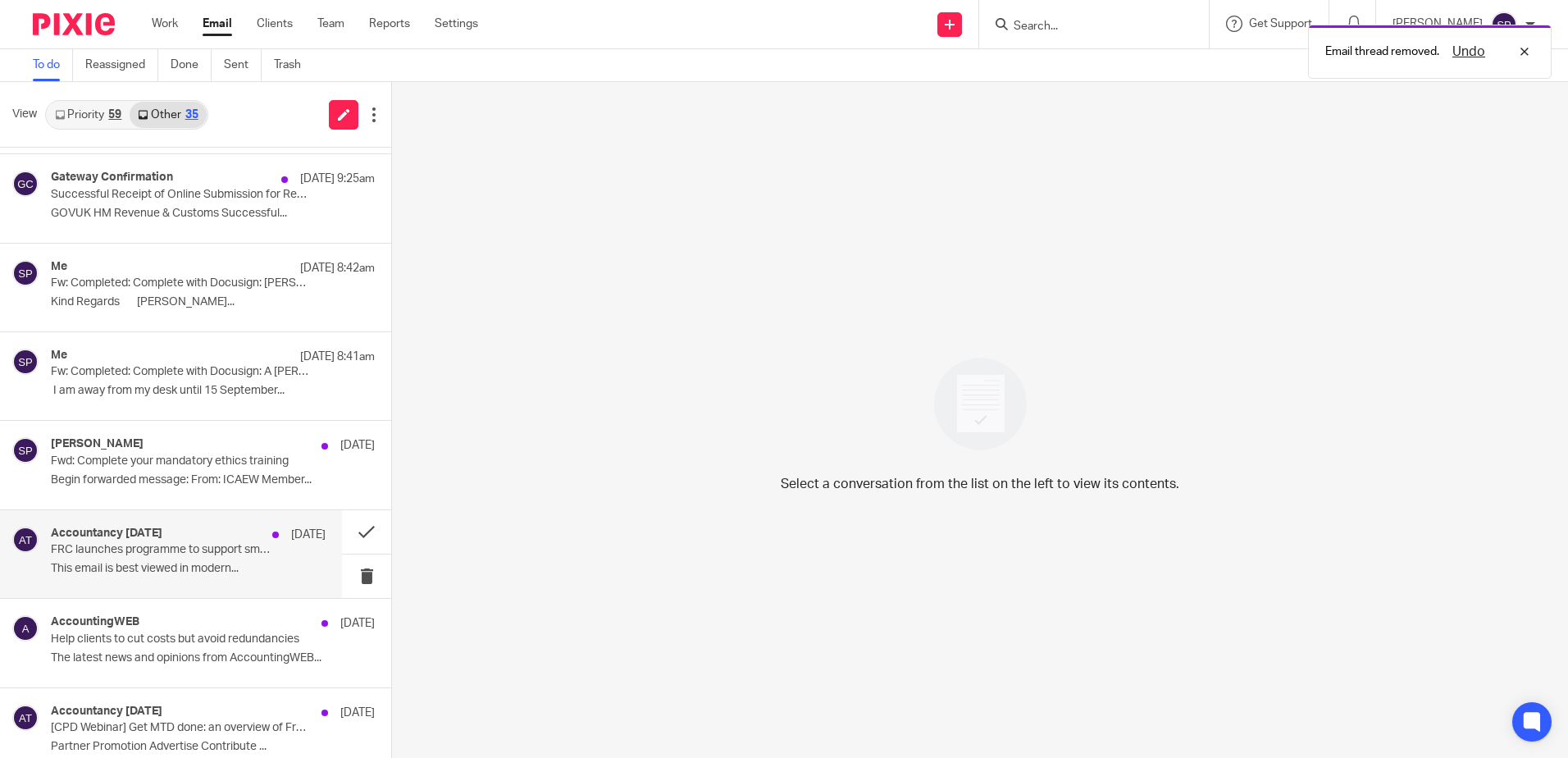
click at [180, 530] on div "Accountancy [DATE] [DATE]" at bounding box center [188, 534] width 275 height 17
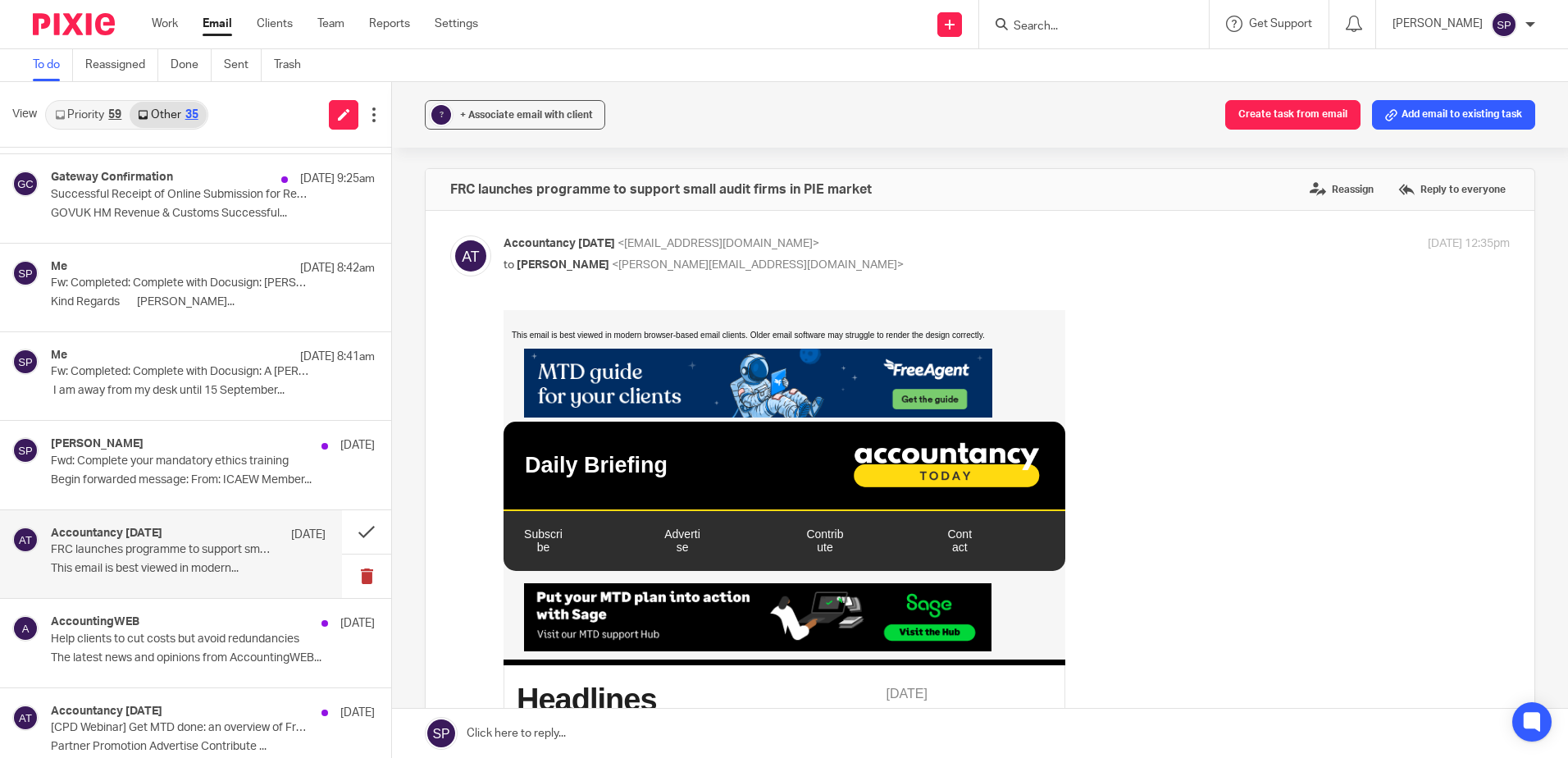
scroll to position [0, 0]
click at [353, 577] on button at bounding box center [366, 575] width 49 height 44
click at [210, 632] on p "Help clients to cut costs but avoid redundancies" at bounding box center [161, 638] width 220 height 14
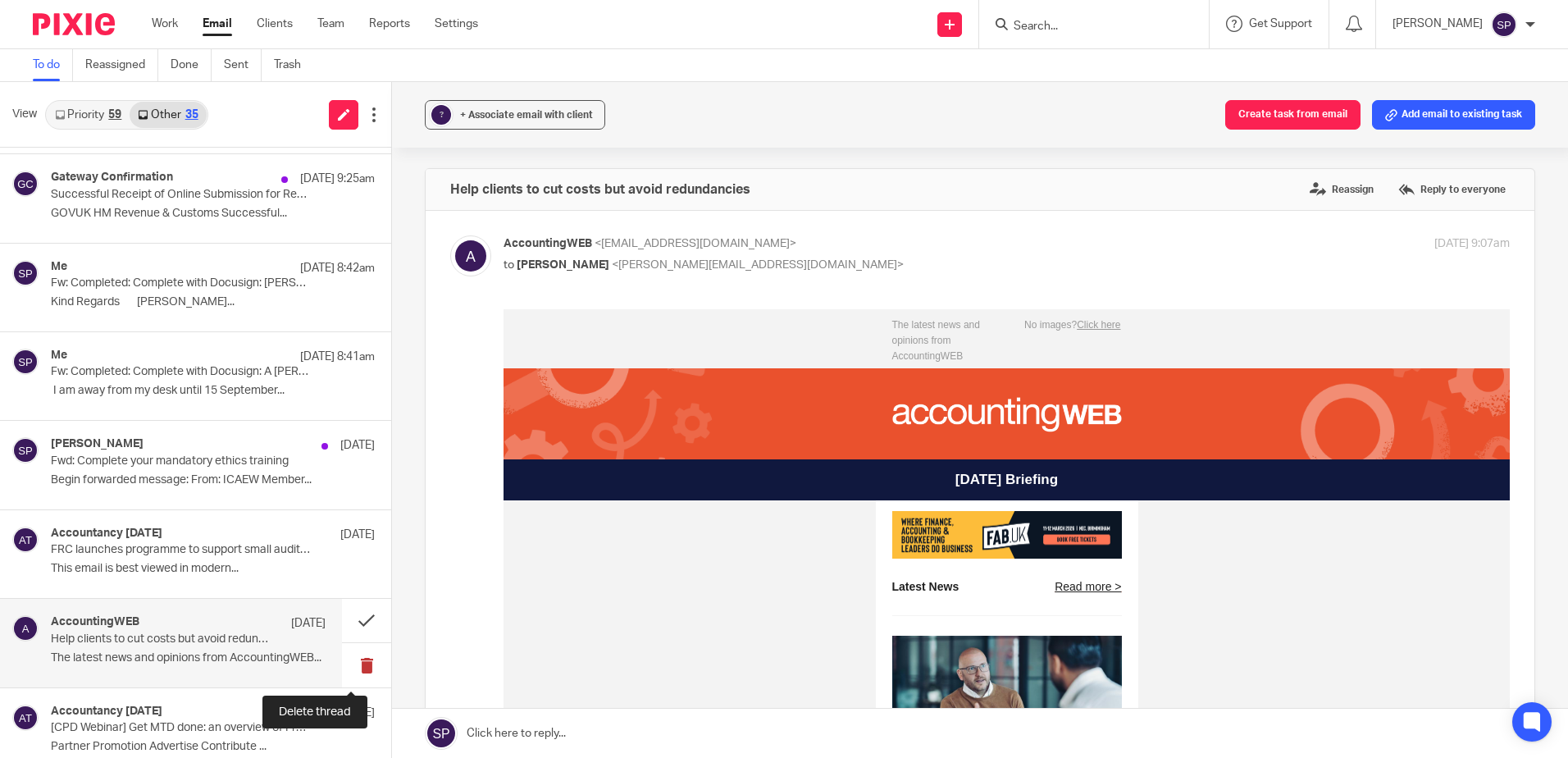
click at [350, 660] on button at bounding box center [366, 664] width 49 height 44
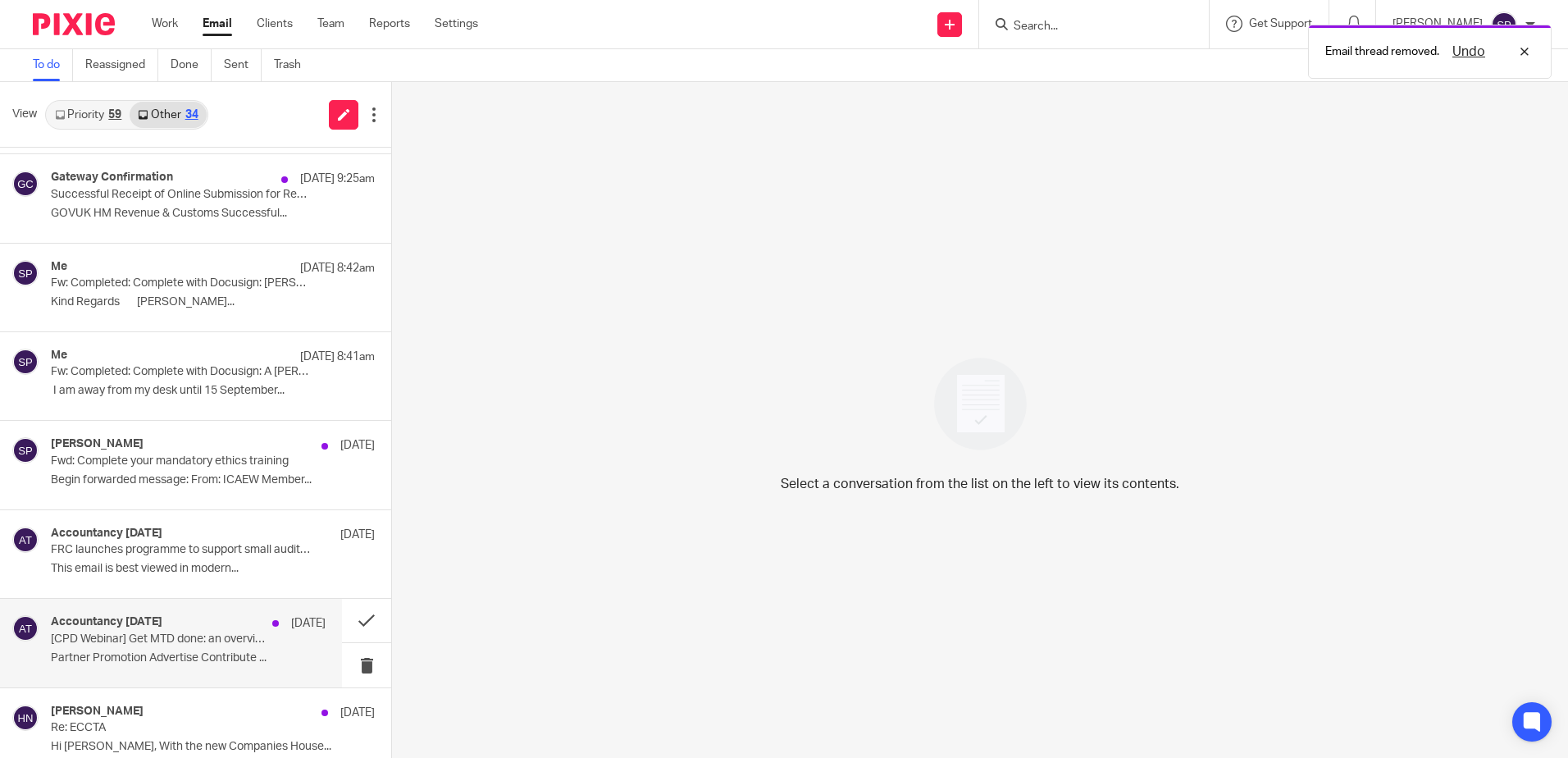
click at [281, 639] on div "Accountancy [DATE] [DATE] [CPD Webinar] Get MTD done: an overview of FreeAgent'…" at bounding box center [188, 642] width 275 height 55
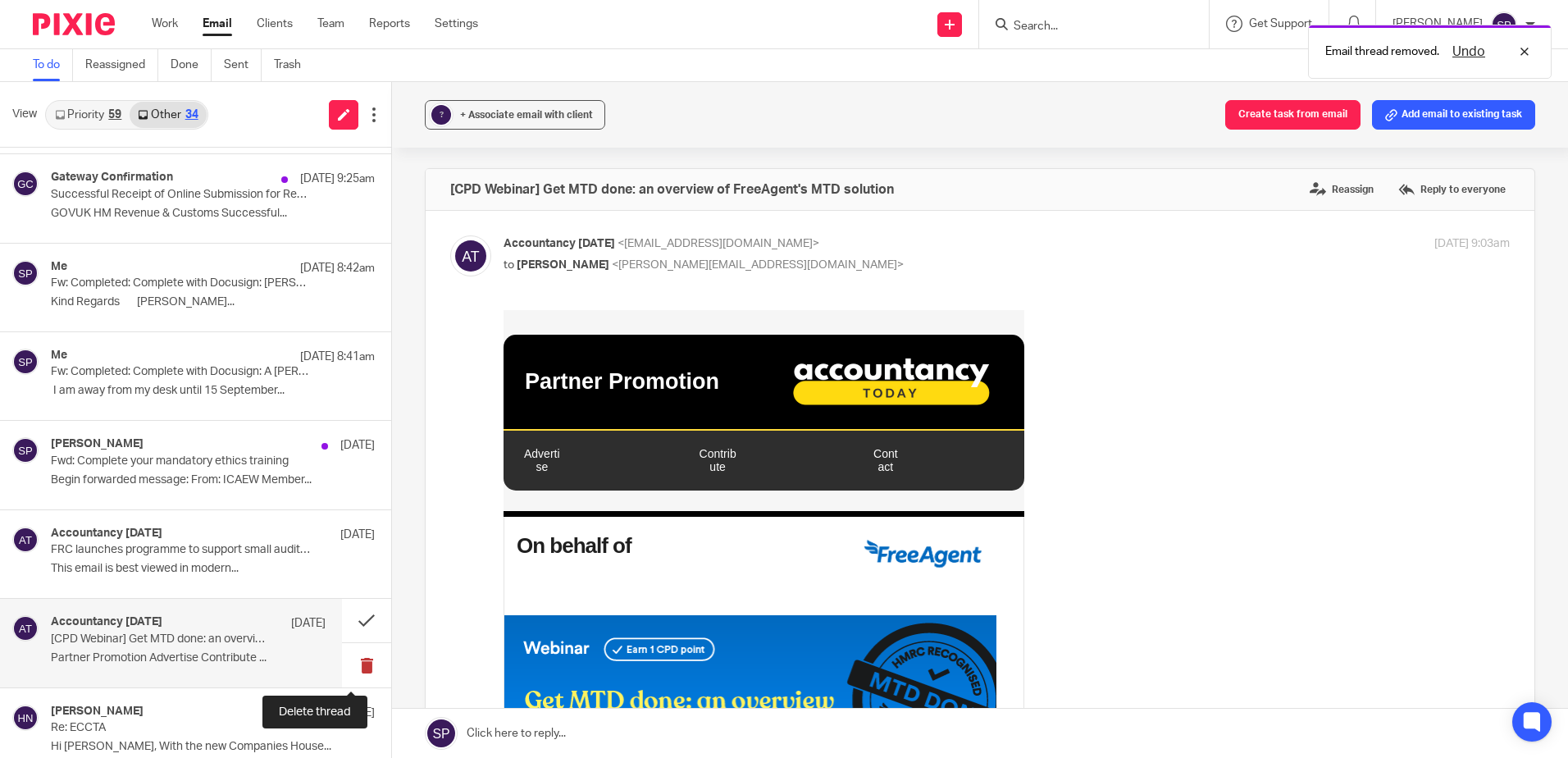
click at [347, 665] on button at bounding box center [366, 664] width 49 height 44
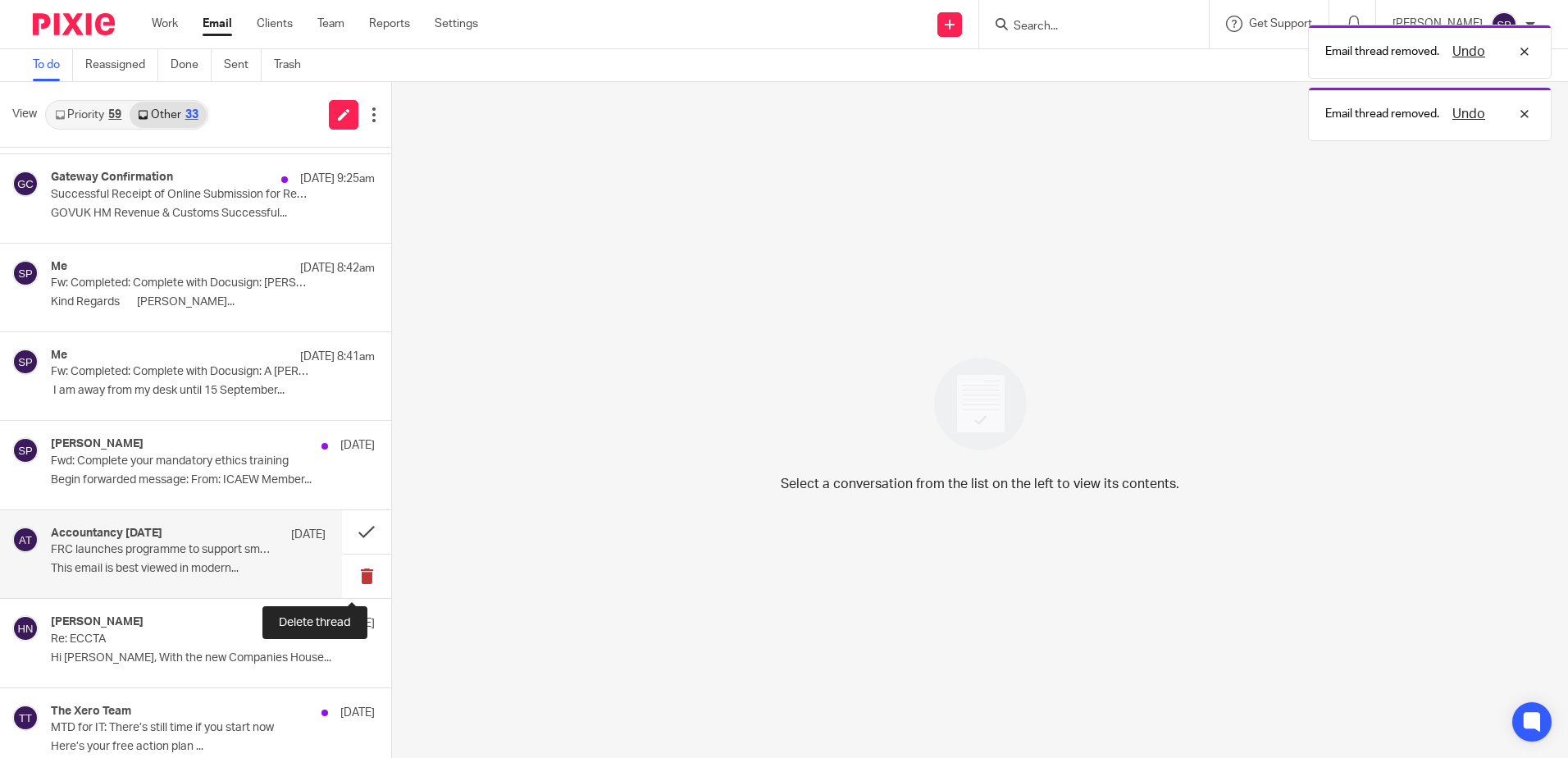
click at [350, 578] on button at bounding box center [366, 575] width 49 height 44
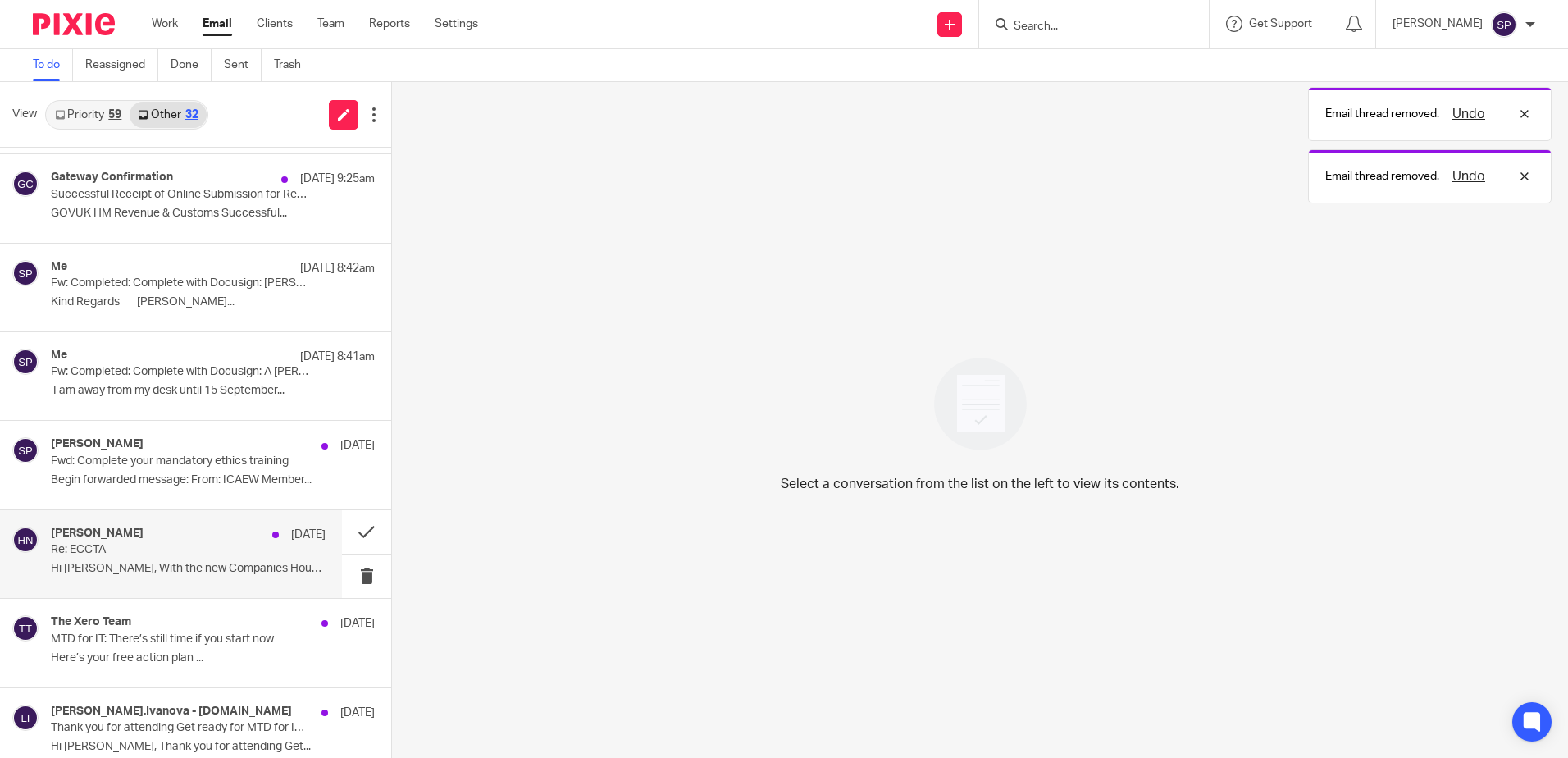
click at [316, 557] on div "[PERSON_NAME] [DATE] Re: ECCTA Hi [PERSON_NAME], With the new Companies House..." at bounding box center [171, 554] width 342 height 88
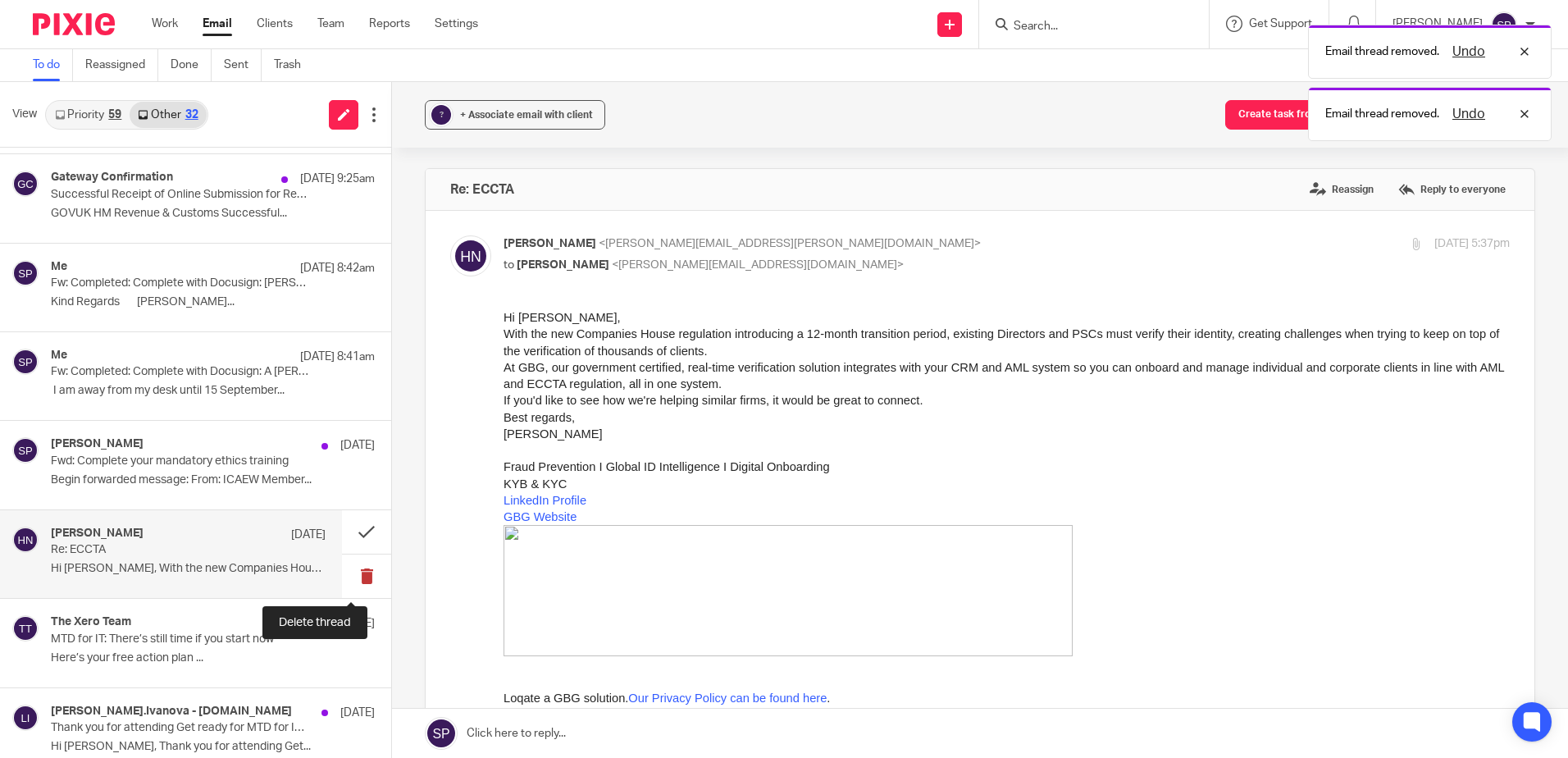
click at [351, 583] on button at bounding box center [366, 575] width 49 height 44
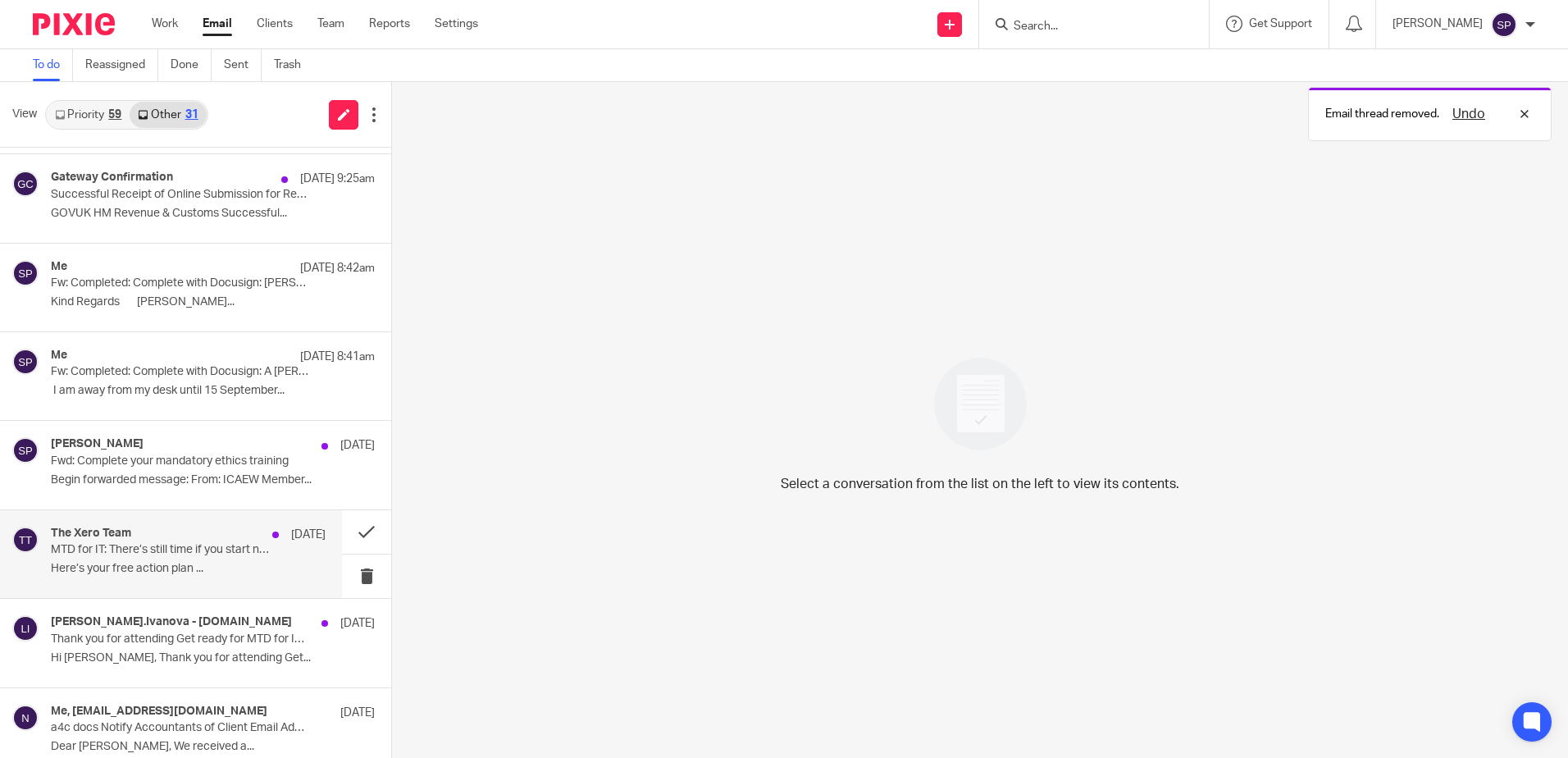
click at [271, 571] on p "Here’s your free action plan ..." at bounding box center [188, 568] width 275 height 14
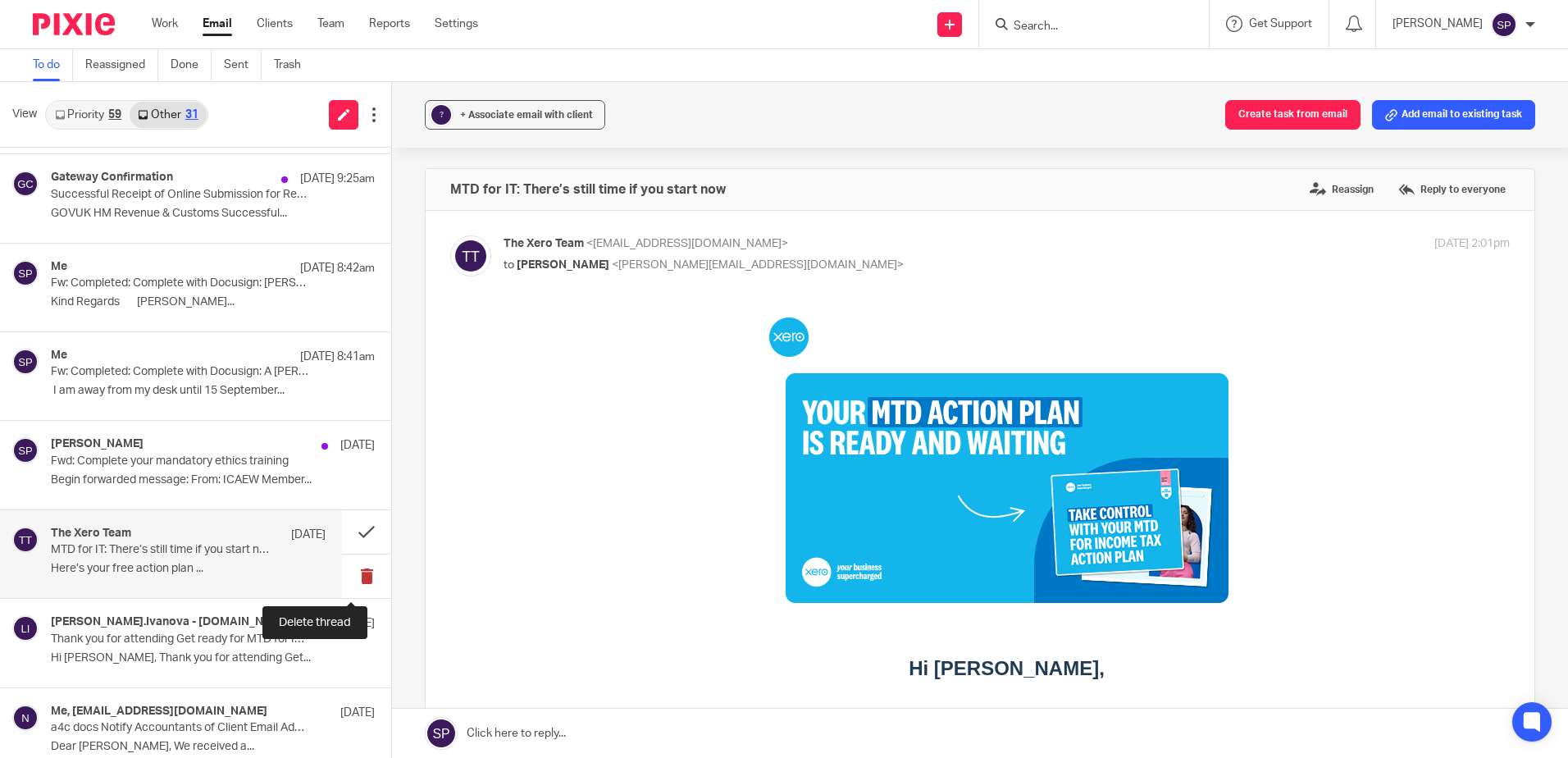
click at [350, 576] on button at bounding box center [366, 575] width 49 height 44
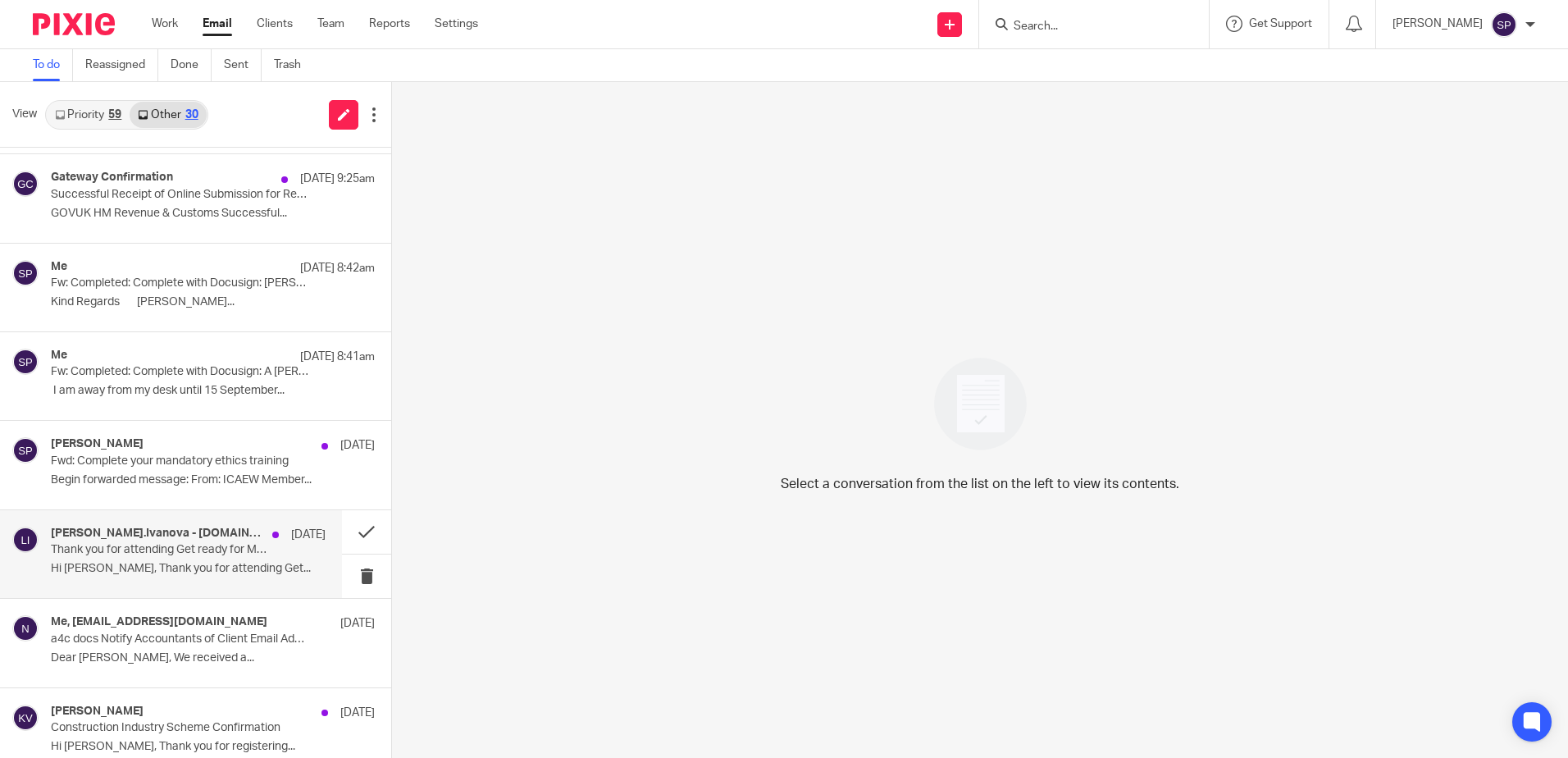
click at [164, 554] on p "Thank you for attending Get ready for MTD for Income Tax with Xero" at bounding box center [161, 549] width 220 height 14
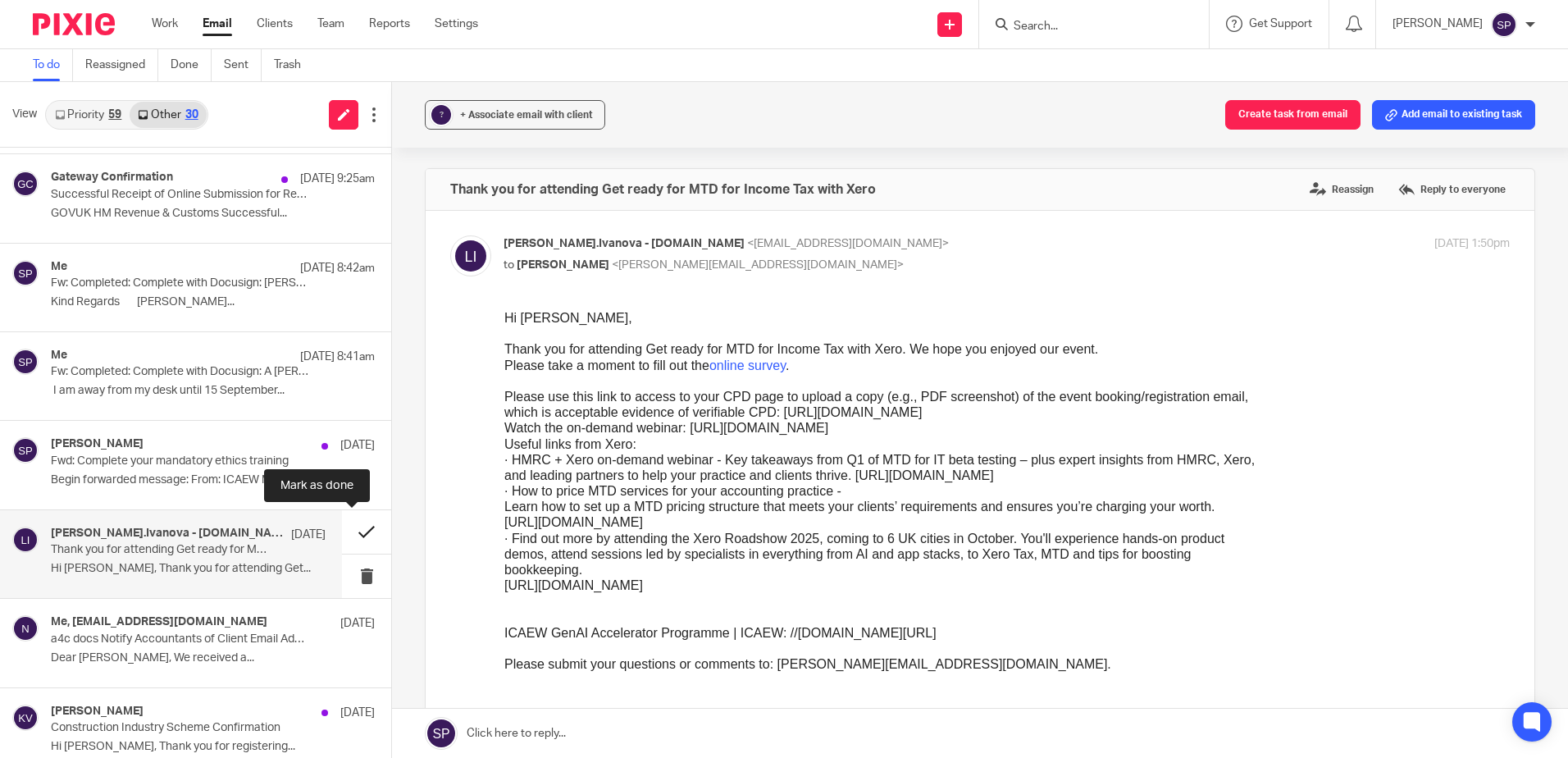
click at [349, 530] on button at bounding box center [366, 532] width 49 height 44
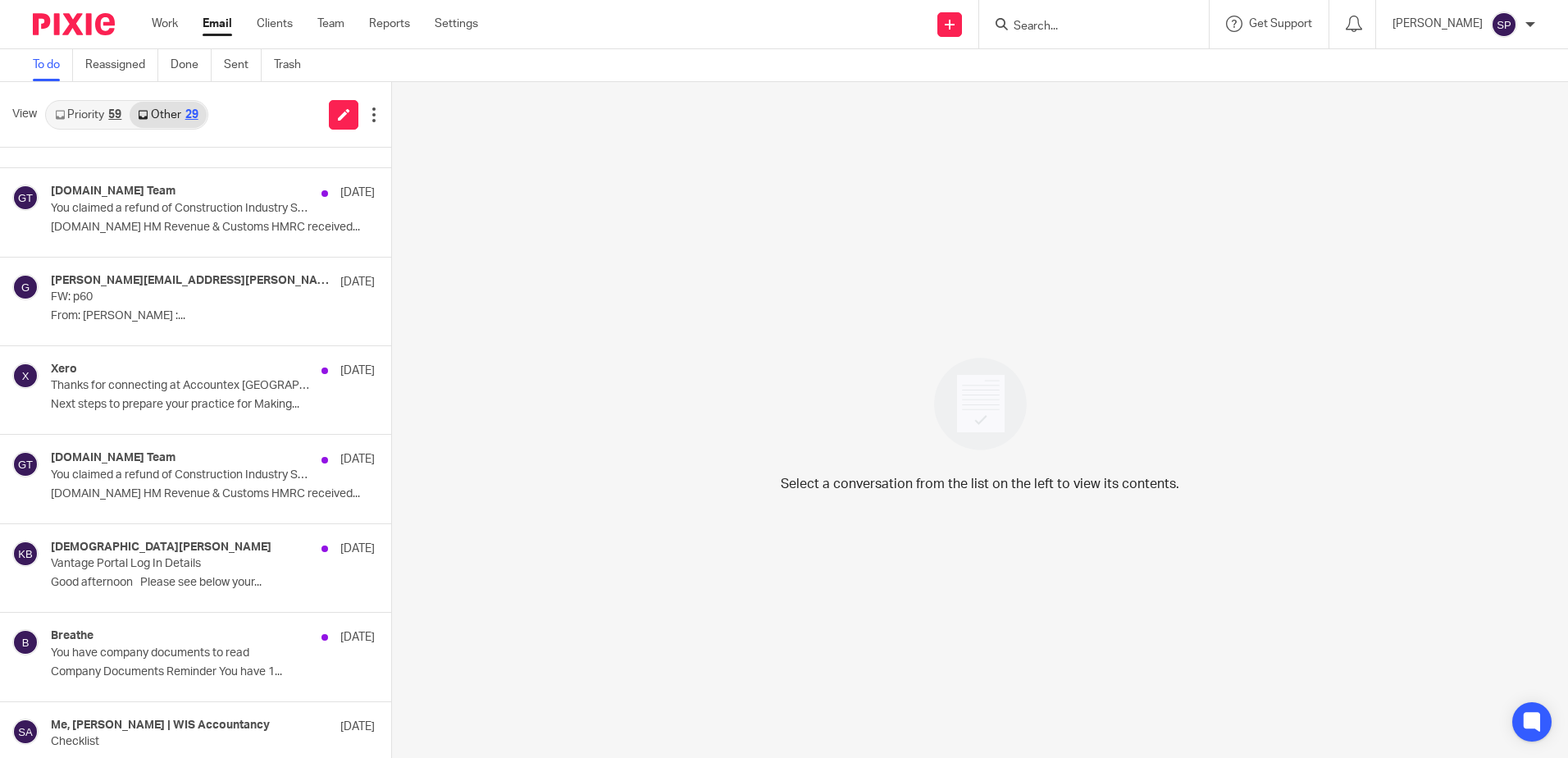
scroll to position [1330, 0]
